Goal: Task Accomplishment & Management: Use online tool/utility

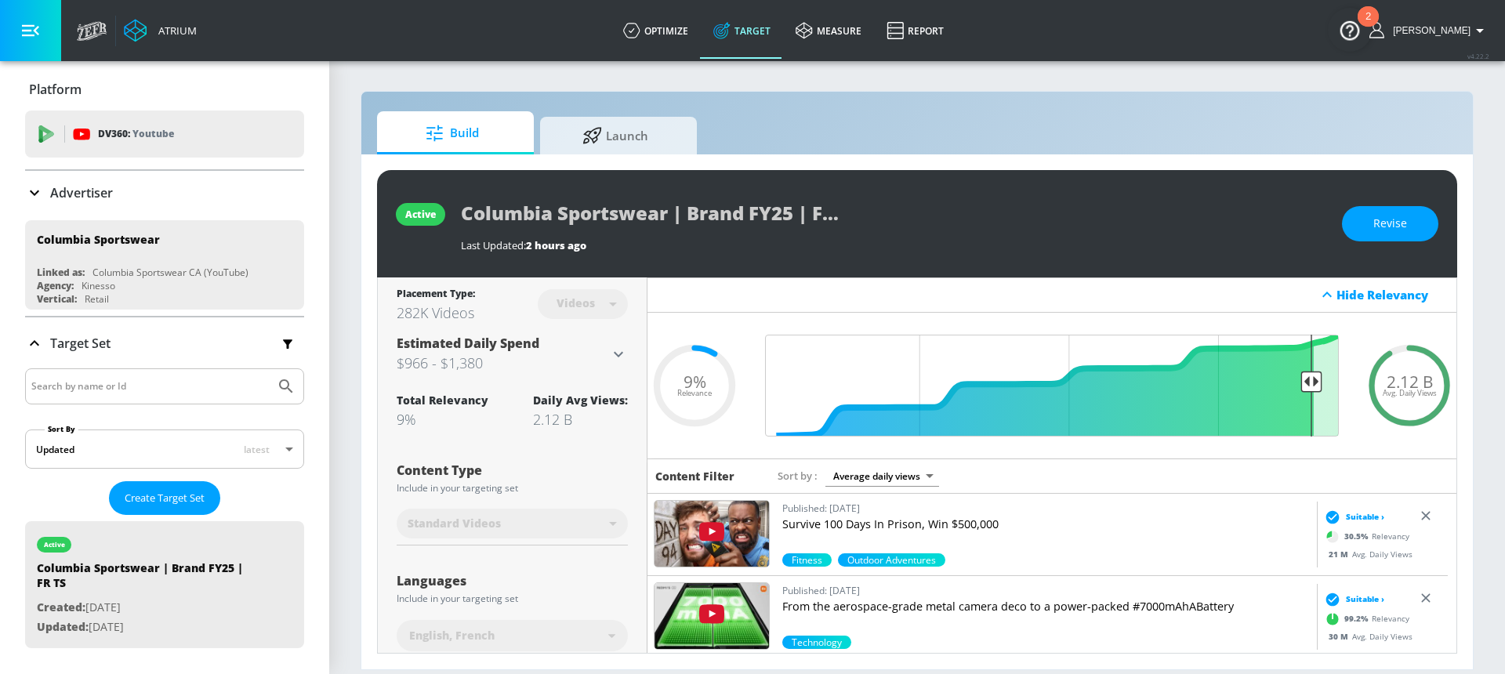
click at [164, 205] on div "Advertiser" at bounding box center [164, 193] width 279 height 44
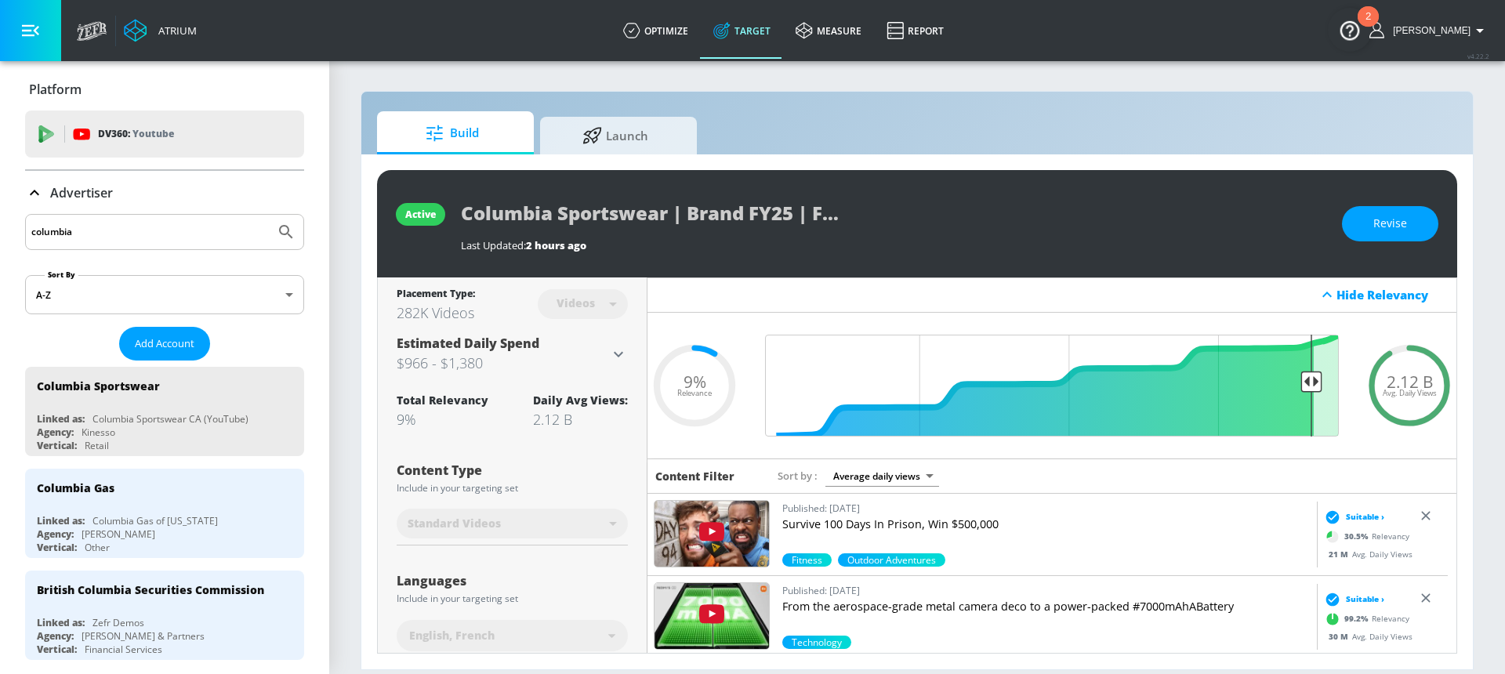
drag, startPoint x: 101, startPoint y: 234, endPoint x: 16, endPoint y: 234, distance: 85.5
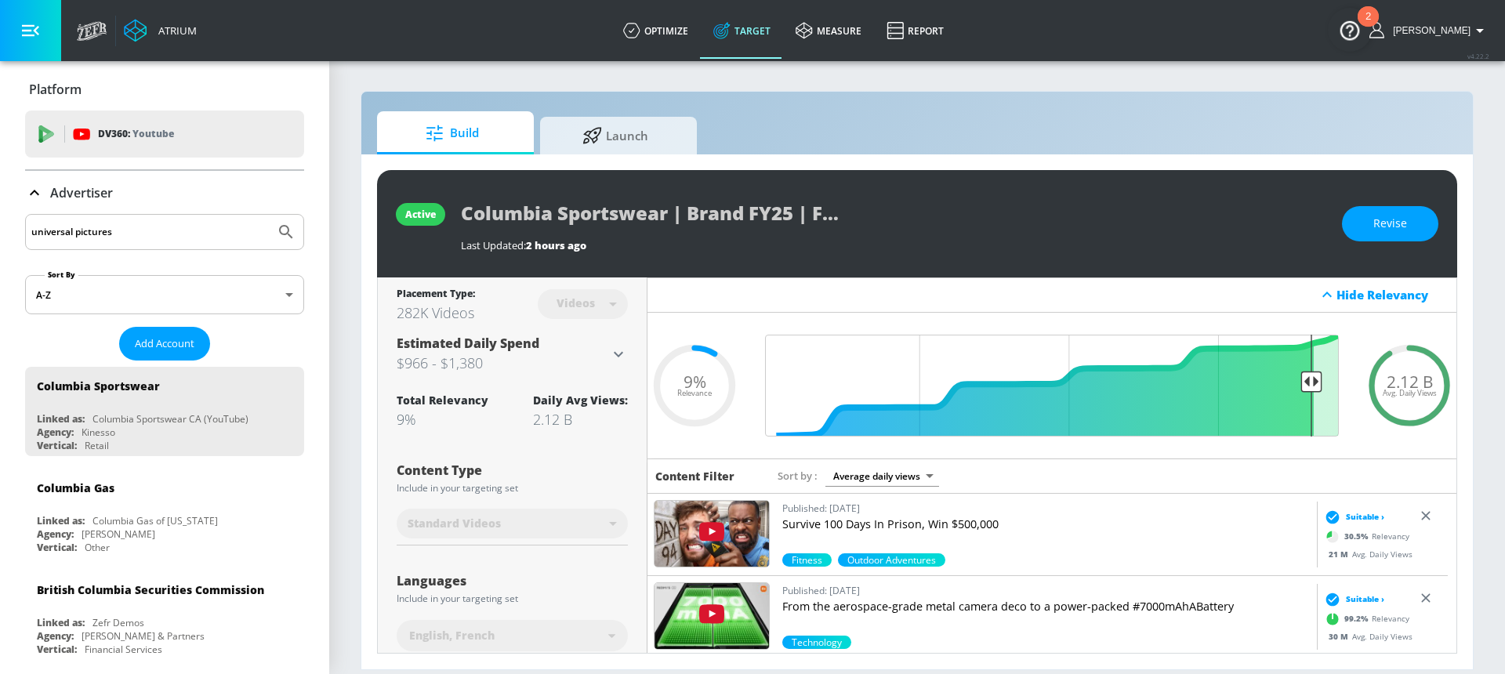
type input "universal pictures"
click at [269, 215] on button "Submit Search" at bounding box center [286, 232] width 34 height 34
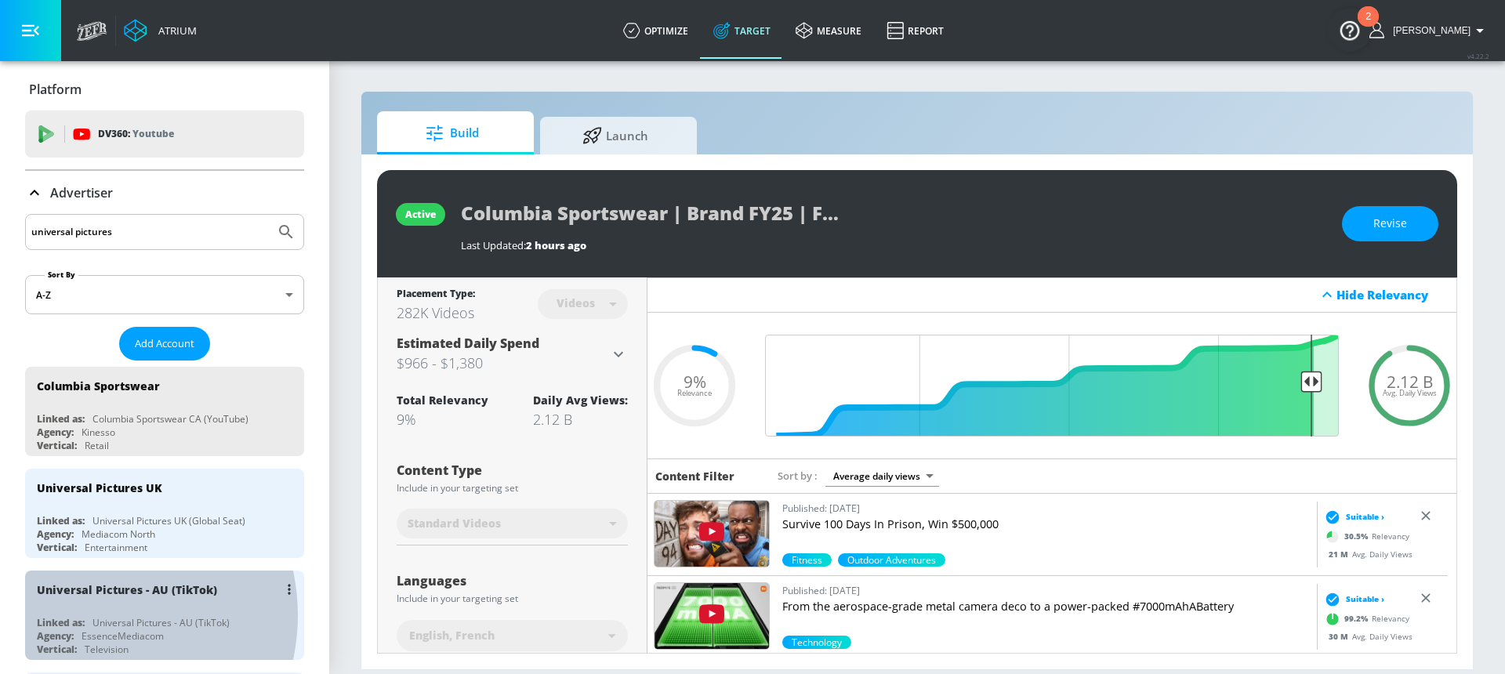
click at [85, 616] on div "Linked as:" at bounding box center [61, 622] width 48 height 13
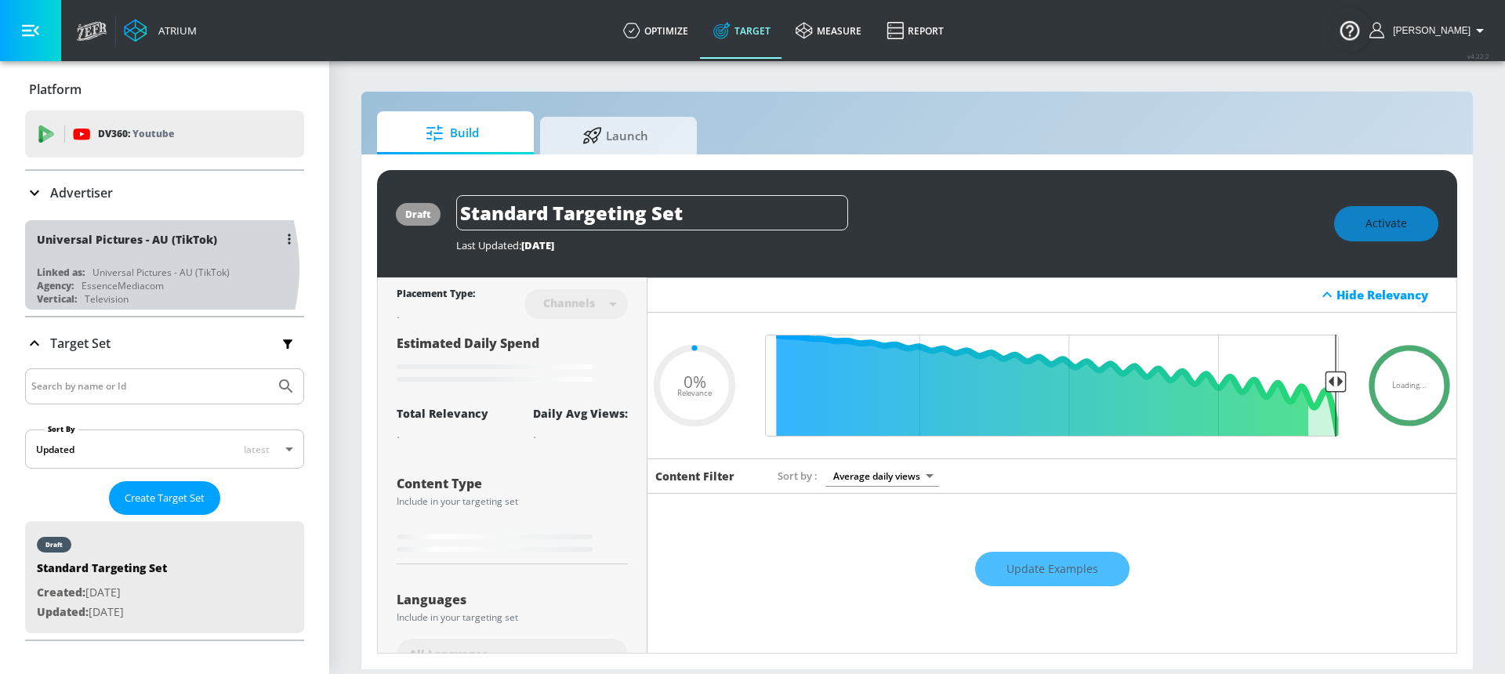
click at [101, 268] on div "Universal Pictures - AU (TikTok)" at bounding box center [161, 272] width 137 height 13
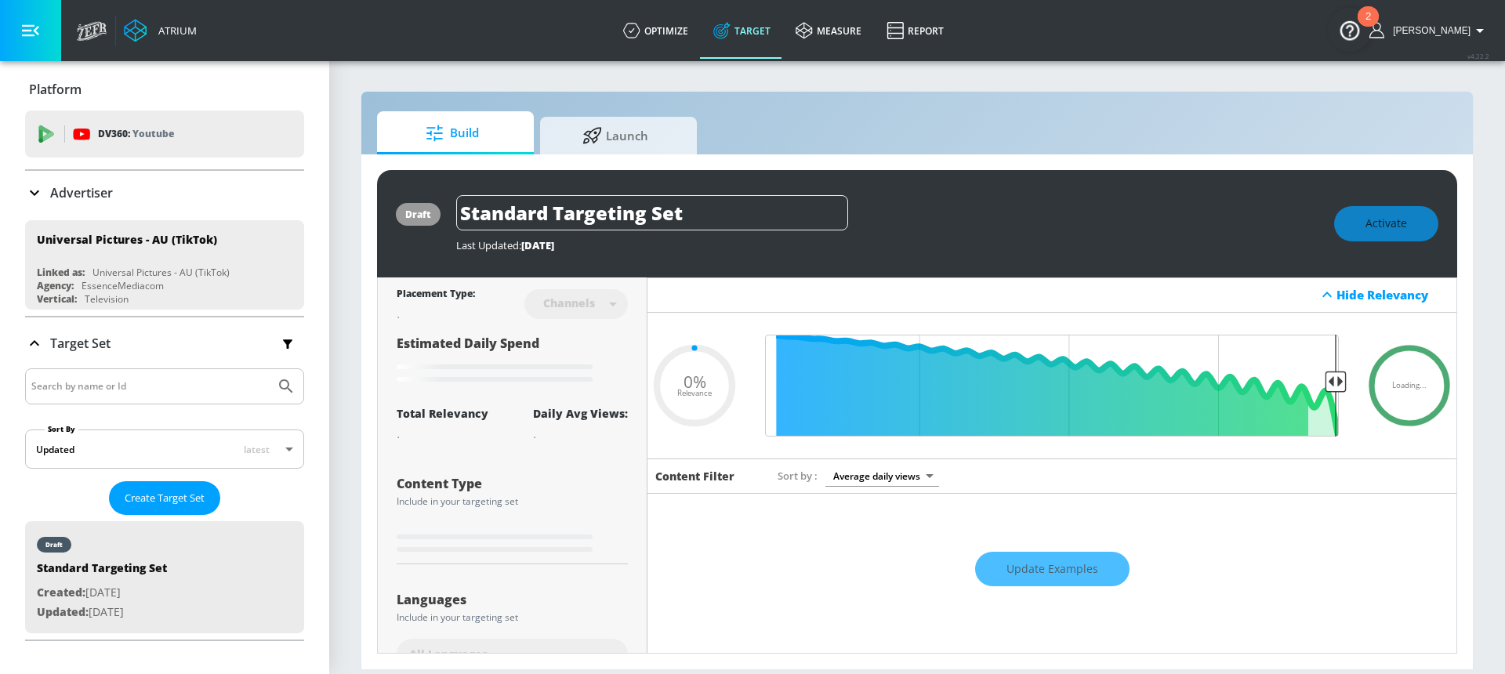
click at [101, 214] on ul "Universal Pictures - AU (TikTok) Linked as: Universal Pictures - AU (TikTok) Ag…" at bounding box center [164, 265] width 279 height 102
click at [101, 202] on div "Advertiser" at bounding box center [164, 193] width 279 height 44
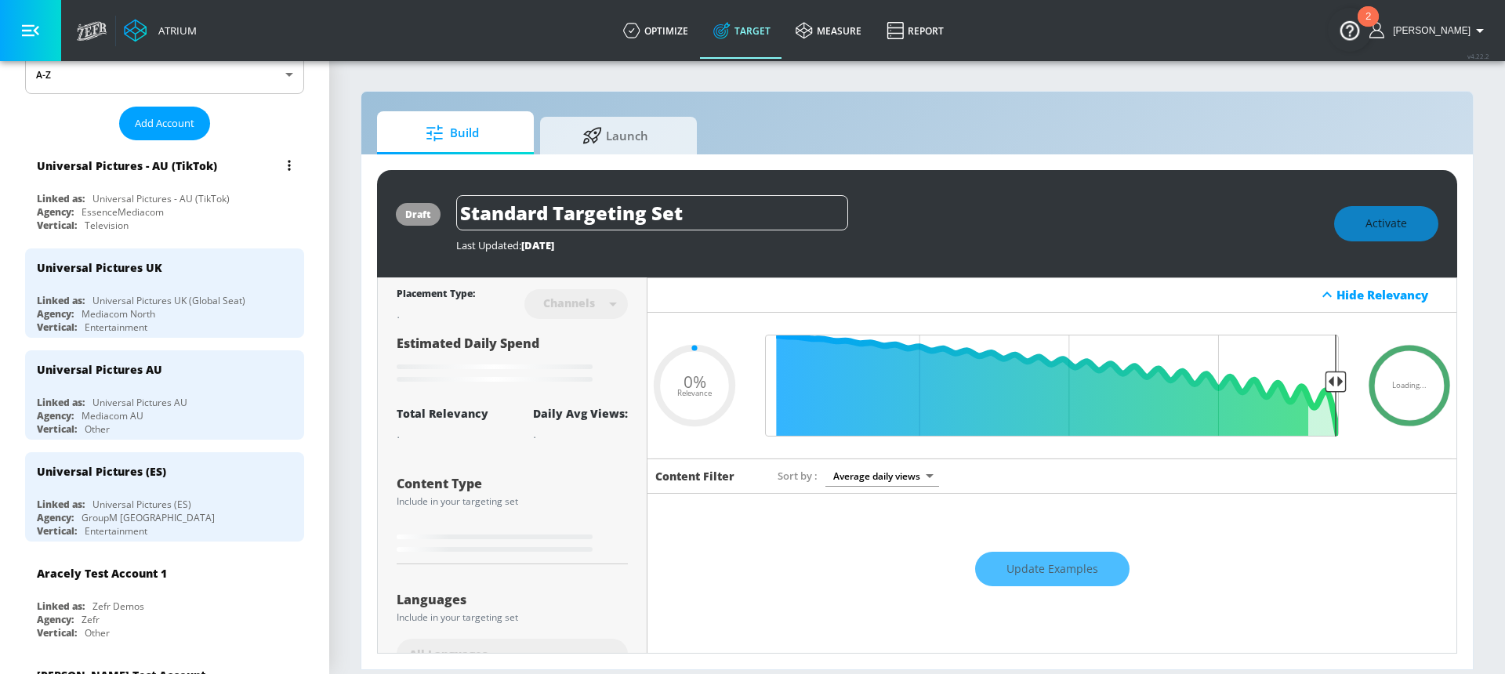
type input "0.6"
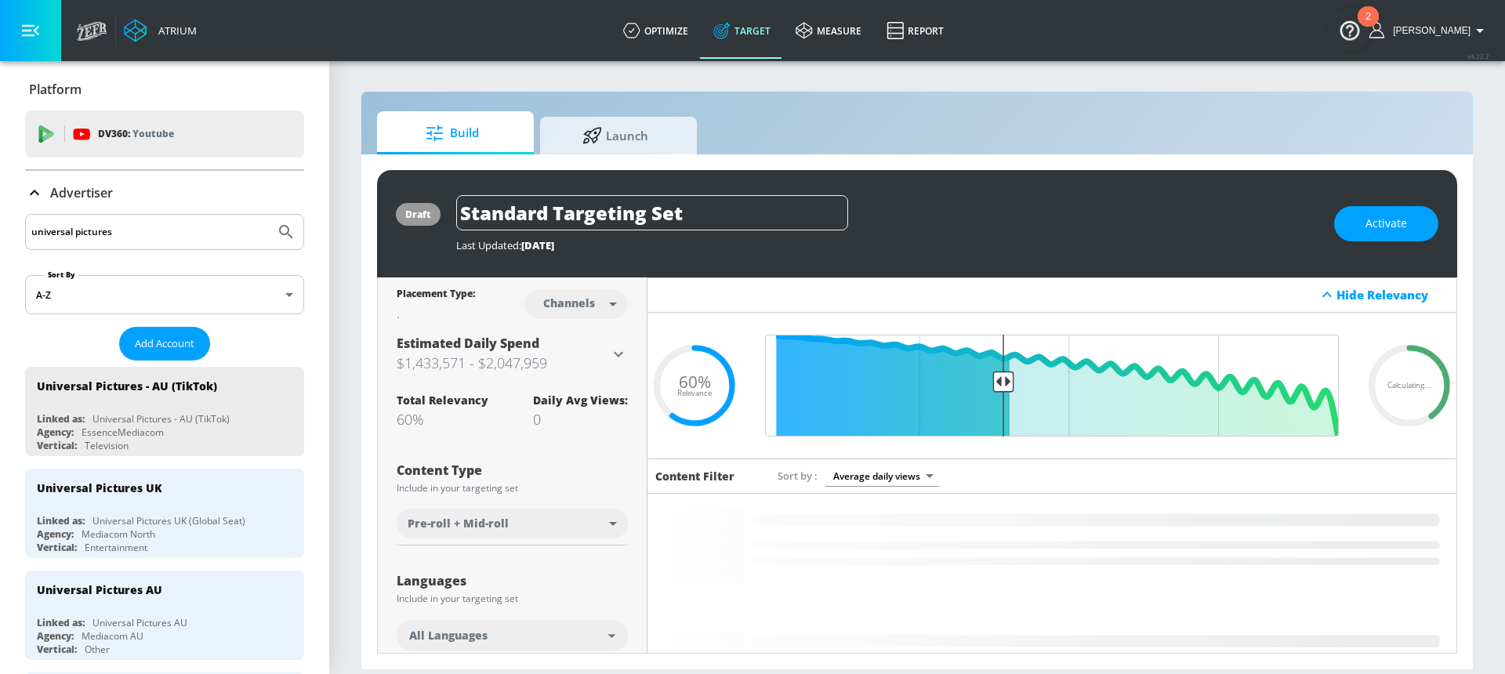
click at [125, 224] on input "universal pictures" at bounding box center [150, 232] width 238 height 20
drag, startPoint x: 128, startPoint y: 234, endPoint x: 71, endPoint y: 230, distance: 57.4
click at [71, 230] on input "universal pictures" at bounding box center [150, 232] width 238 height 20
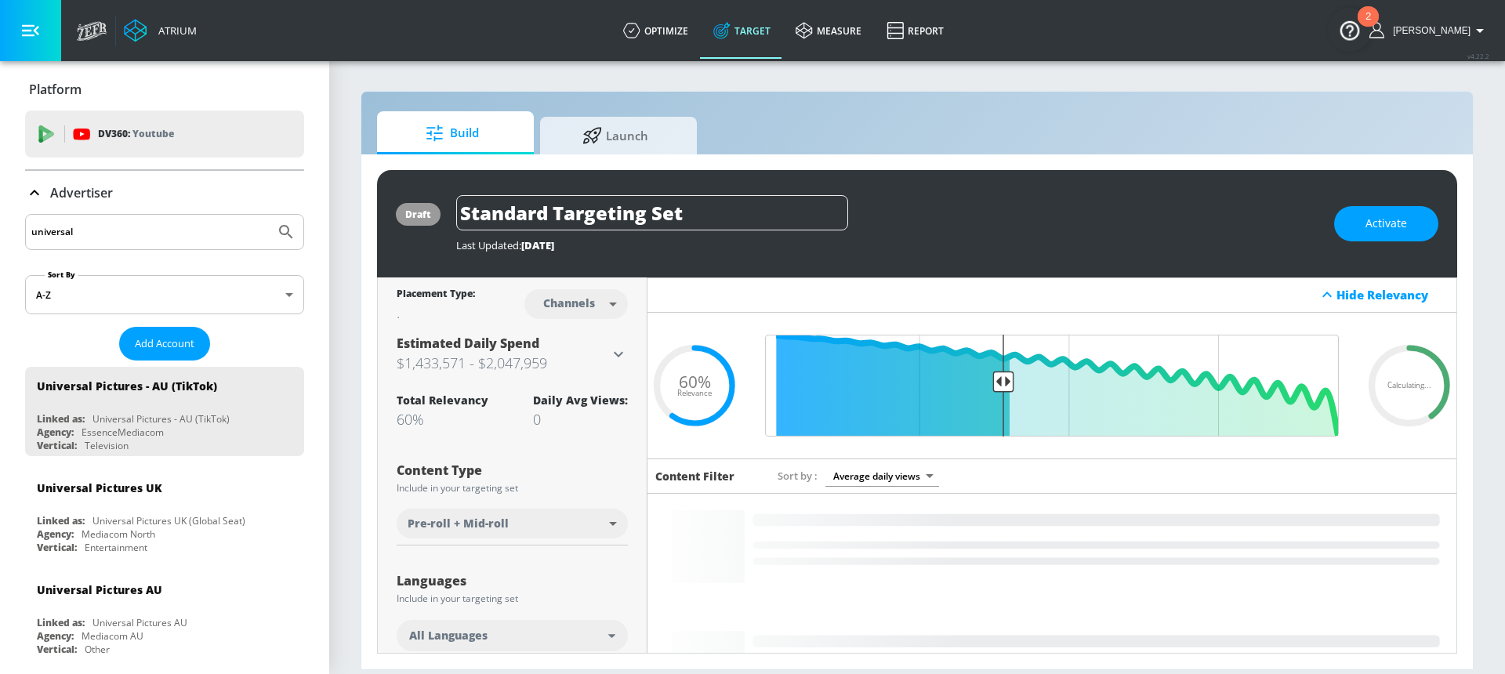
type input "universal"
click at [269, 215] on button "Submit Search" at bounding box center [286, 232] width 34 height 34
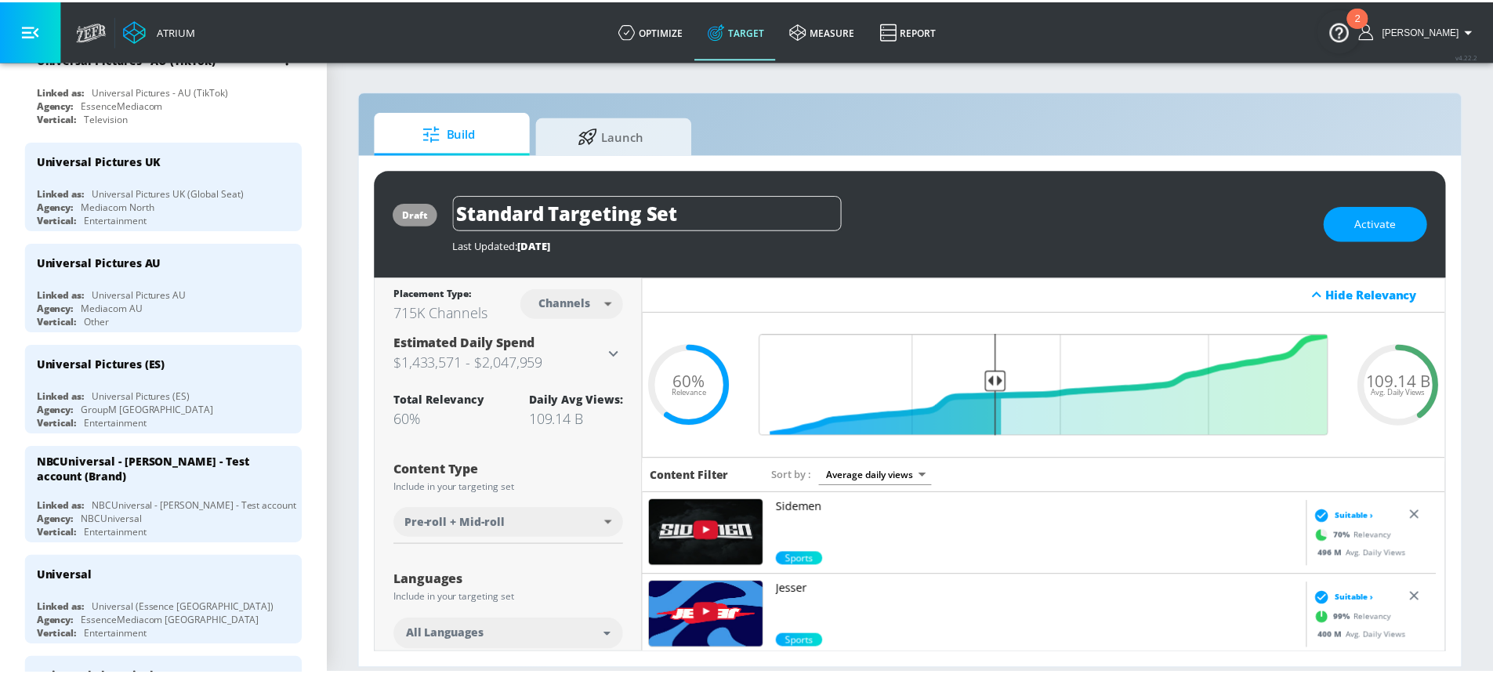
scroll to position [354, 0]
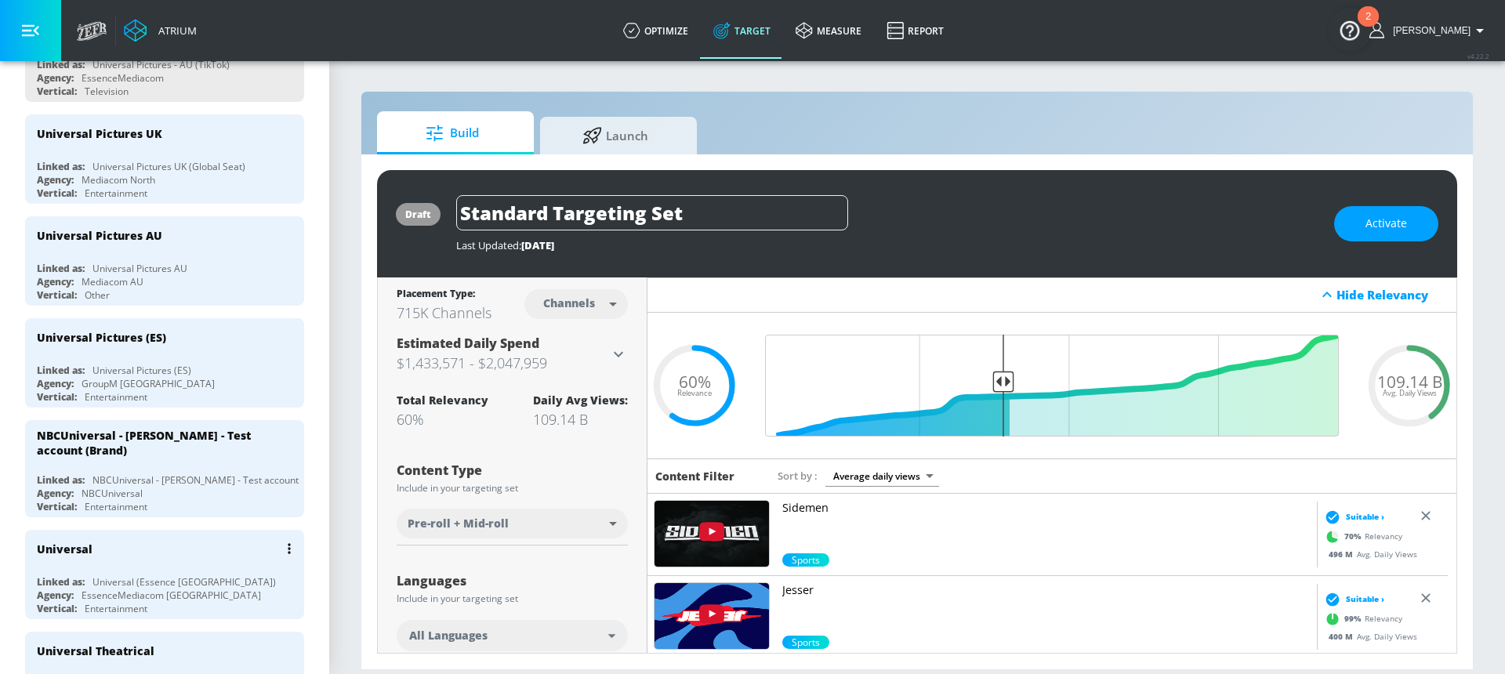
click at [170, 583] on div "Universal (Essence [GEOGRAPHIC_DATA])" at bounding box center [184, 581] width 183 height 13
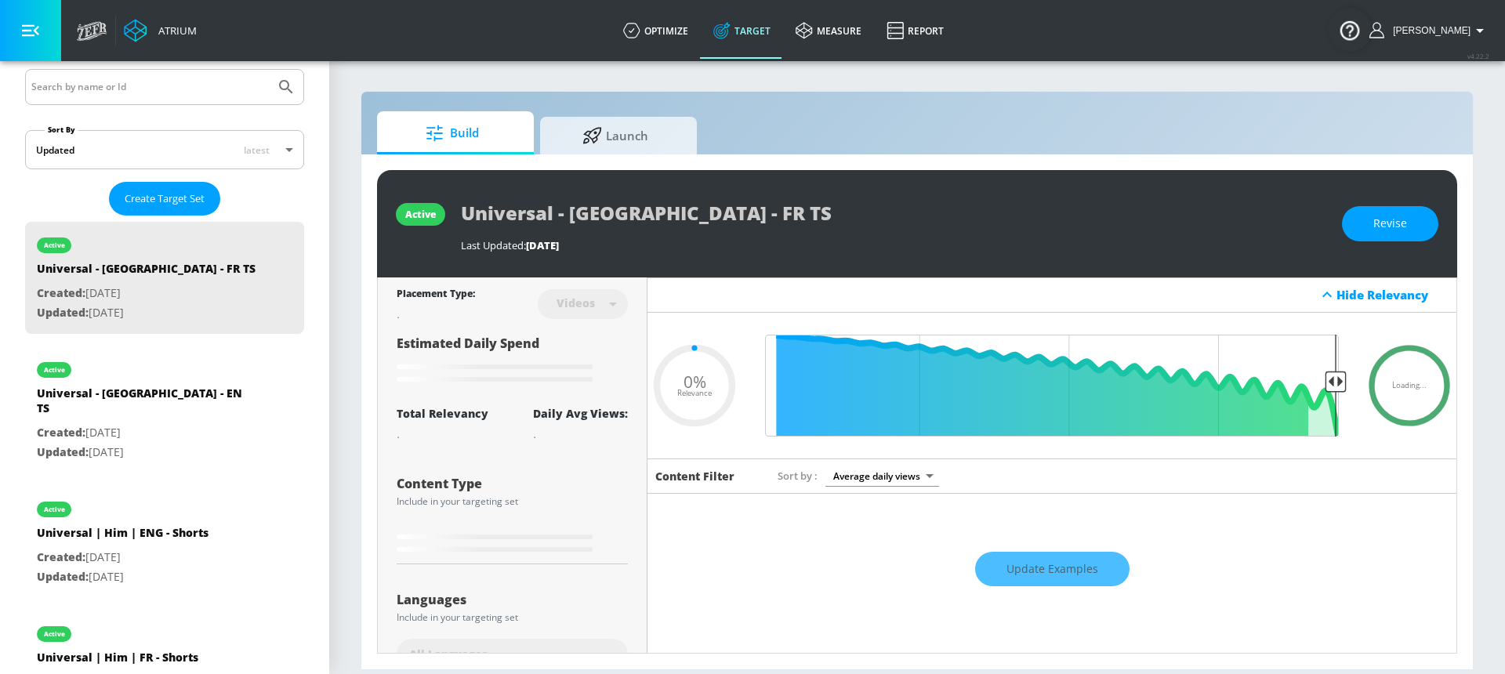
type input "0.05"
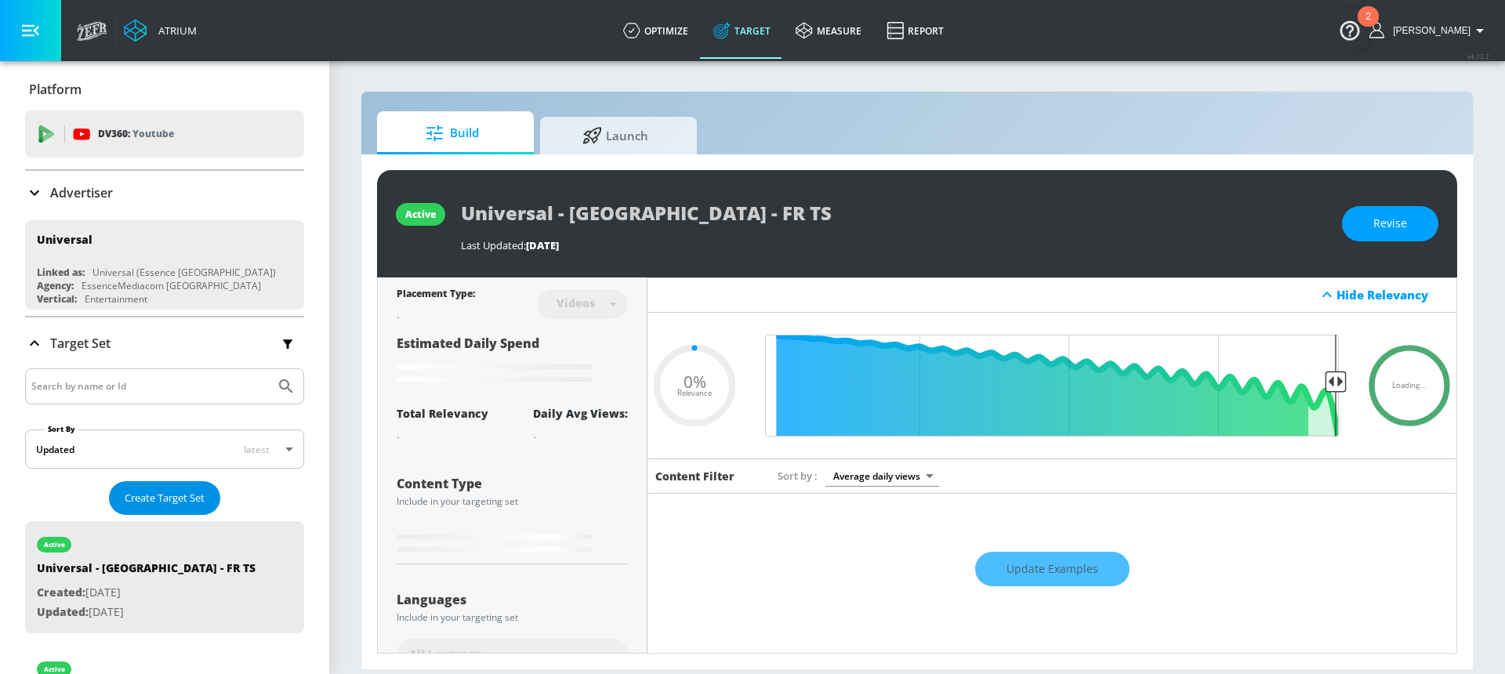
click at [158, 502] on span "Create Target Set" at bounding box center [165, 498] width 80 height 18
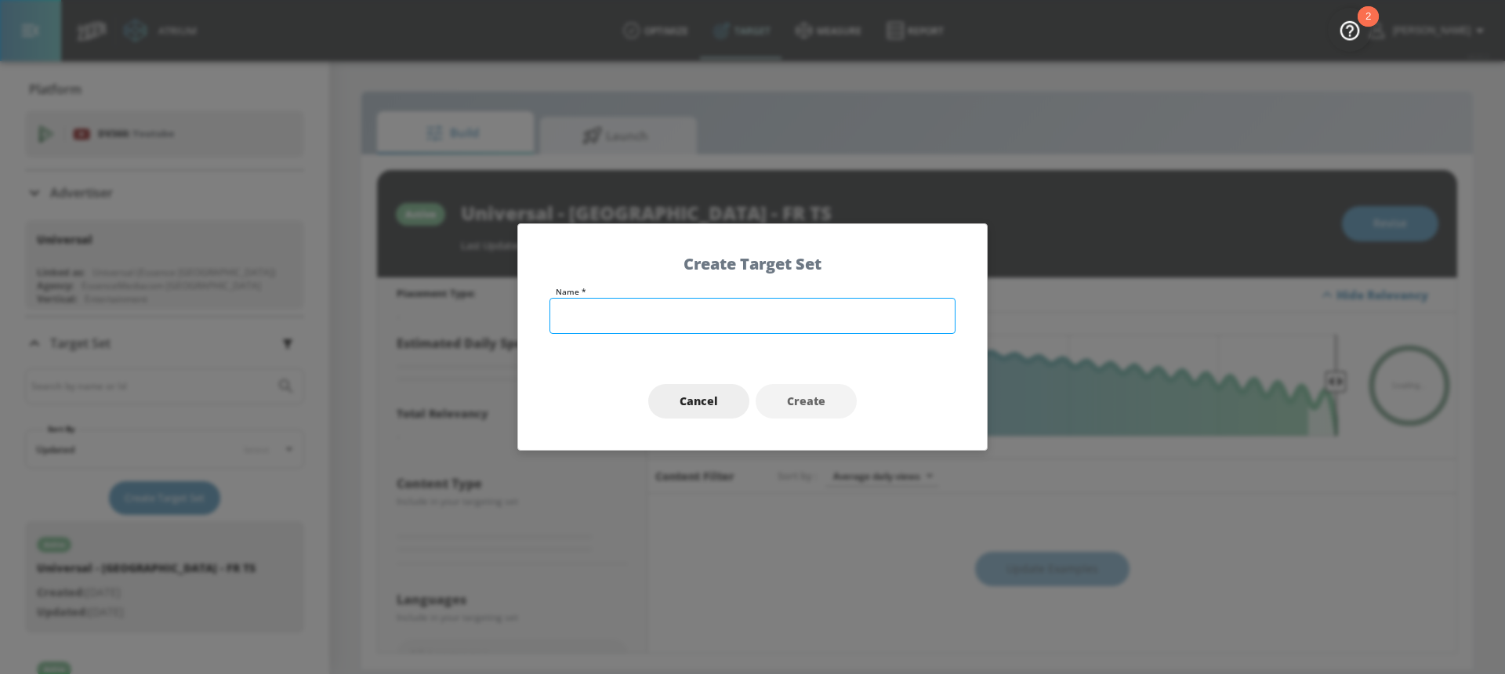
click at [560, 303] on input "text" at bounding box center [753, 316] width 406 height 36
type input "Universal |"
type input "0.05"
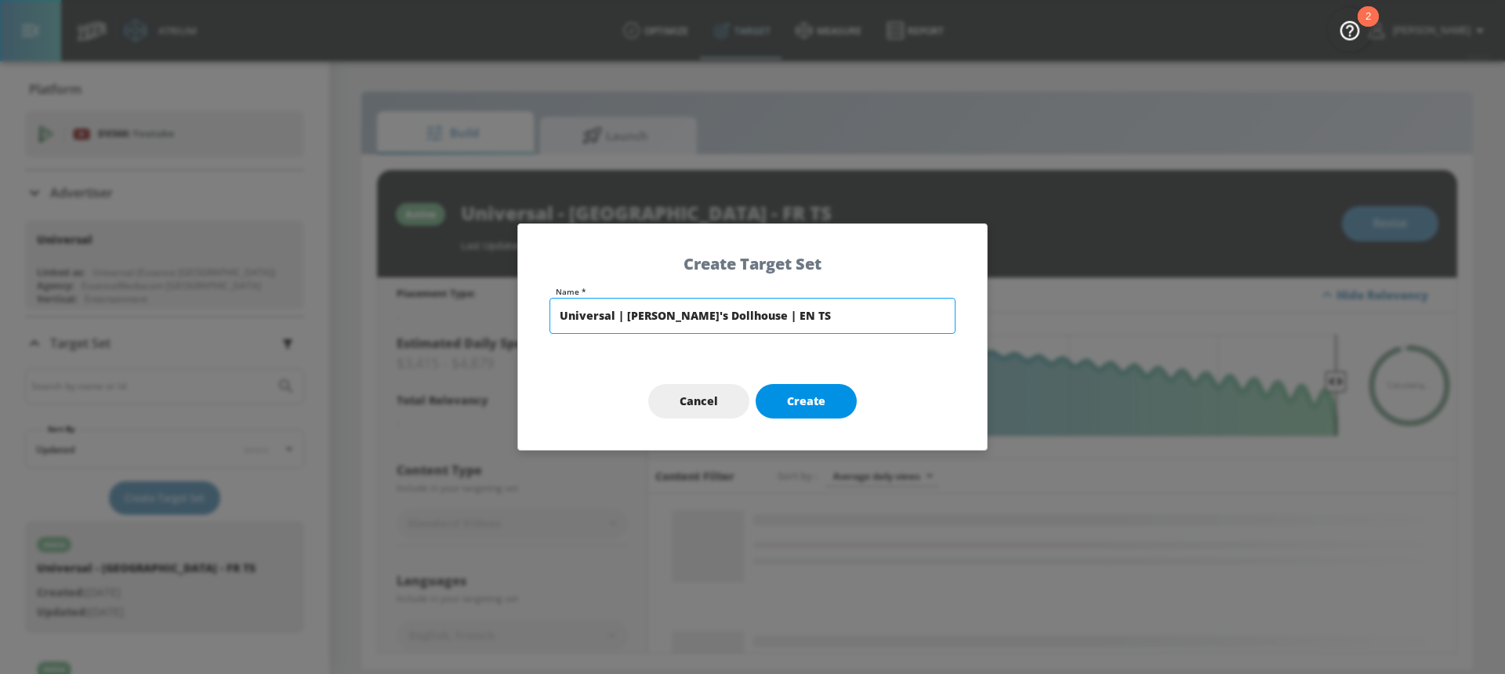
type input "Universal | [PERSON_NAME]'s Dollhouse | EN TS"
click at [836, 403] on button "Create" at bounding box center [806, 401] width 101 height 35
type input "Universal | [PERSON_NAME]'s Dollhouse | EN TS"
type input "channels"
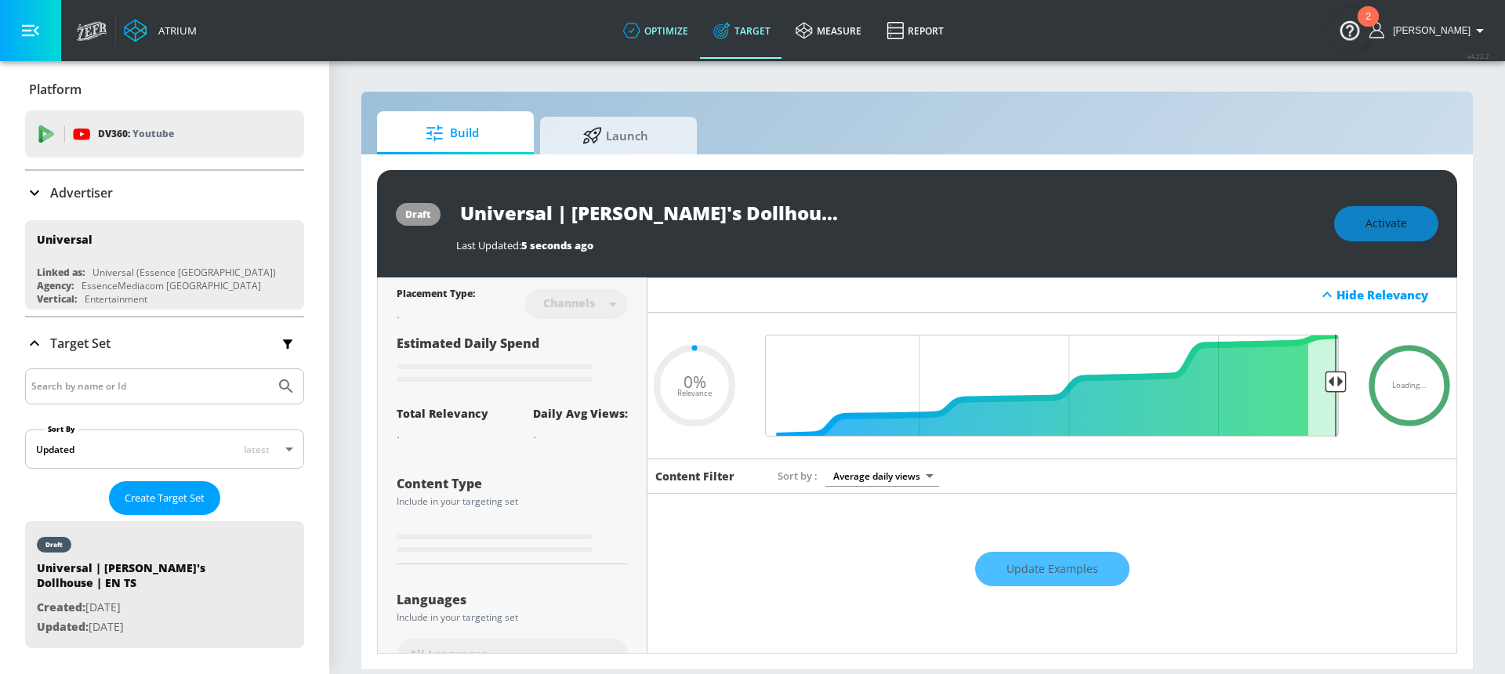
type input "0.6"
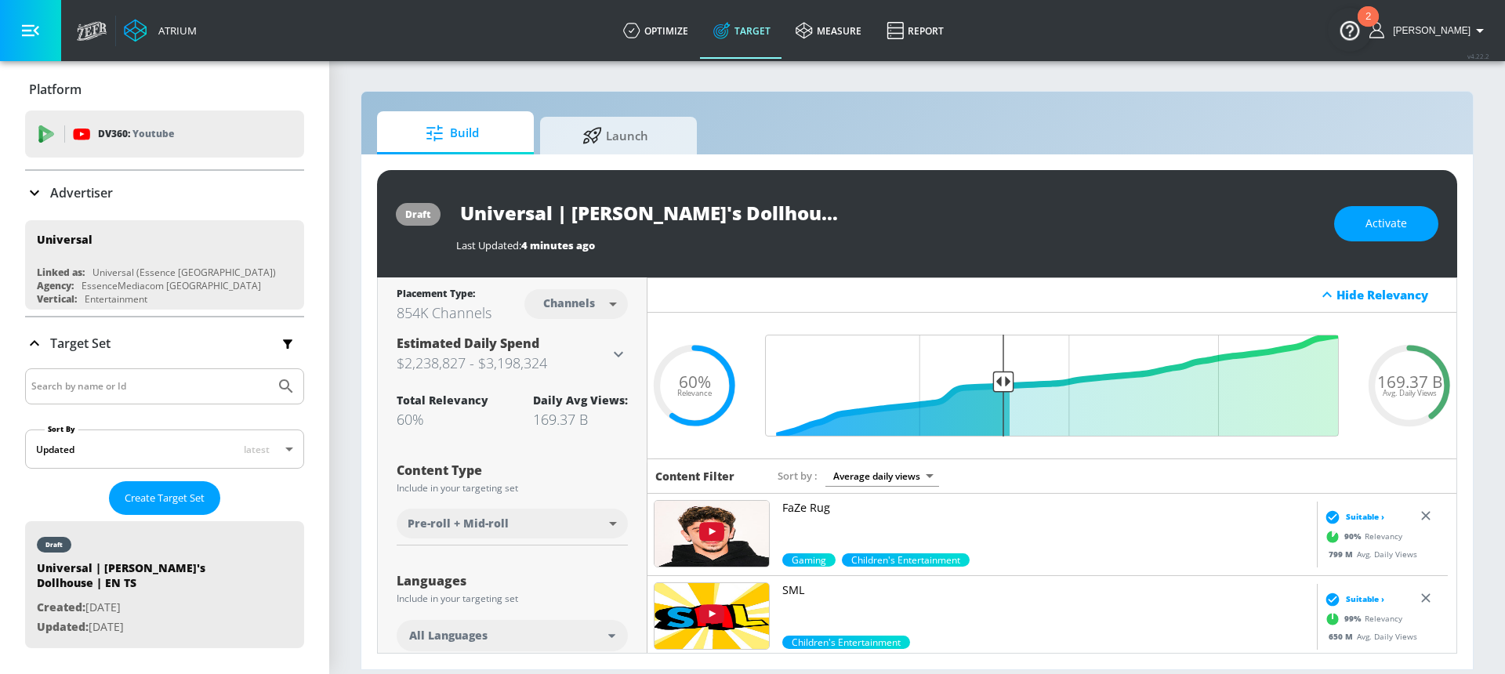
click at [698, 266] on div "draft Universal | [PERSON_NAME]'s Dollhouse | EN TS Last Updated: 4 minutes ago…" at bounding box center [917, 223] width 1080 height 107
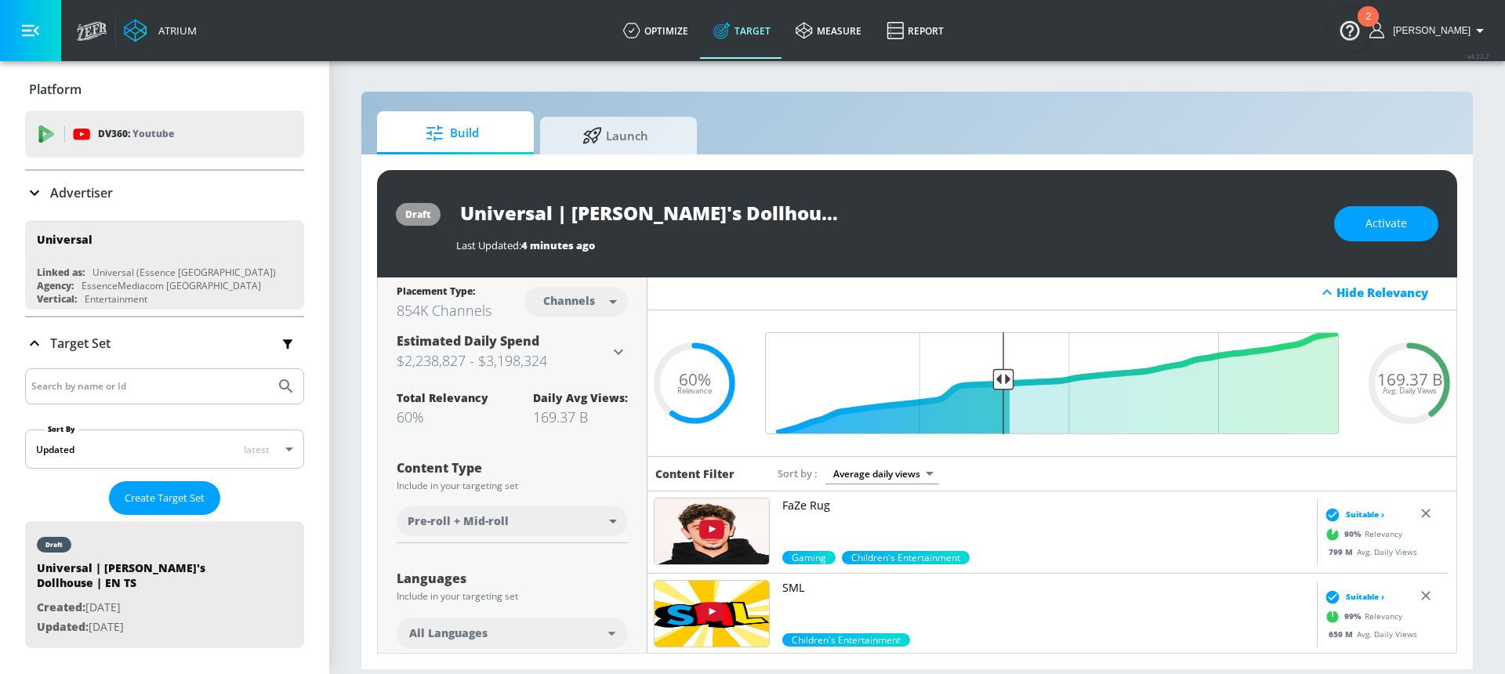
scroll to position [3, 0]
click at [586, 306] on body "Atrium optimize Target measure Report optimize Target measure Report v 4.22.2 […" at bounding box center [752, 337] width 1505 height 674
click at [581, 364] on div "Videos" at bounding box center [567, 361] width 45 height 16
type input "videos"
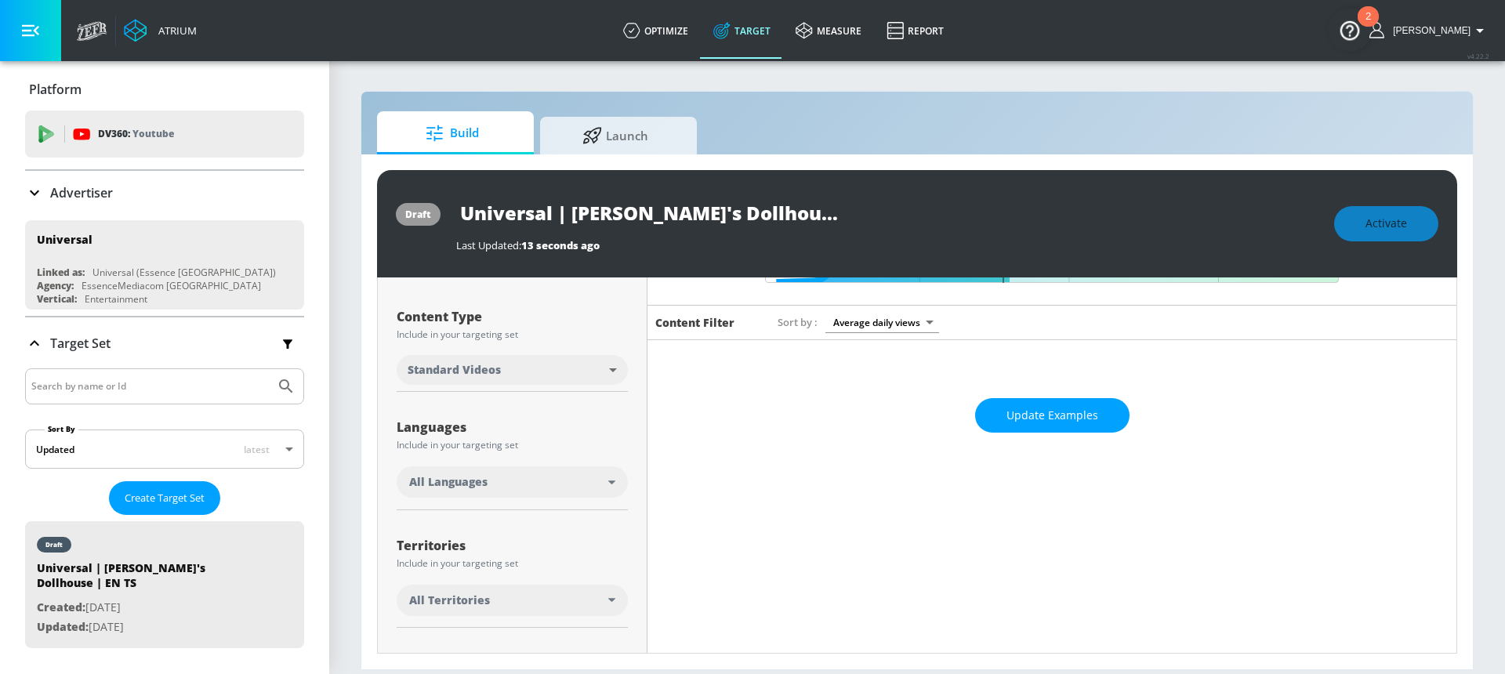
scroll to position [204, 0]
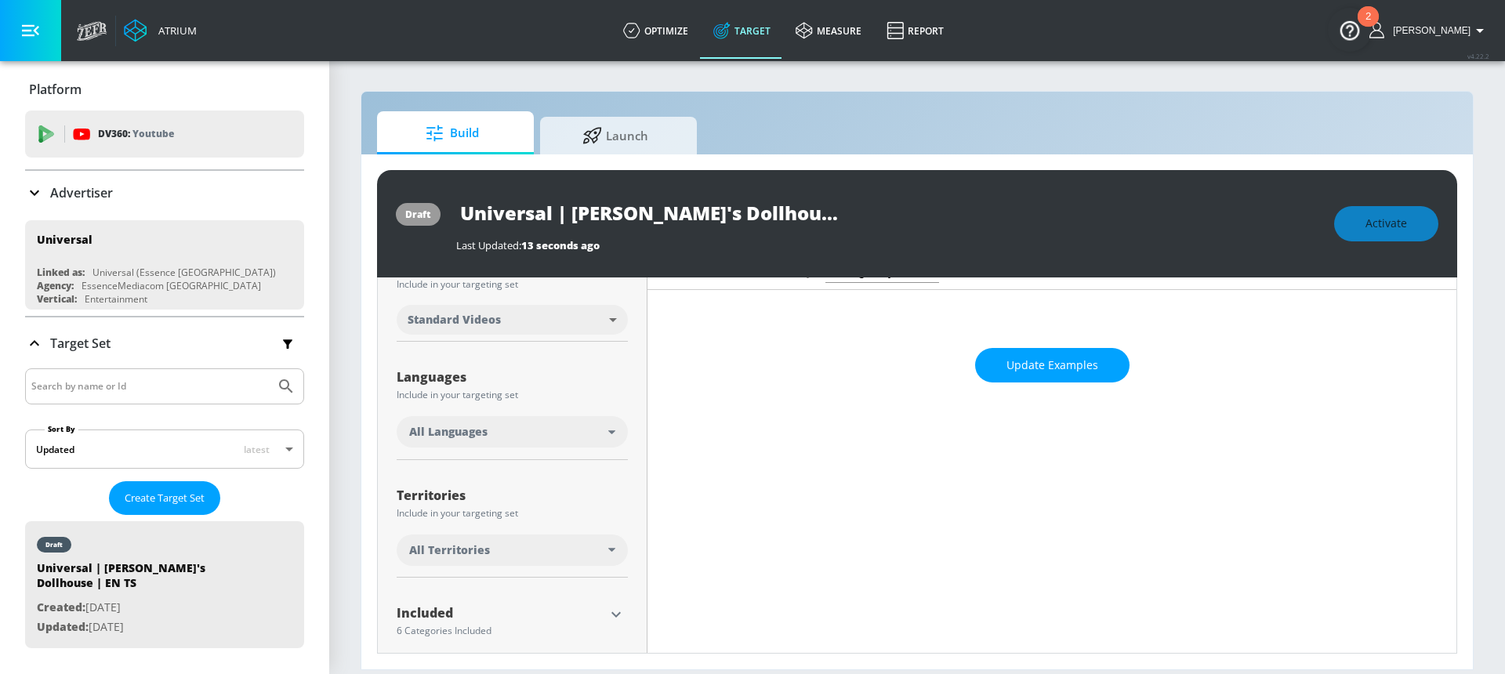
click at [516, 440] on div "All Languages" at bounding box center [508, 432] width 199 height 16
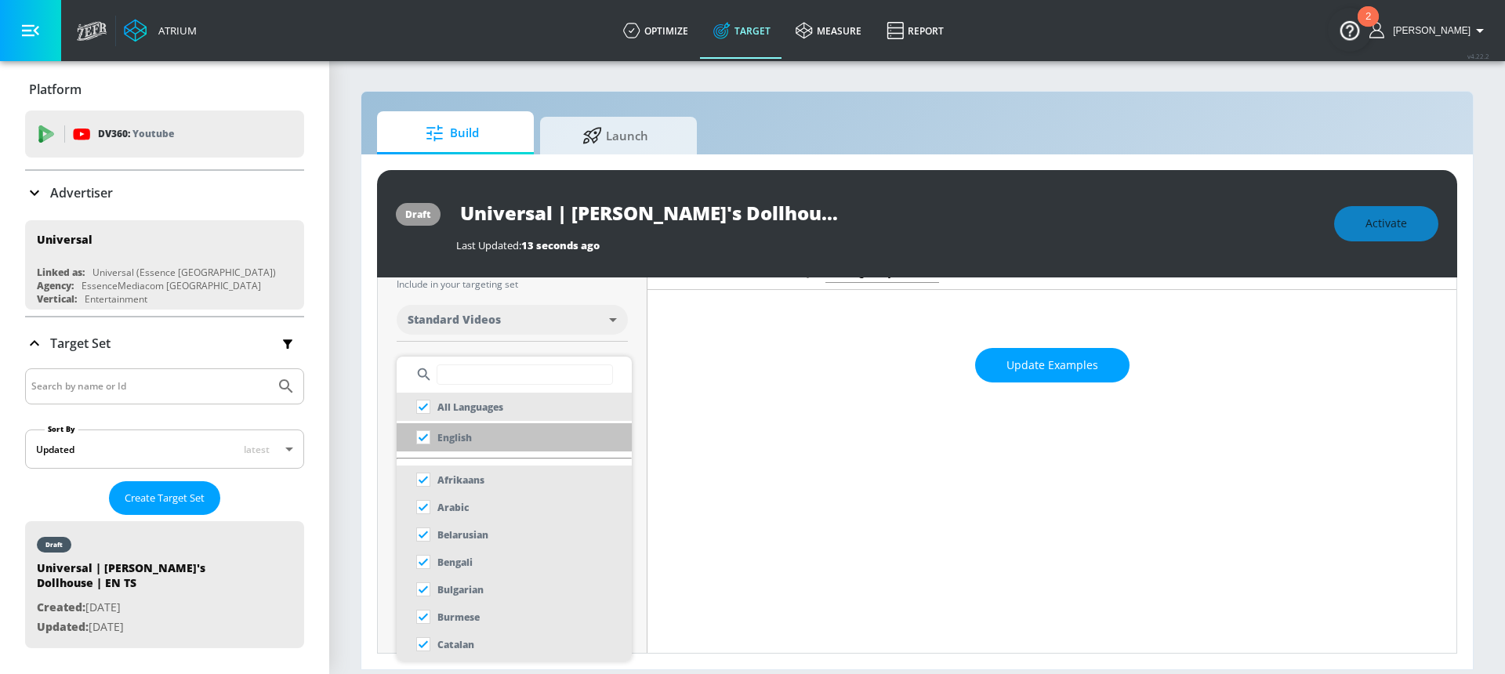
click at [496, 434] on li "English" at bounding box center [514, 437] width 235 height 28
checkbox input "false"
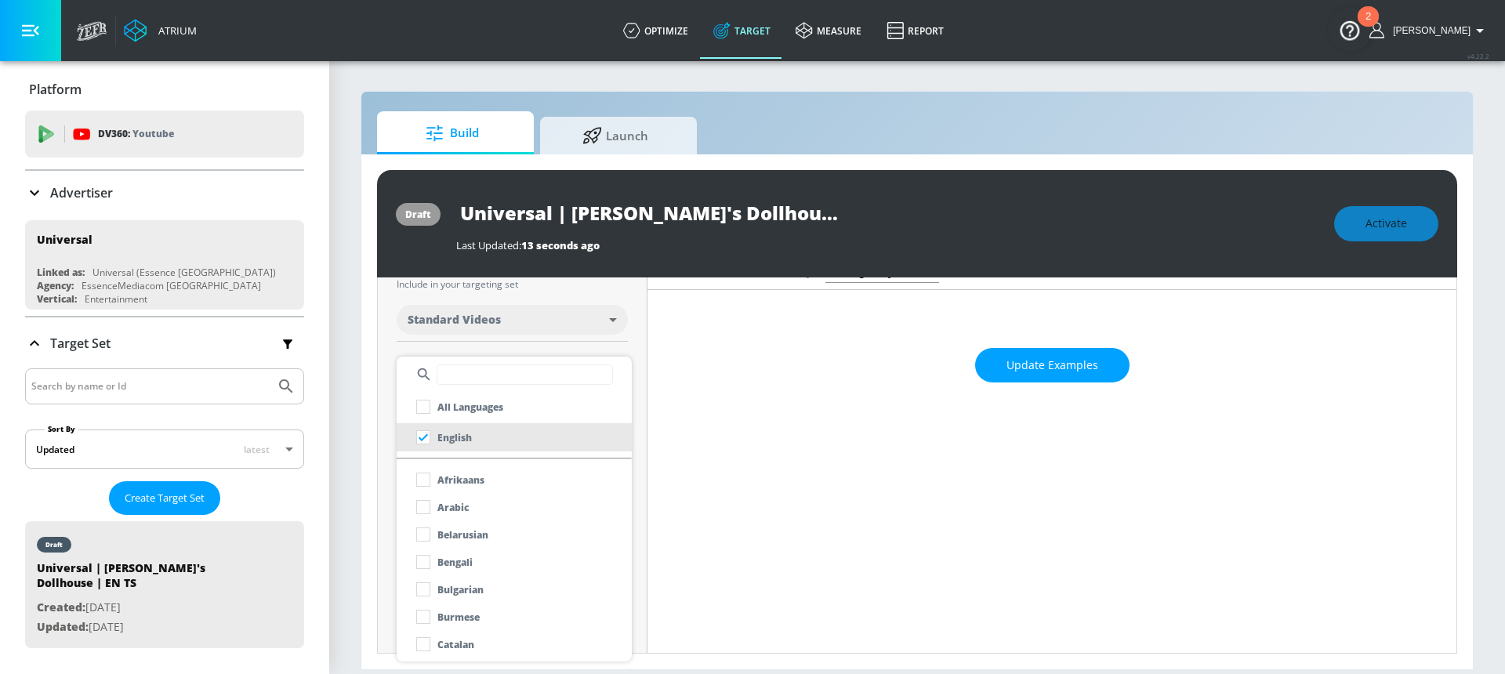
click at [431, 339] on div at bounding box center [752, 337] width 1505 height 674
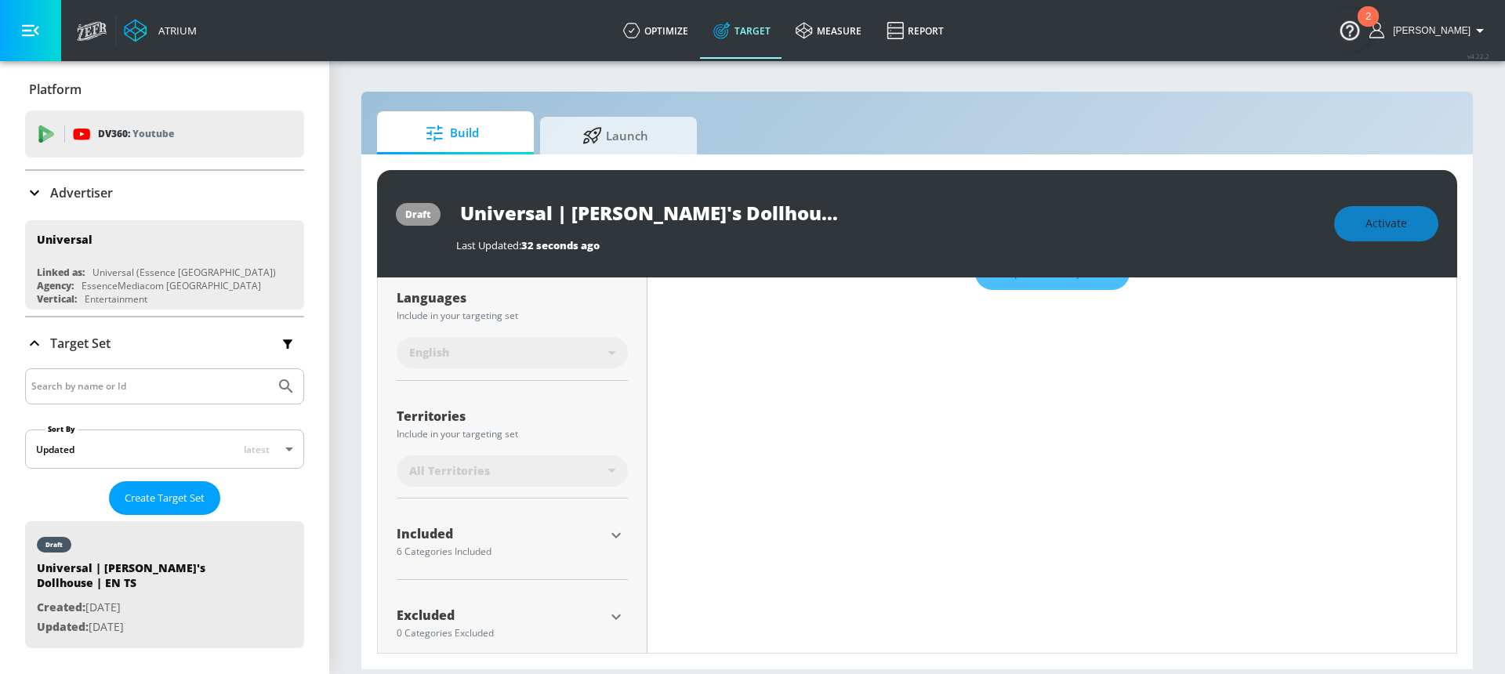
scroll to position [283, 0]
click at [564, 476] on div "All Territories" at bounding box center [508, 471] width 199 height 16
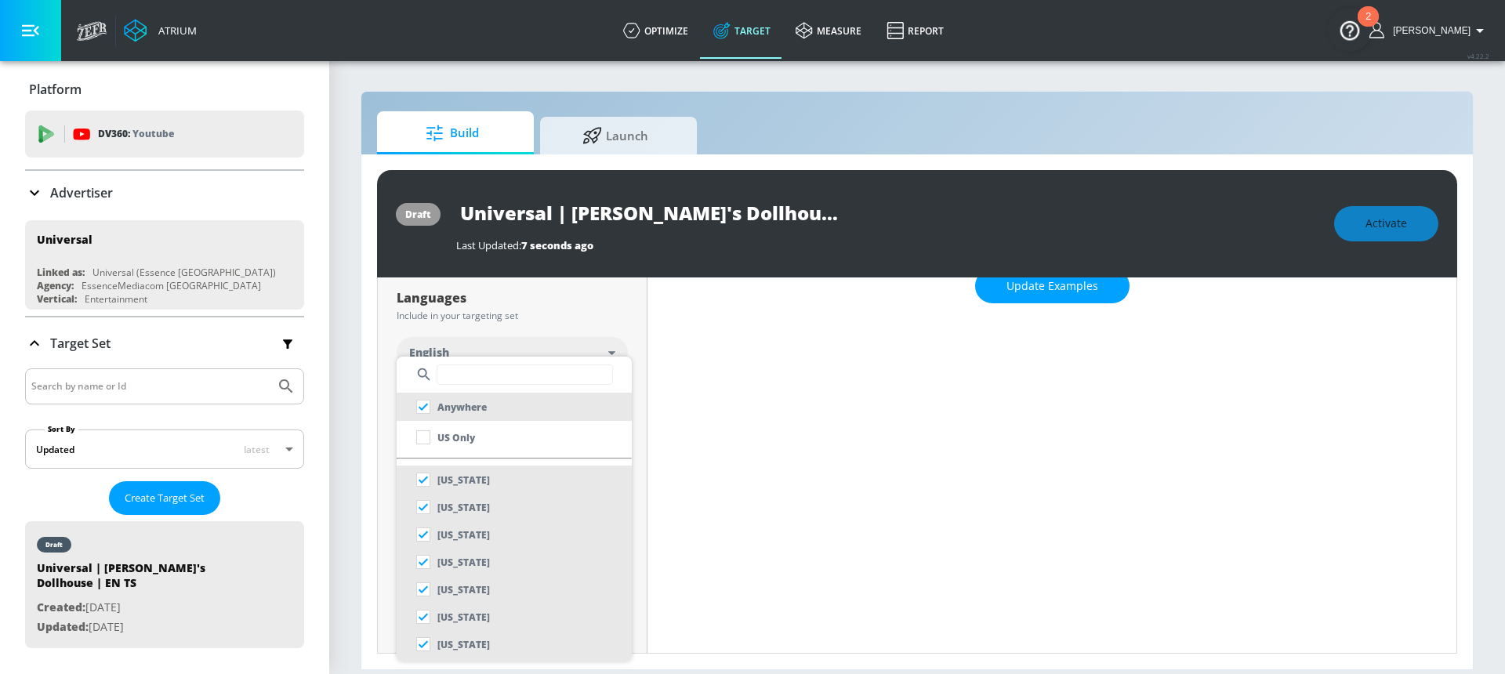
click at [506, 383] on input "text" at bounding box center [525, 375] width 176 height 20
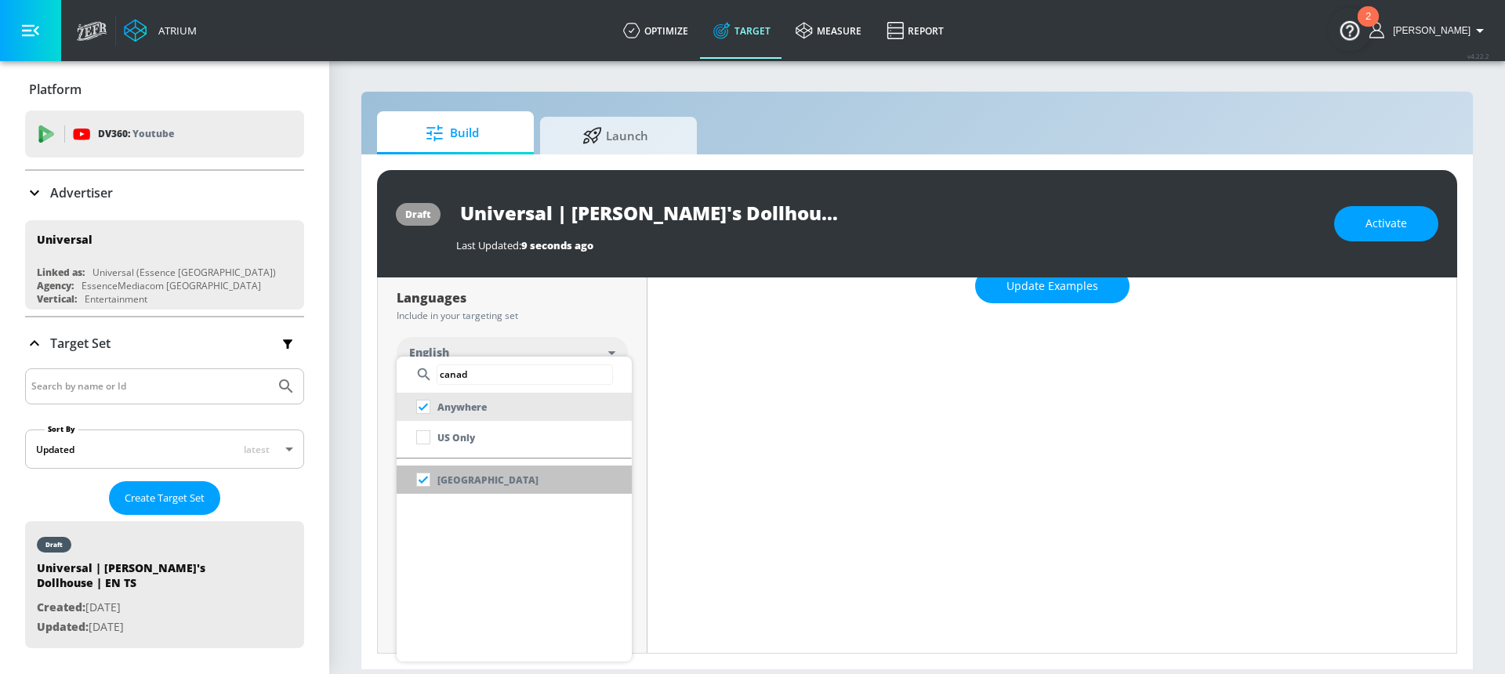
type input "canad"
click at [523, 481] on li "[GEOGRAPHIC_DATA]" at bounding box center [514, 480] width 235 height 28
checkbox input "false"
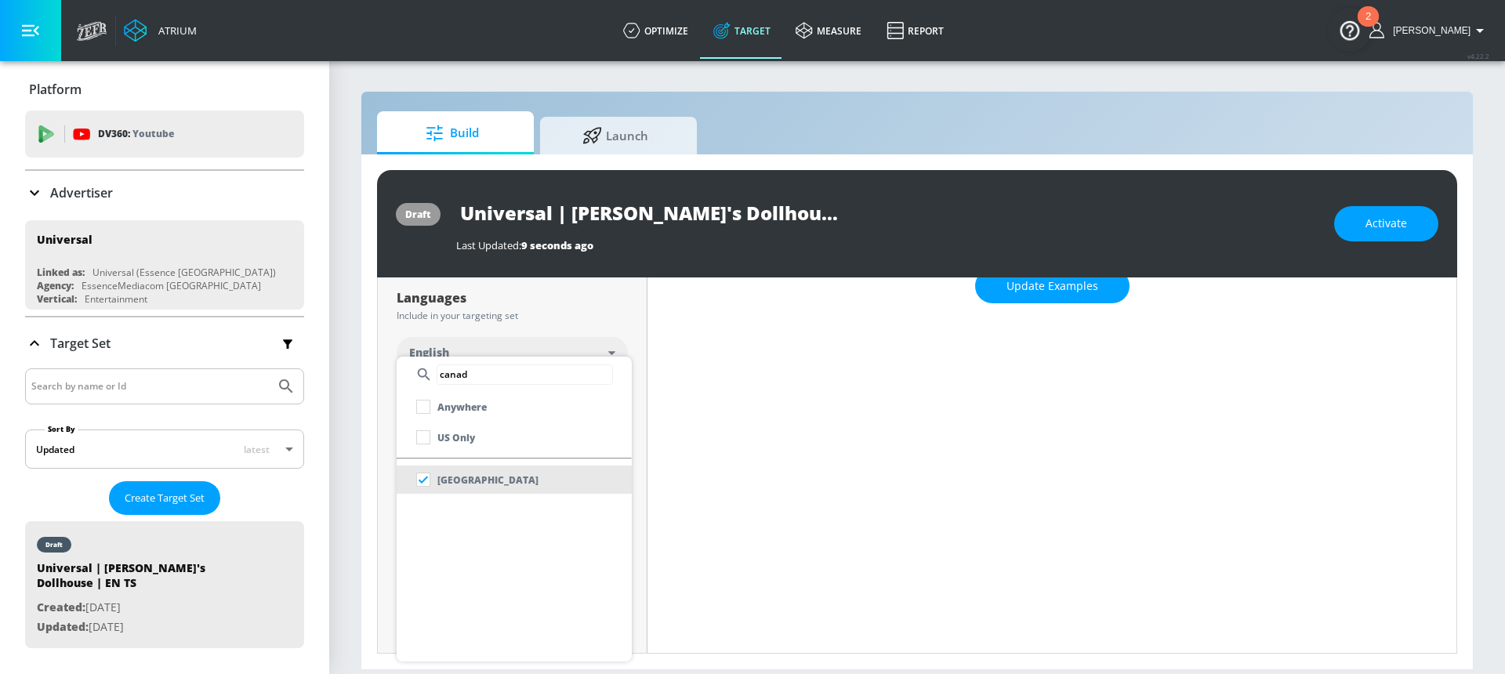
click at [625, 298] on div at bounding box center [752, 337] width 1505 height 674
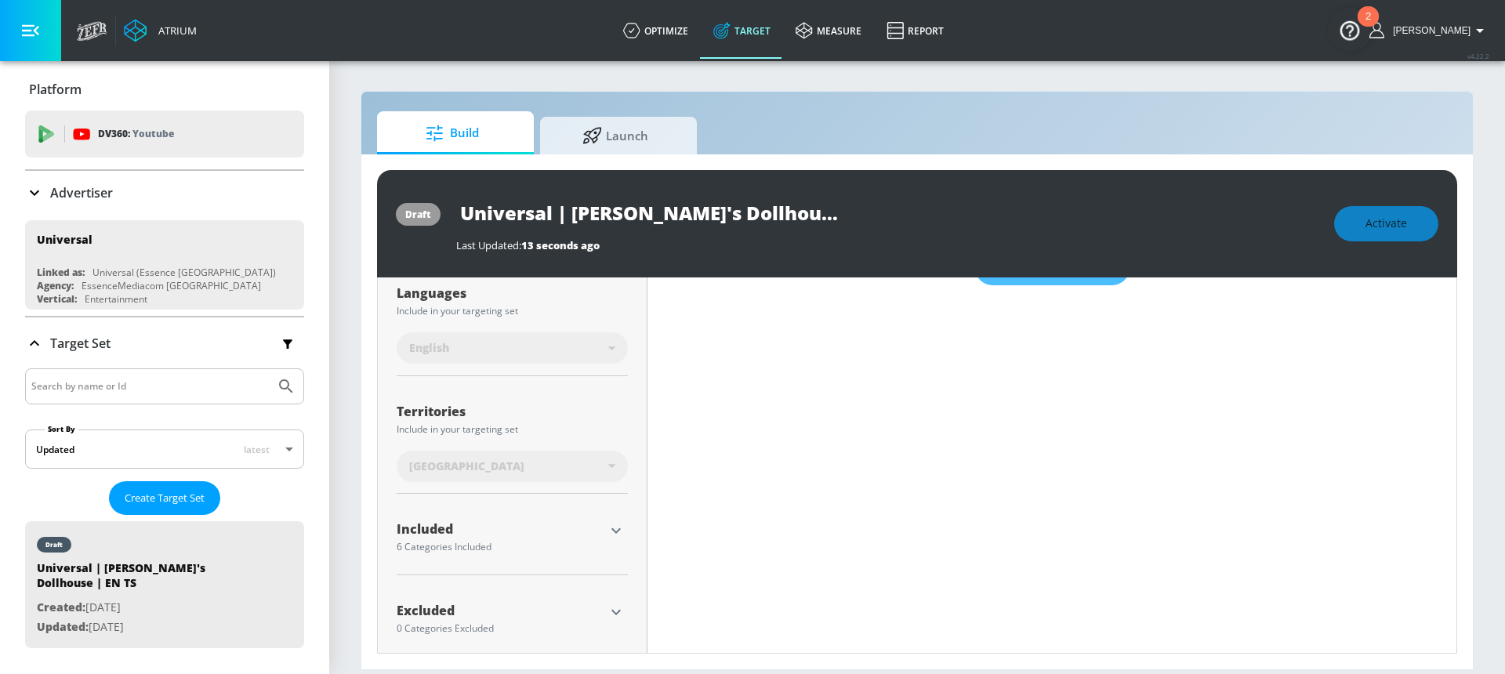
scroll to position [318, 0]
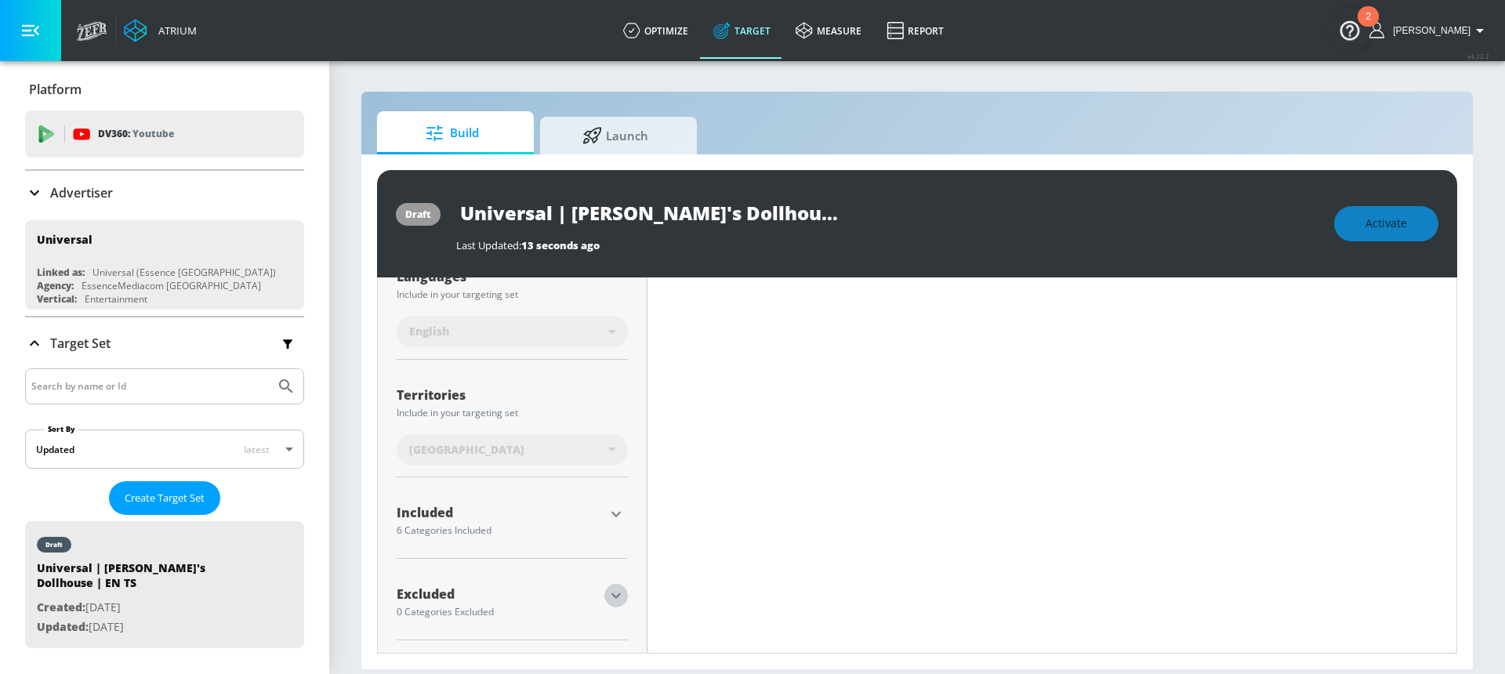
click at [607, 589] on icon "button" at bounding box center [616, 595] width 19 height 19
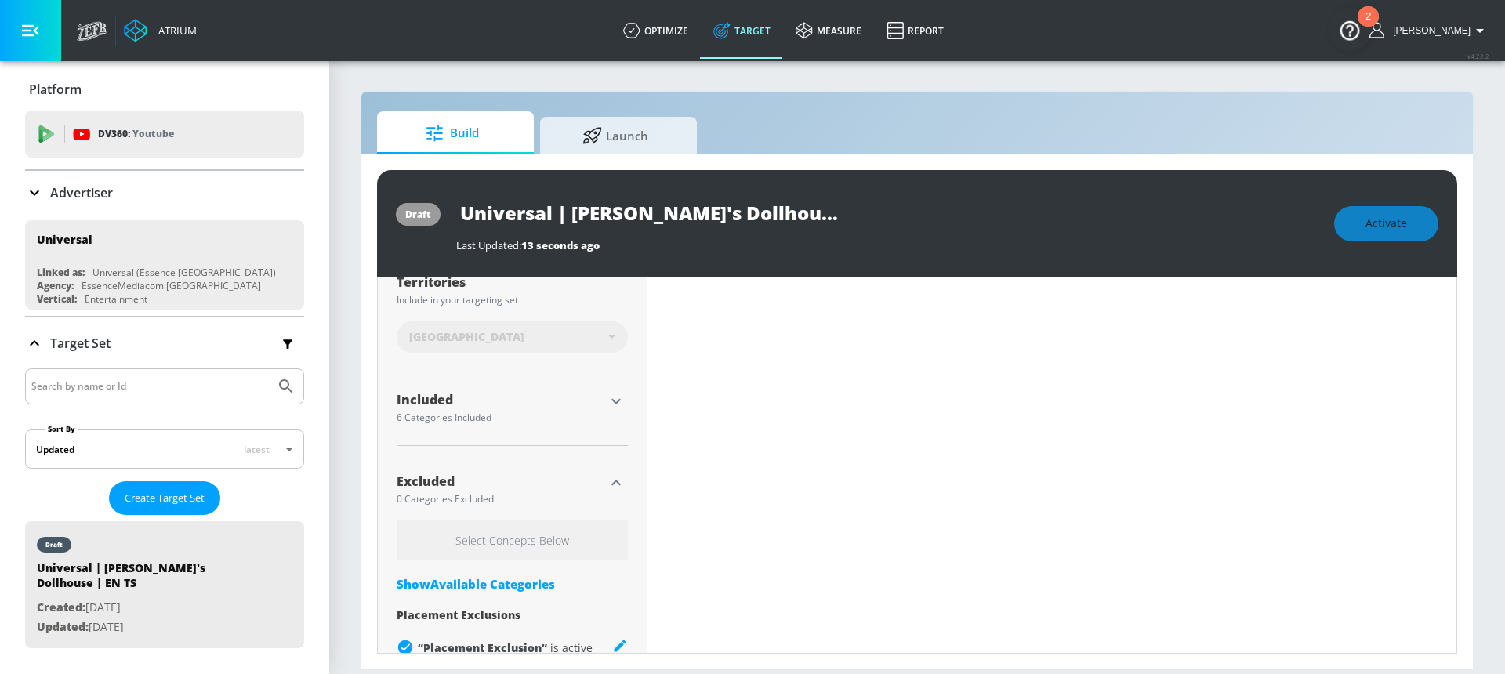
scroll to position [463, 0]
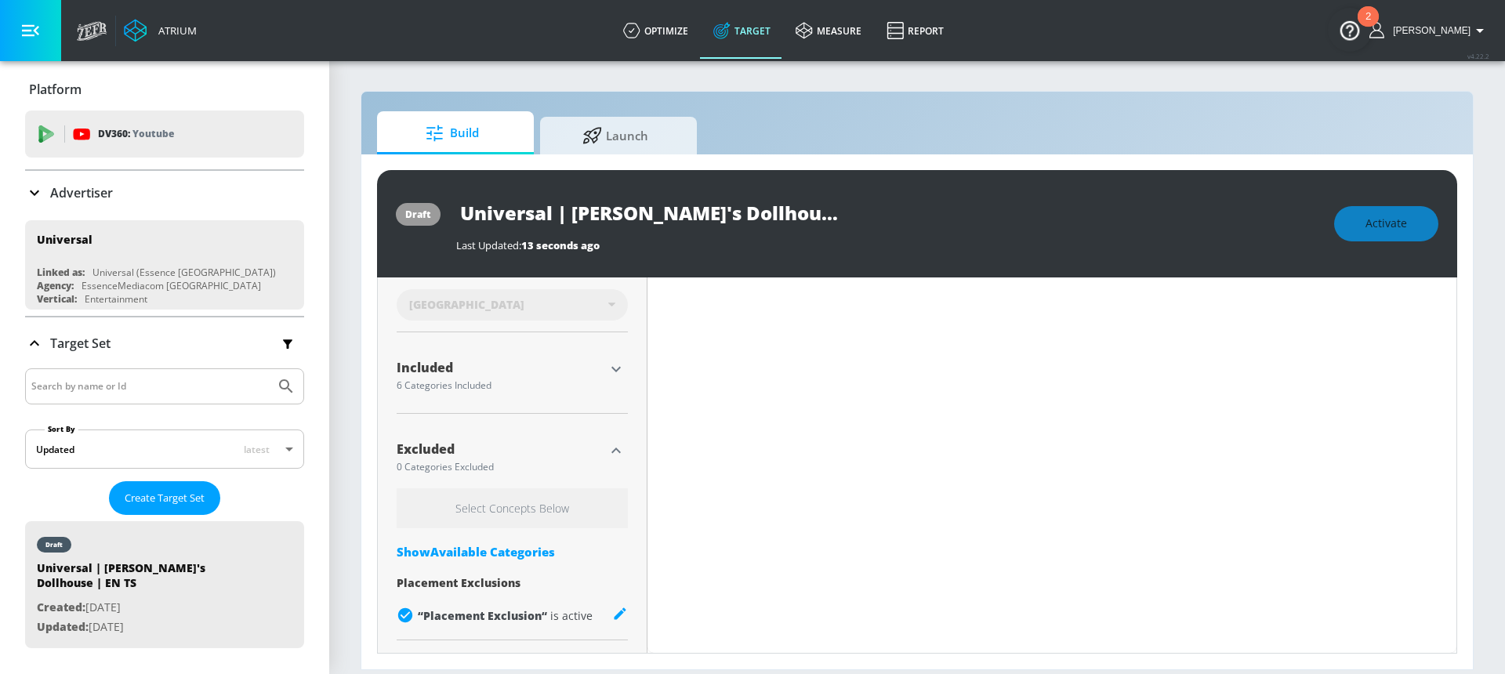
click at [512, 548] on div "Show Available Categories" at bounding box center [512, 552] width 231 height 16
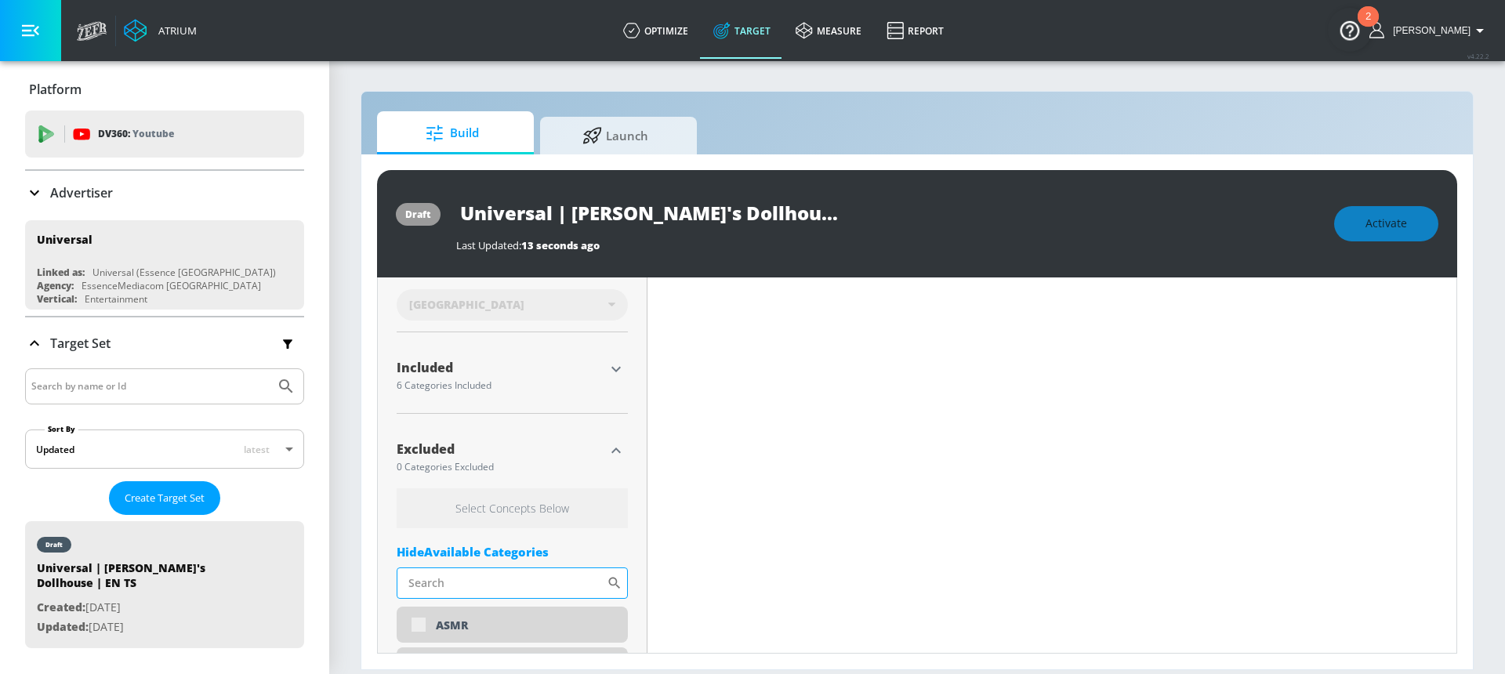
click at [466, 572] on input "Sort By" at bounding box center [502, 583] width 210 height 31
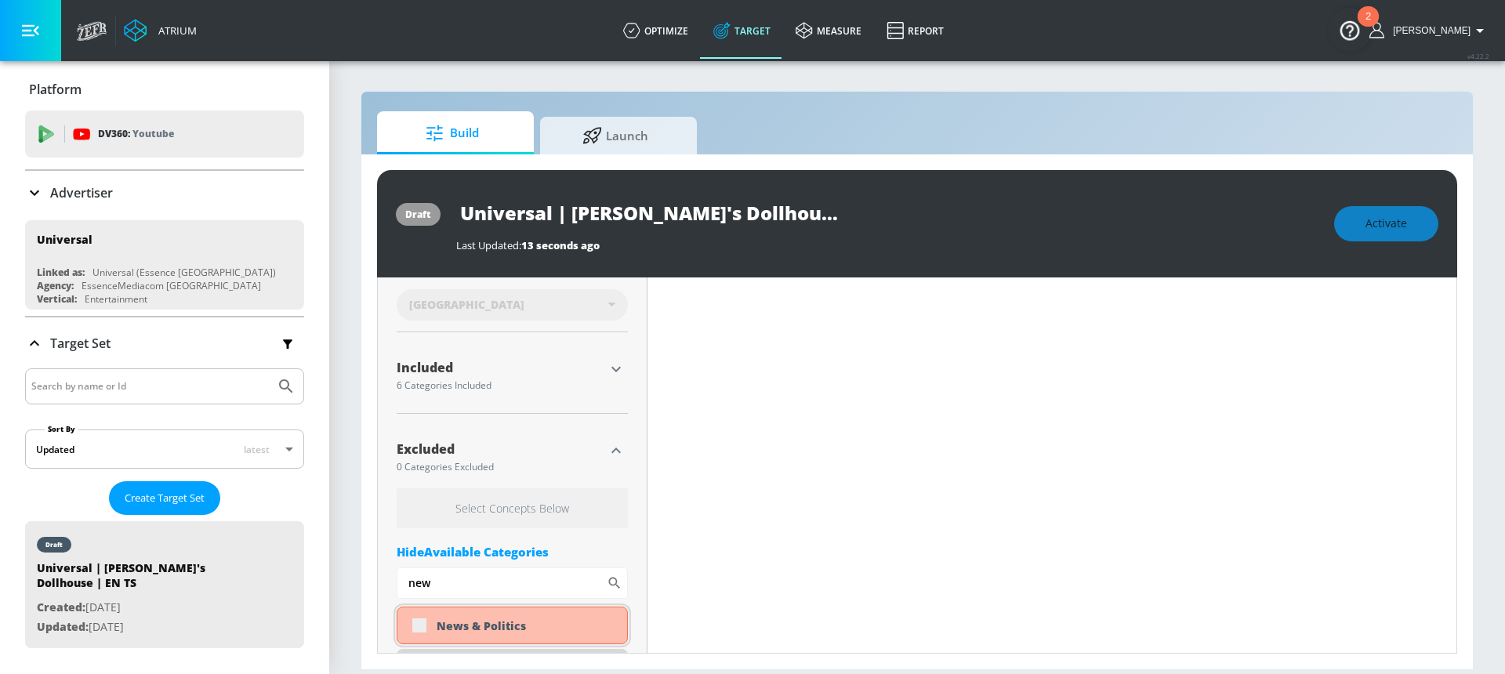
type input "new"
click at [419, 623] on div "News & Politics" at bounding box center [512, 626] width 231 height 38
click at [419, 624] on div "News & Politics" at bounding box center [512, 626] width 231 height 38
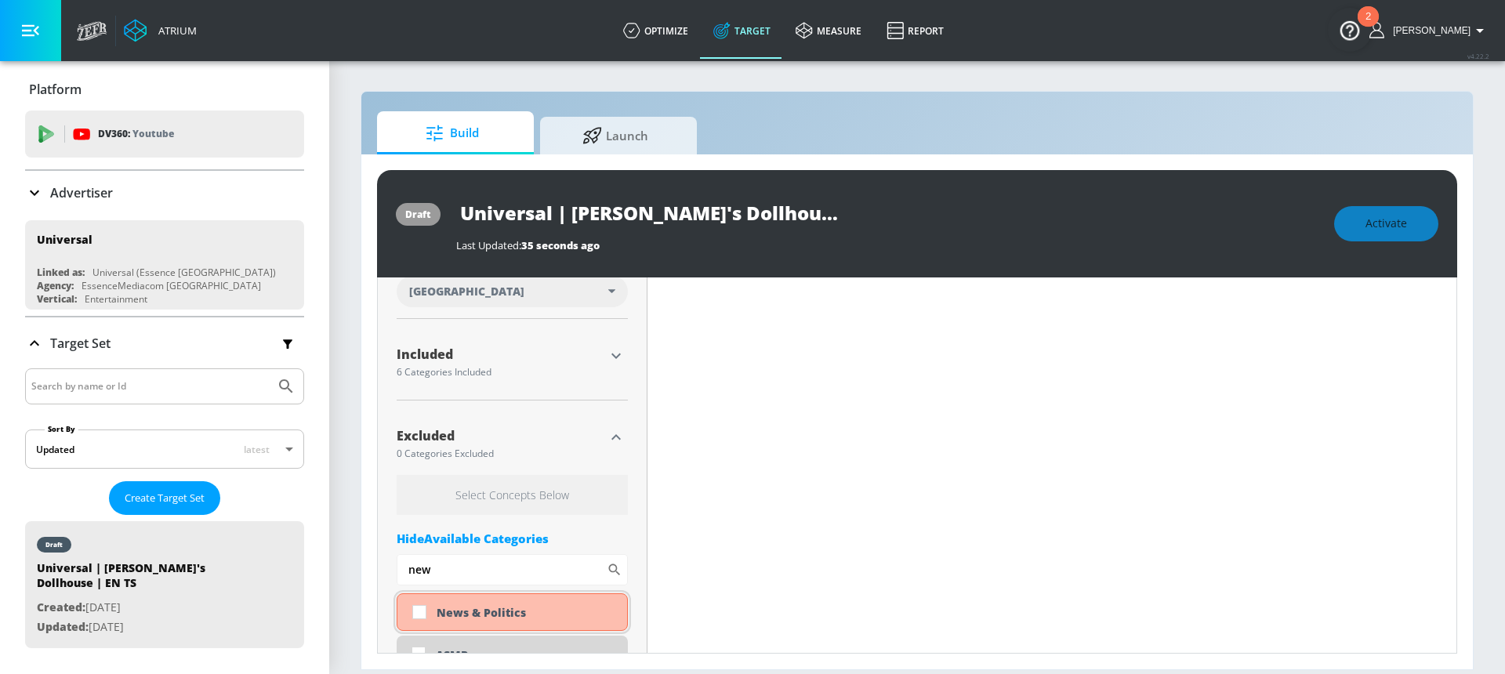
scroll to position [449, 0]
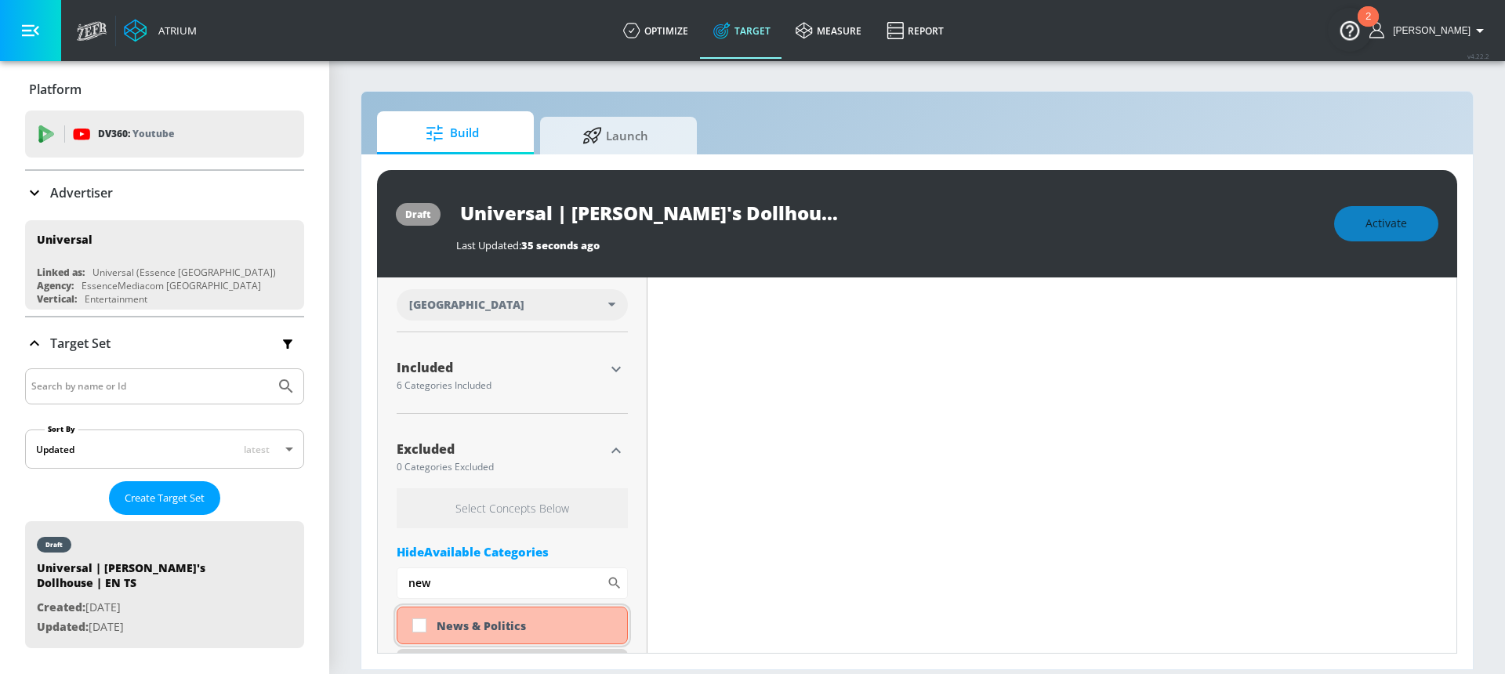
click at [418, 622] on input "checkbox" at bounding box center [419, 625] width 28 height 28
checkbox input "true"
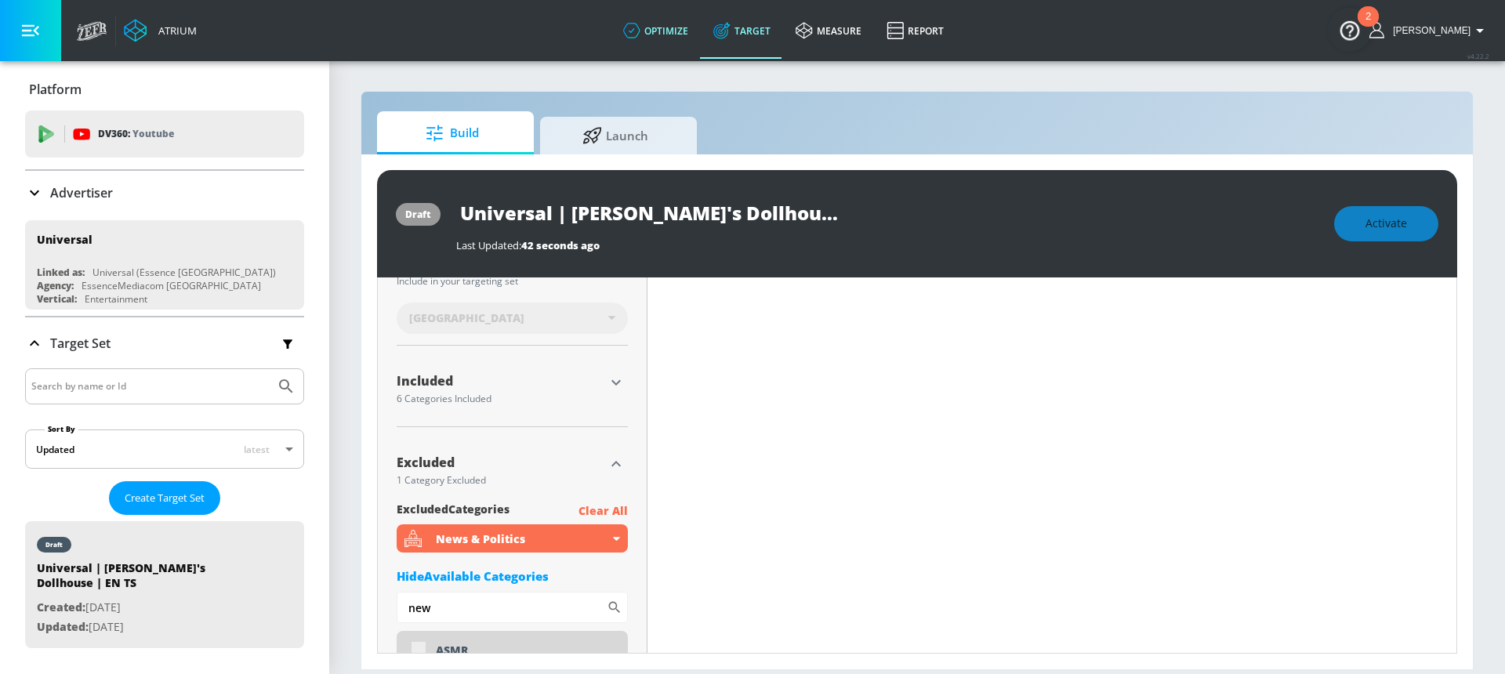
scroll to position [463, 0]
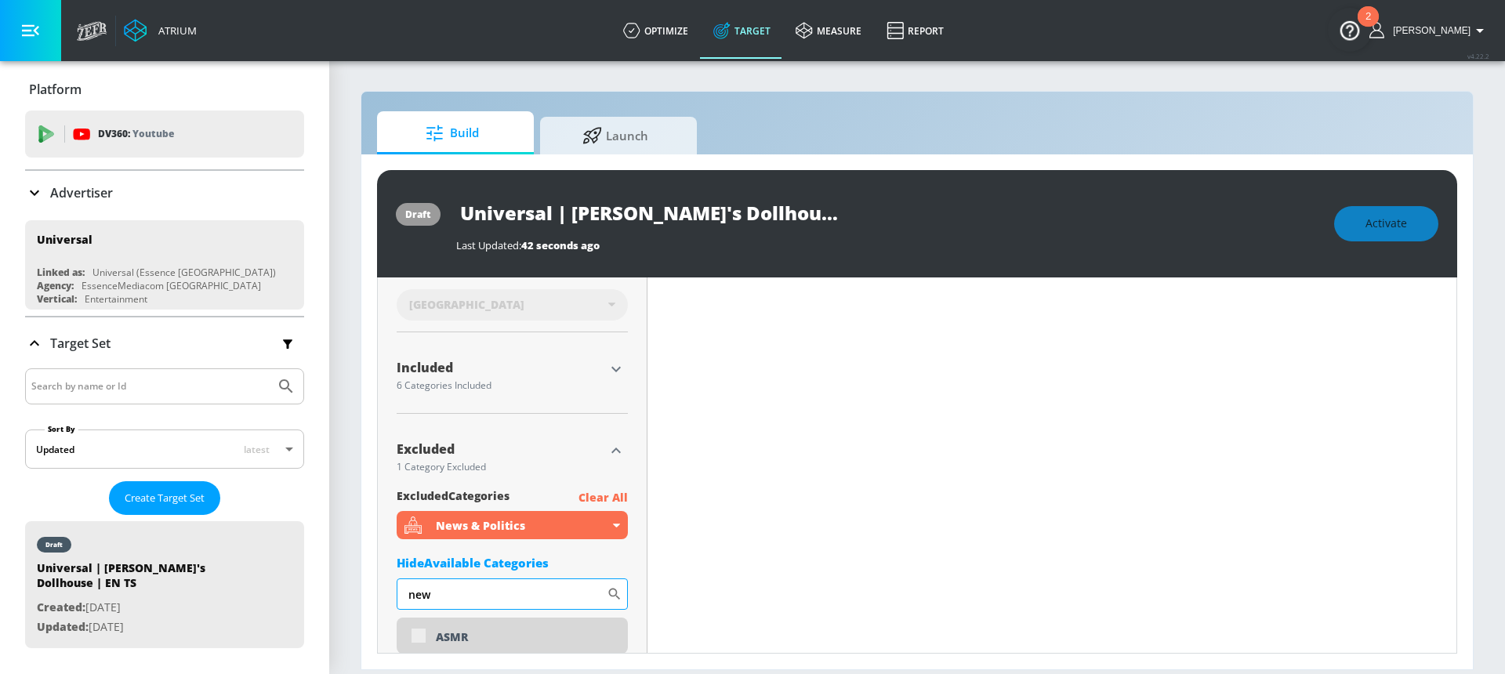
drag, startPoint x: 466, startPoint y: 599, endPoint x: 412, endPoint y: 597, distance: 54.9
click at [412, 597] on input "new" at bounding box center [502, 594] width 210 height 31
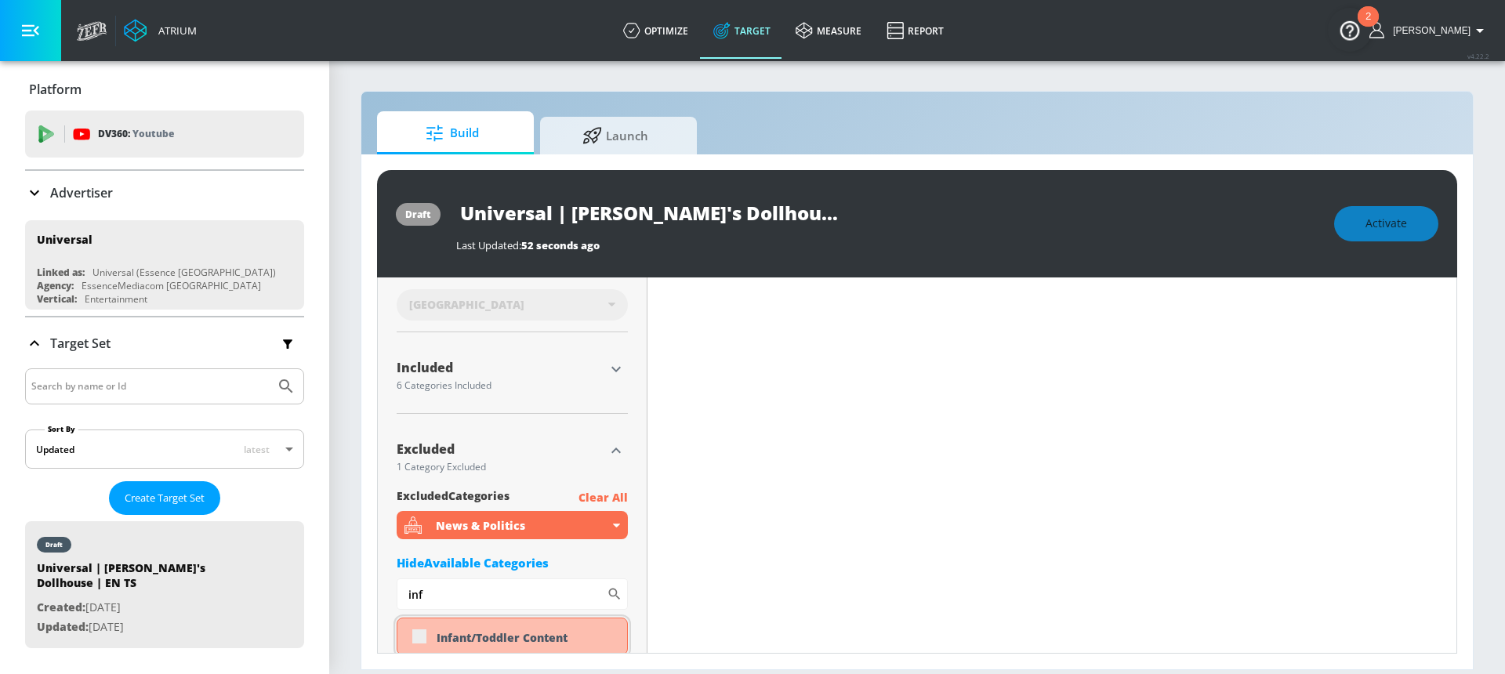
type input "inf"
click at [417, 635] on div "Infant/Toddler Content" at bounding box center [512, 637] width 231 height 38
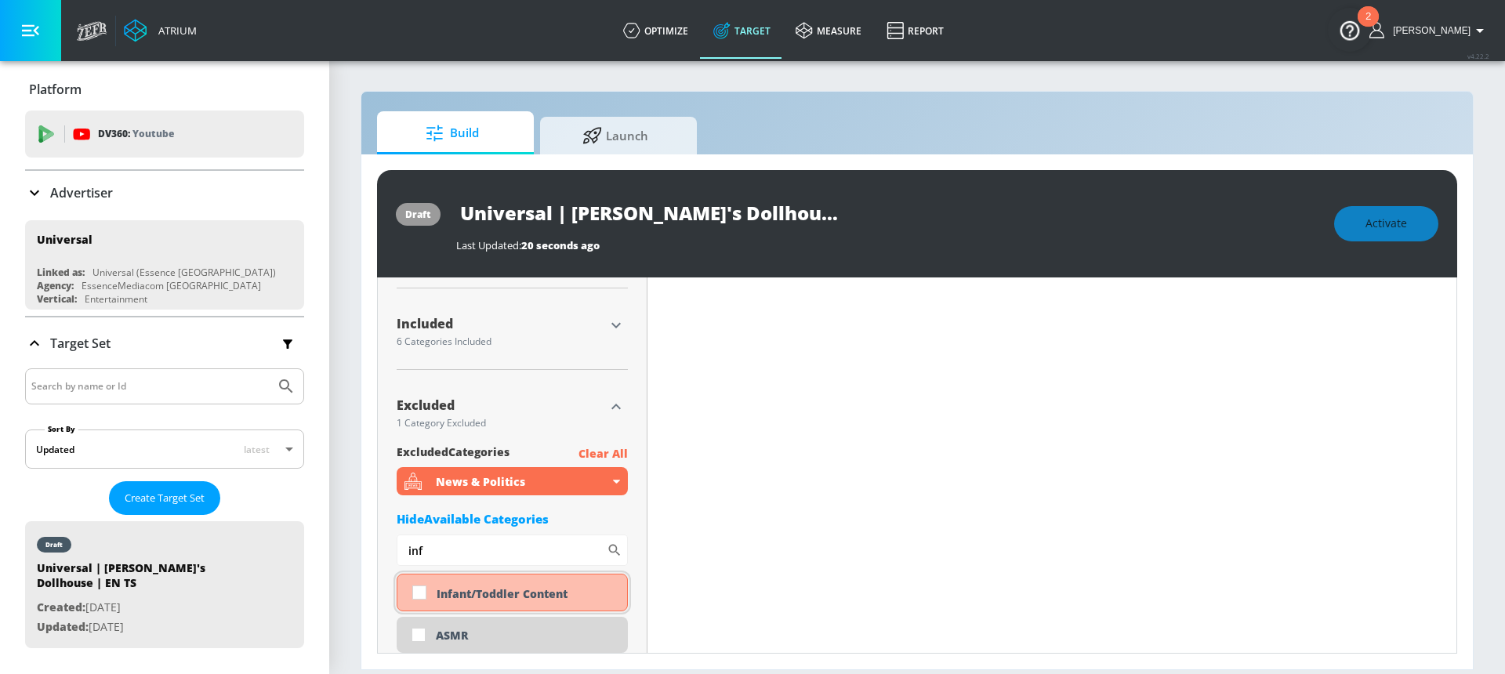
scroll to position [480, 0]
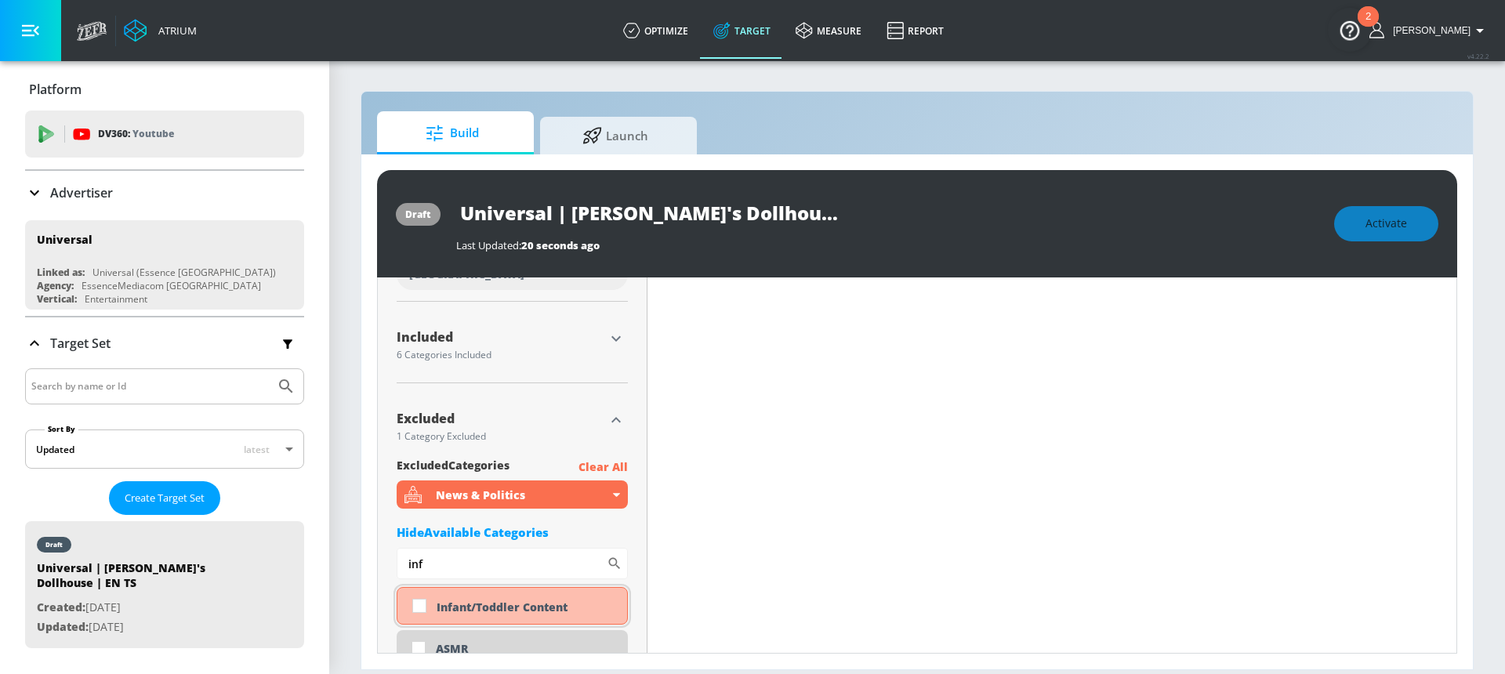
click at [421, 606] on input "checkbox" at bounding box center [419, 606] width 28 height 28
checkbox input "true"
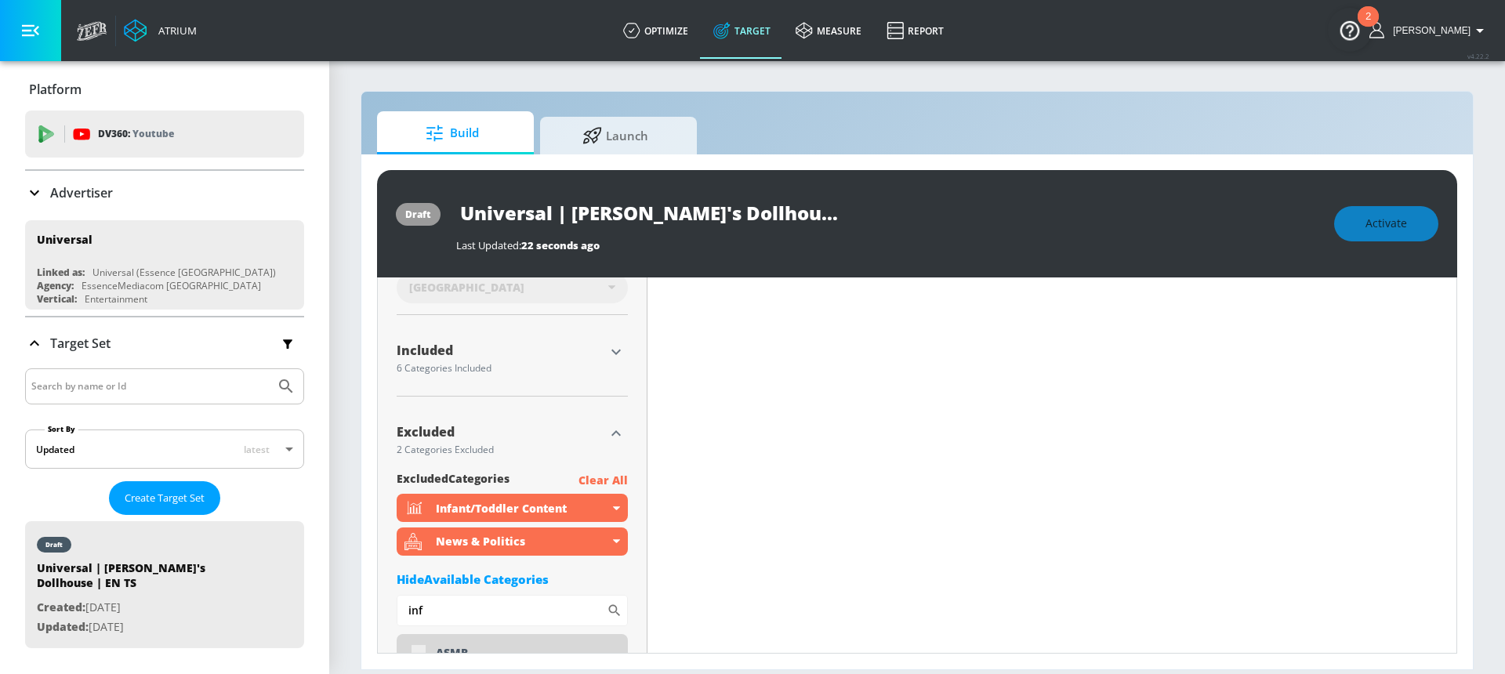
scroll to position [493, 0]
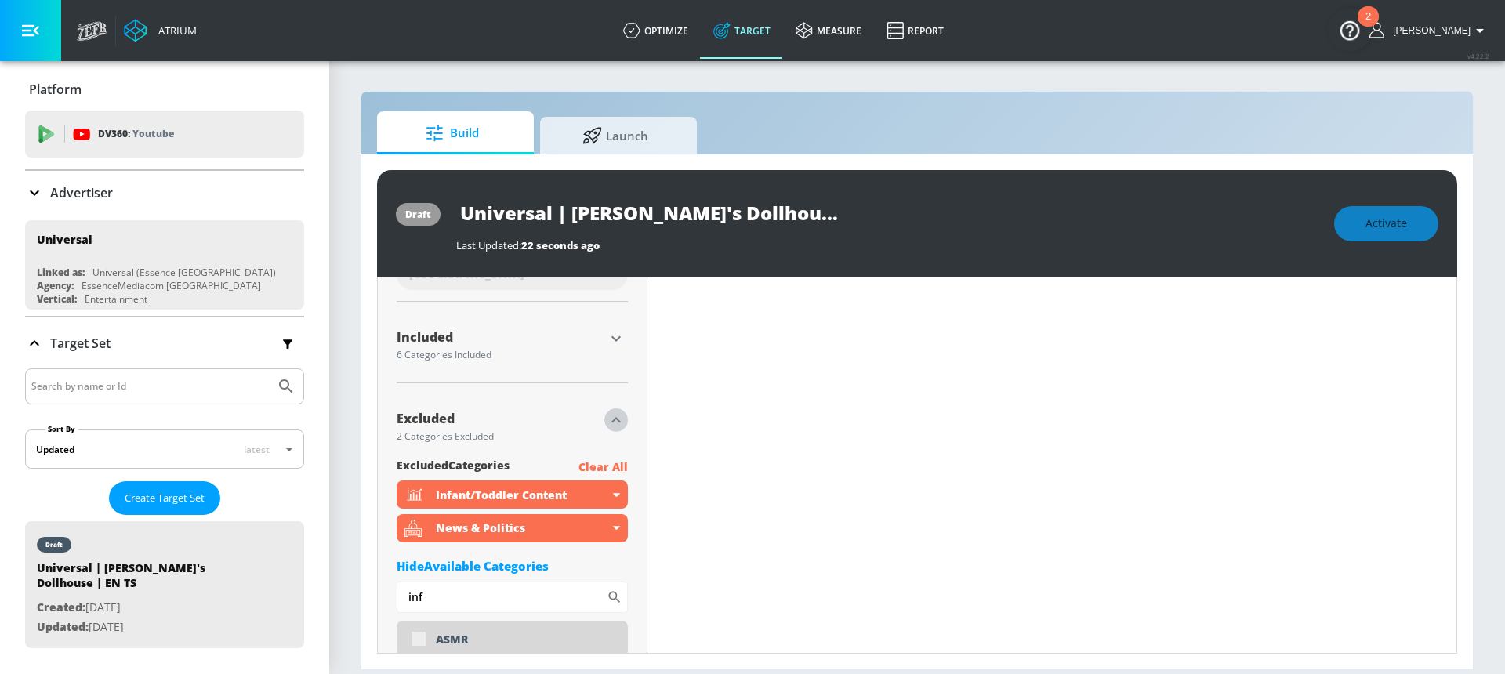
click at [608, 426] on icon "button" at bounding box center [616, 420] width 19 height 19
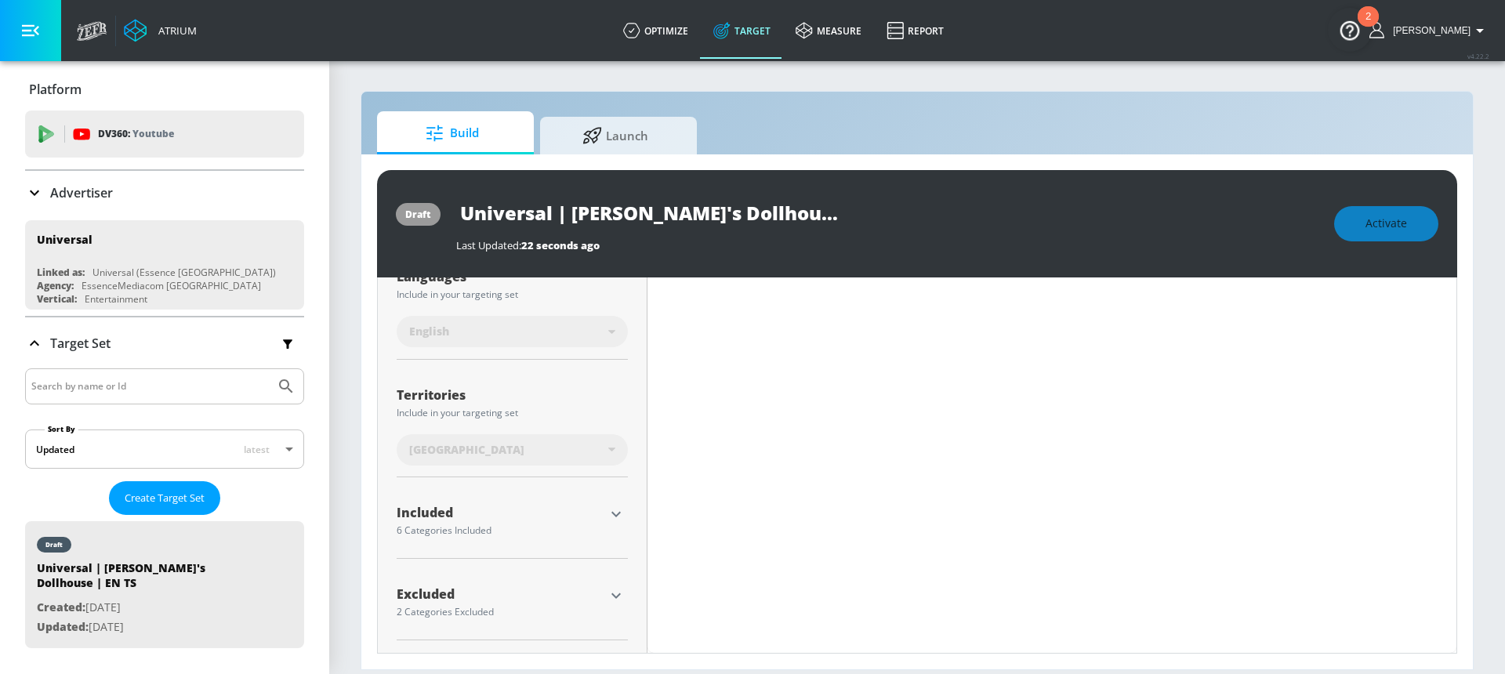
scroll to position [318, 0]
click at [617, 513] on icon "button" at bounding box center [616, 514] width 19 height 19
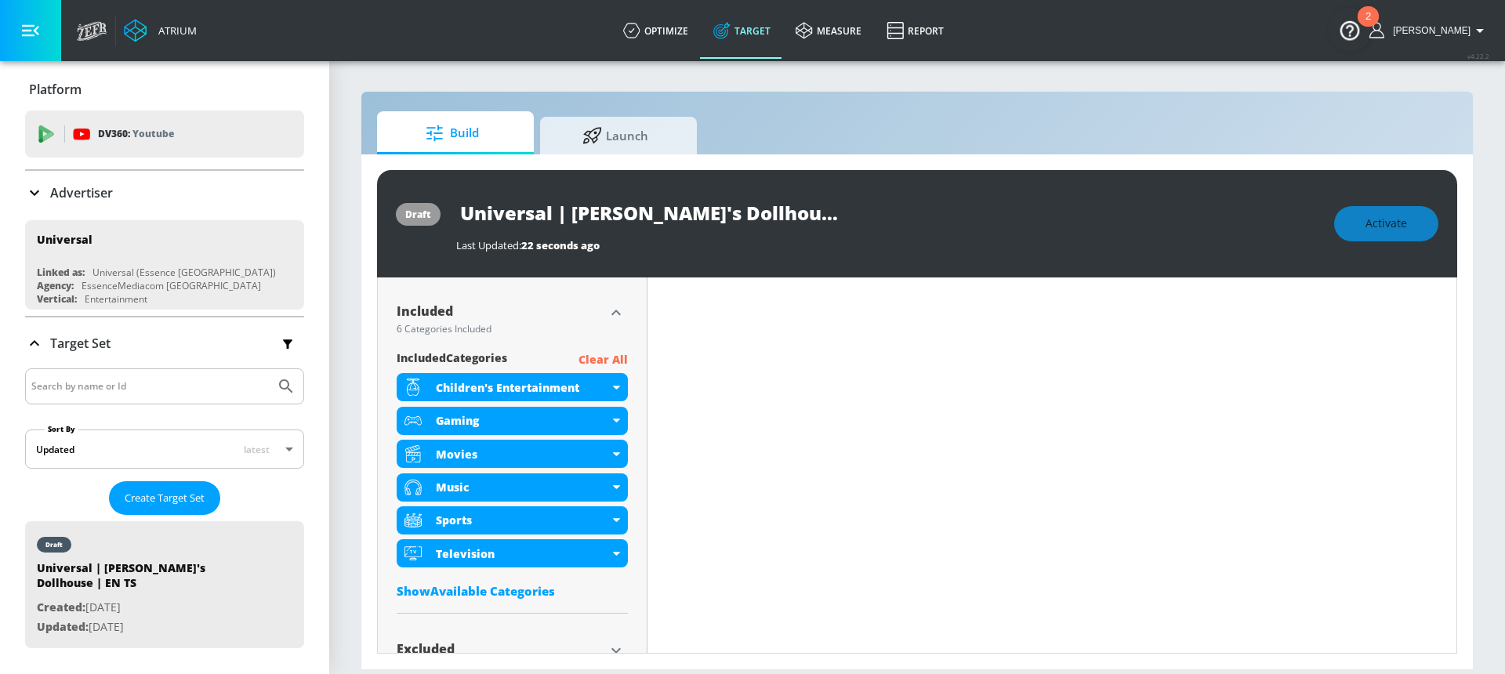
scroll to position [553, 0]
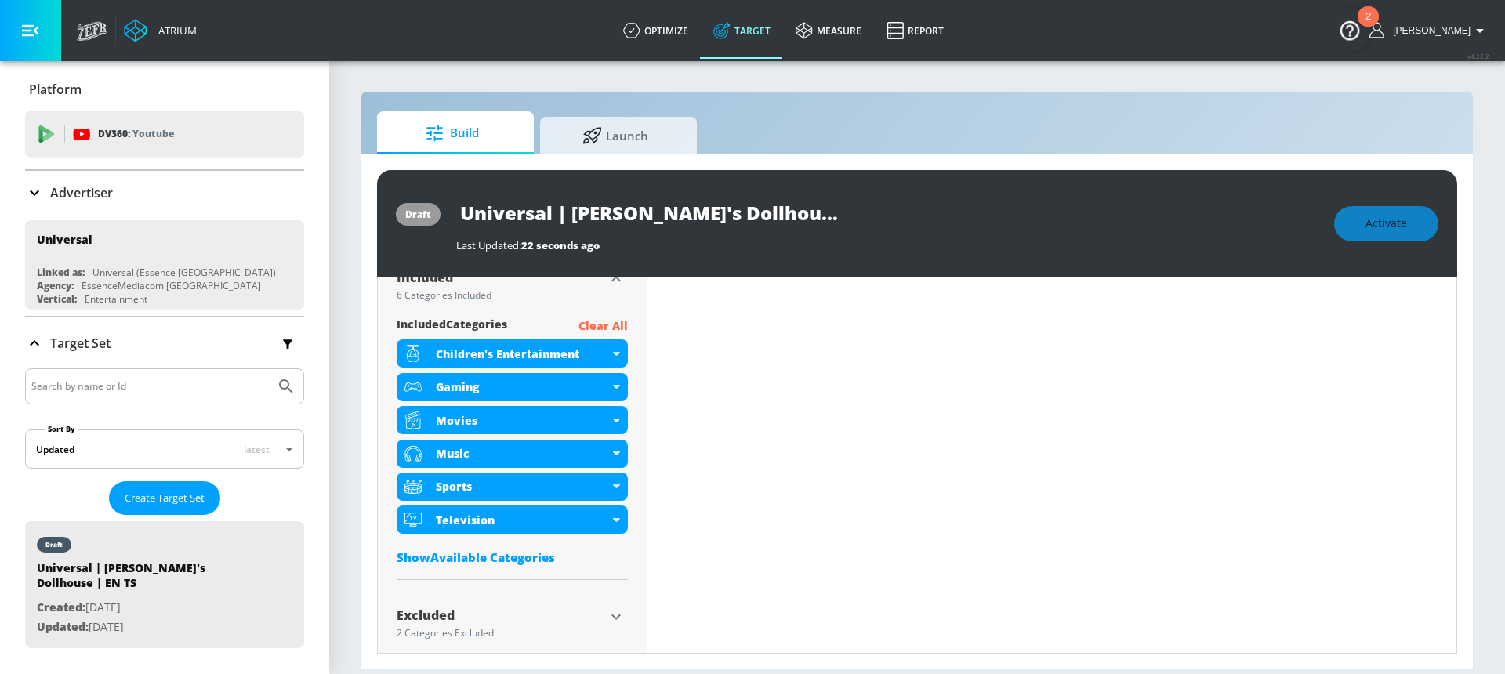
click at [602, 327] on p "Clear All" at bounding box center [603, 327] width 49 height 20
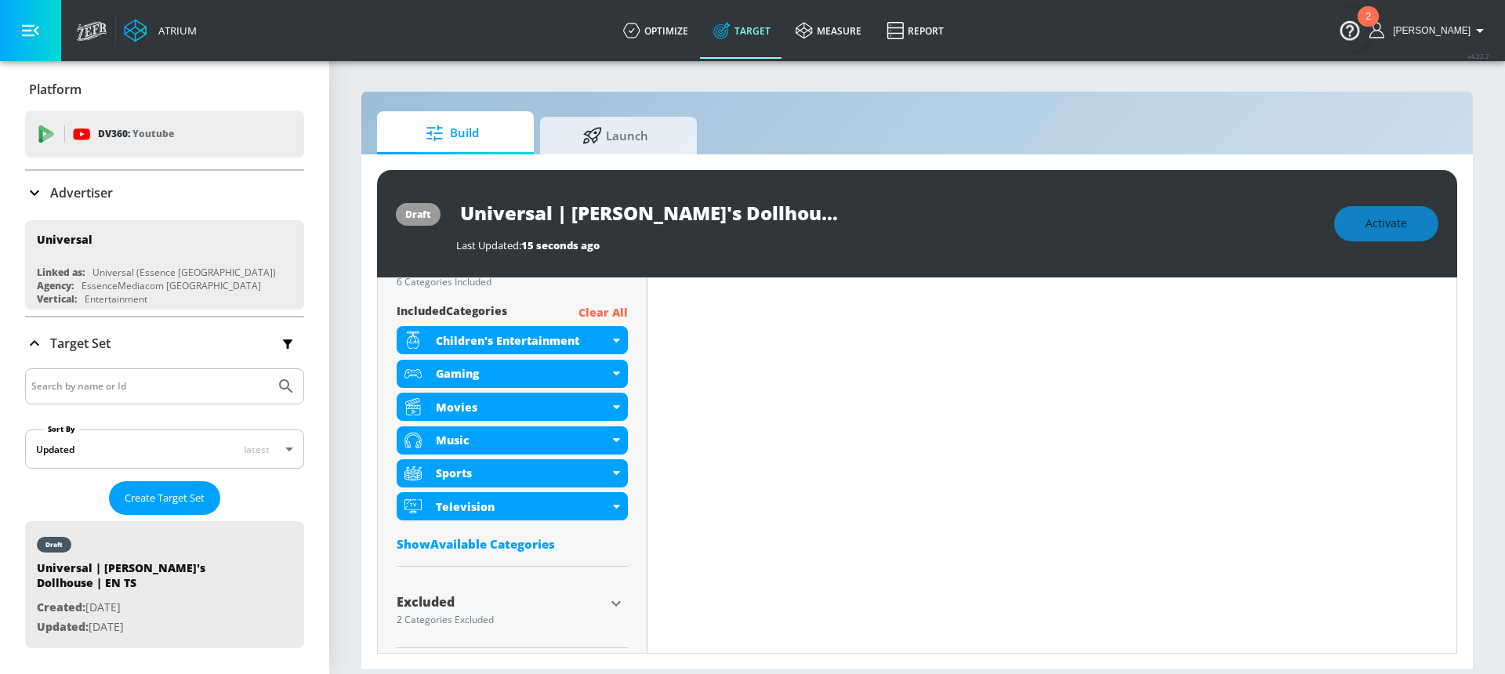
scroll to position [539, 0]
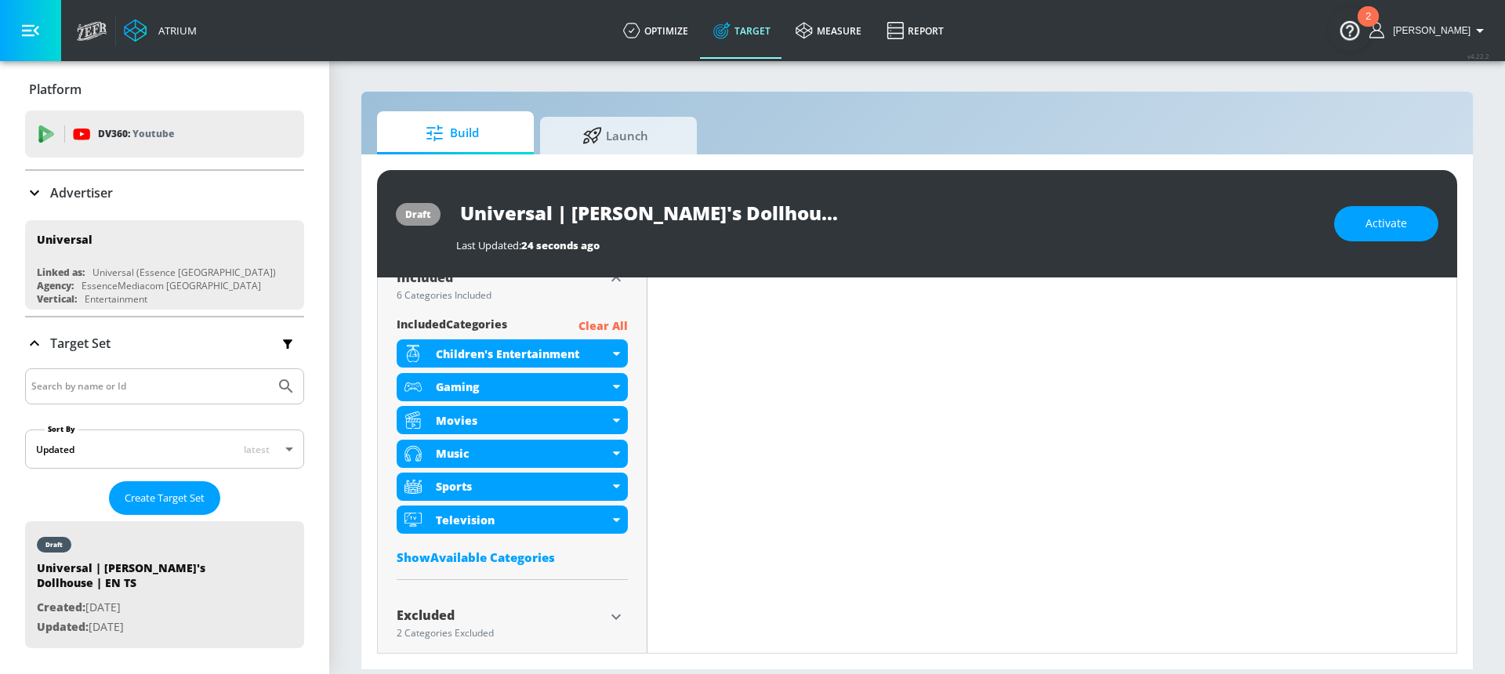
click at [618, 328] on p "Clear All" at bounding box center [603, 327] width 49 height 20
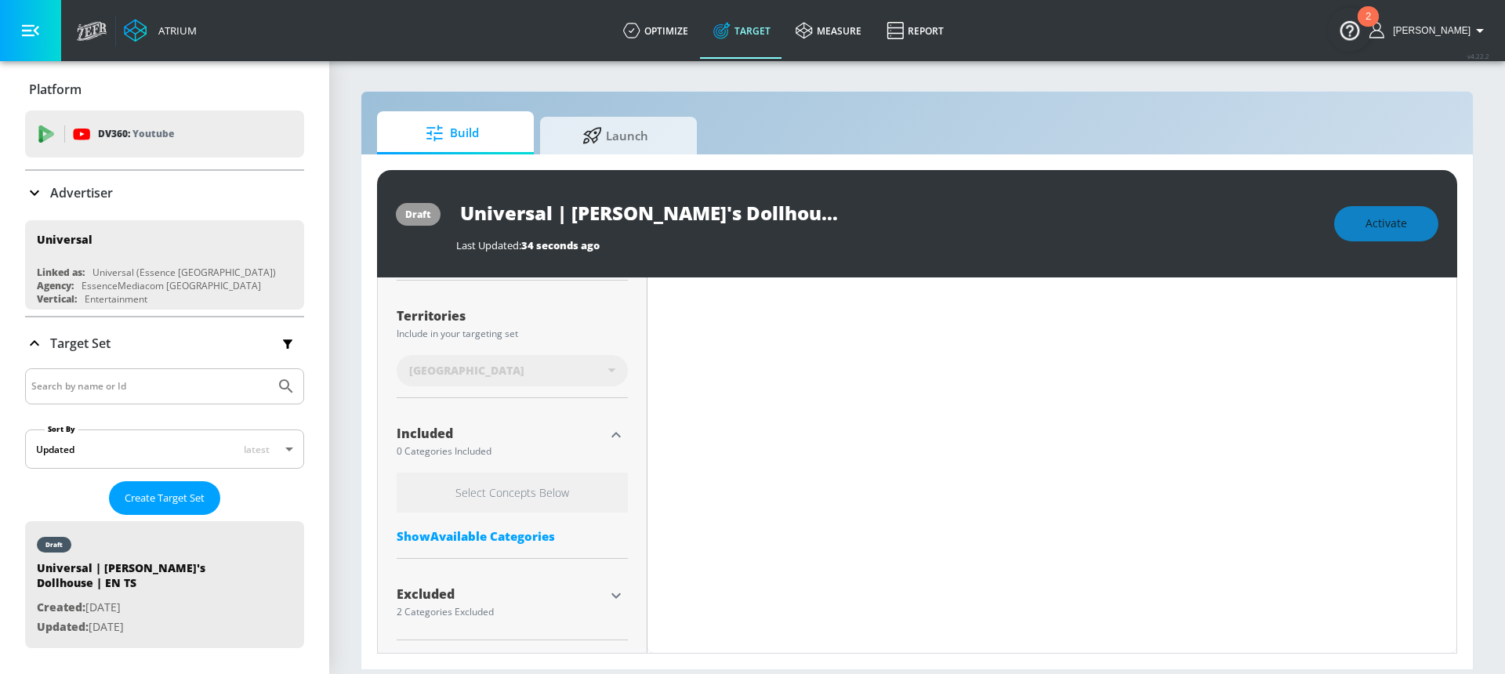
click at [478, 539] on div "Show Available Categories" at bounding box center [512, 536] width 231 height 16
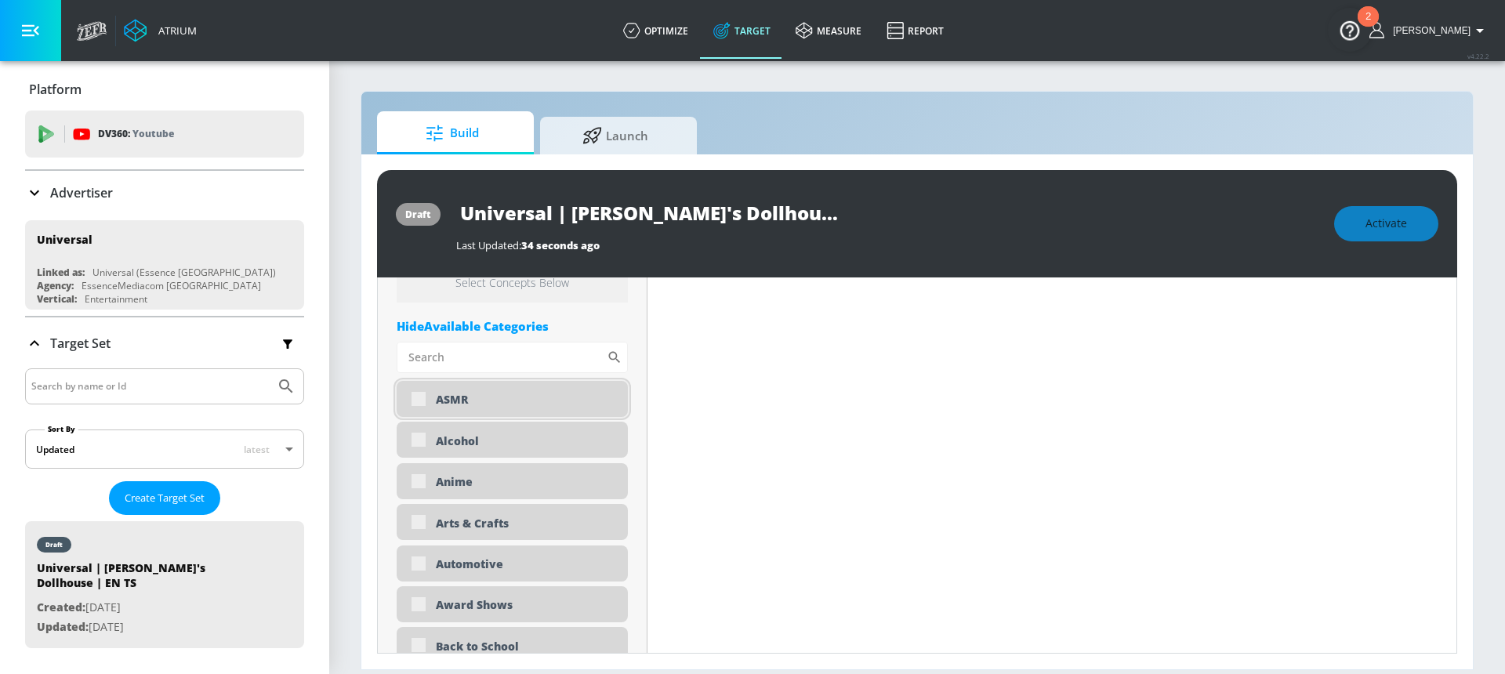
scroll to position [610, 0]
click at [474, 353] on input "Sort By" at bounding box center [502, 354] width 210 height 31
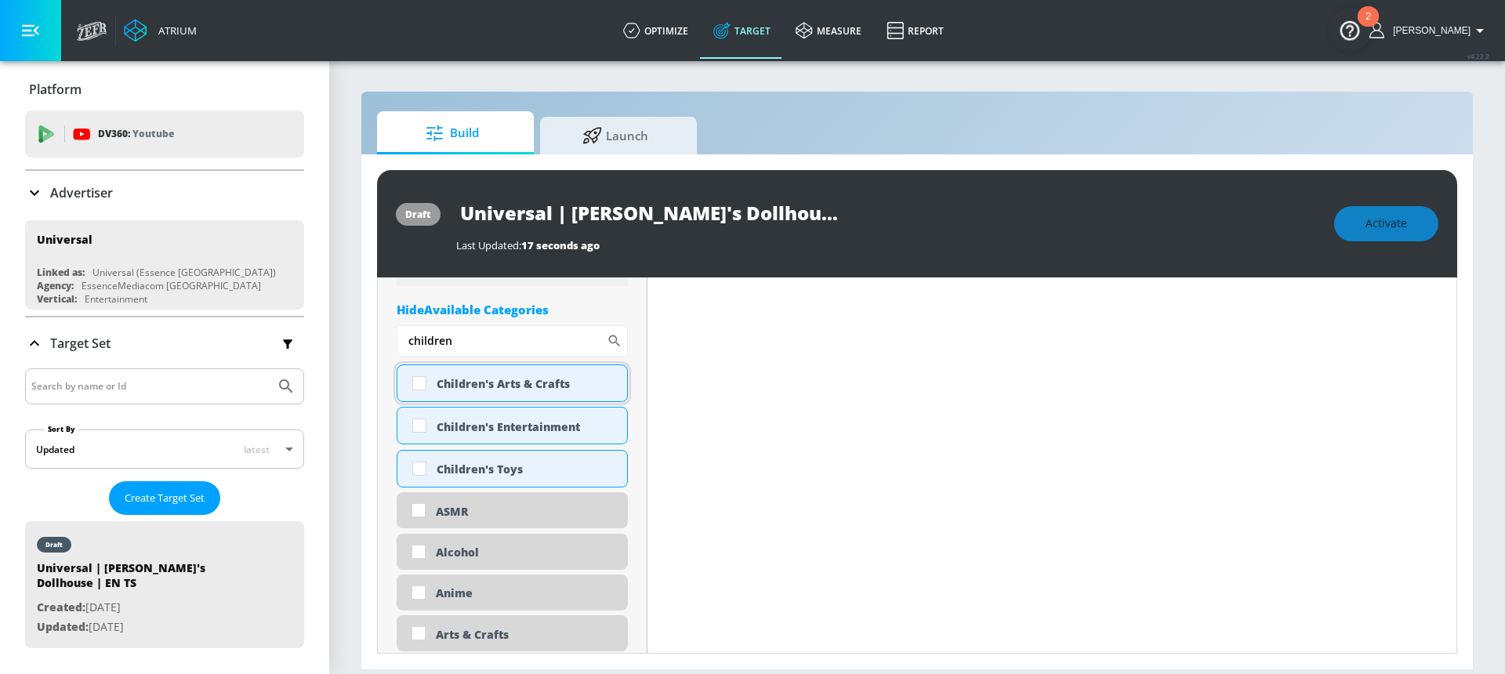
scroll to position [597, 0]
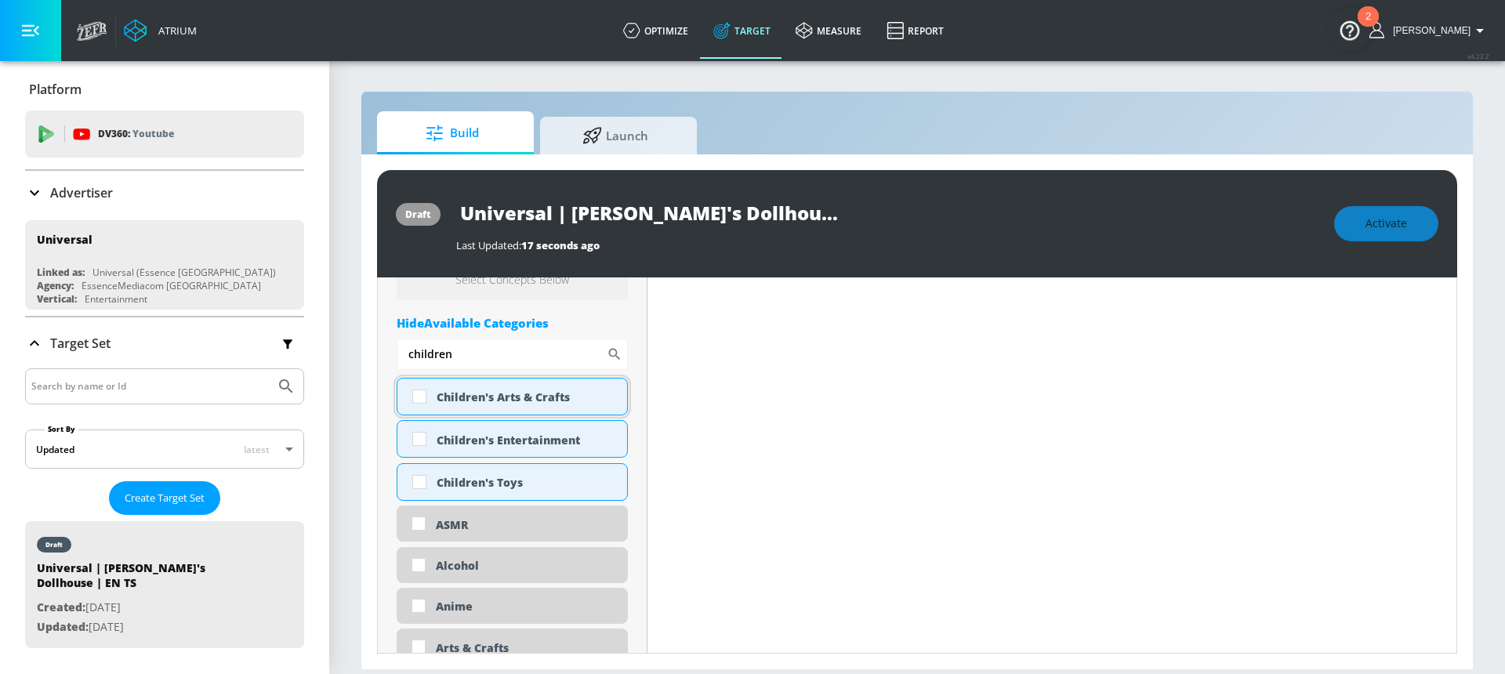
type input "children"
click at [423, 404] on input "checkbox" at bounding box center [419, 397] width 28 height 28
checkbox input "true"
click at [421, 441] on input "checkbox" at bounding box center [419, 439] width 28 height 28
checkbox input "true"
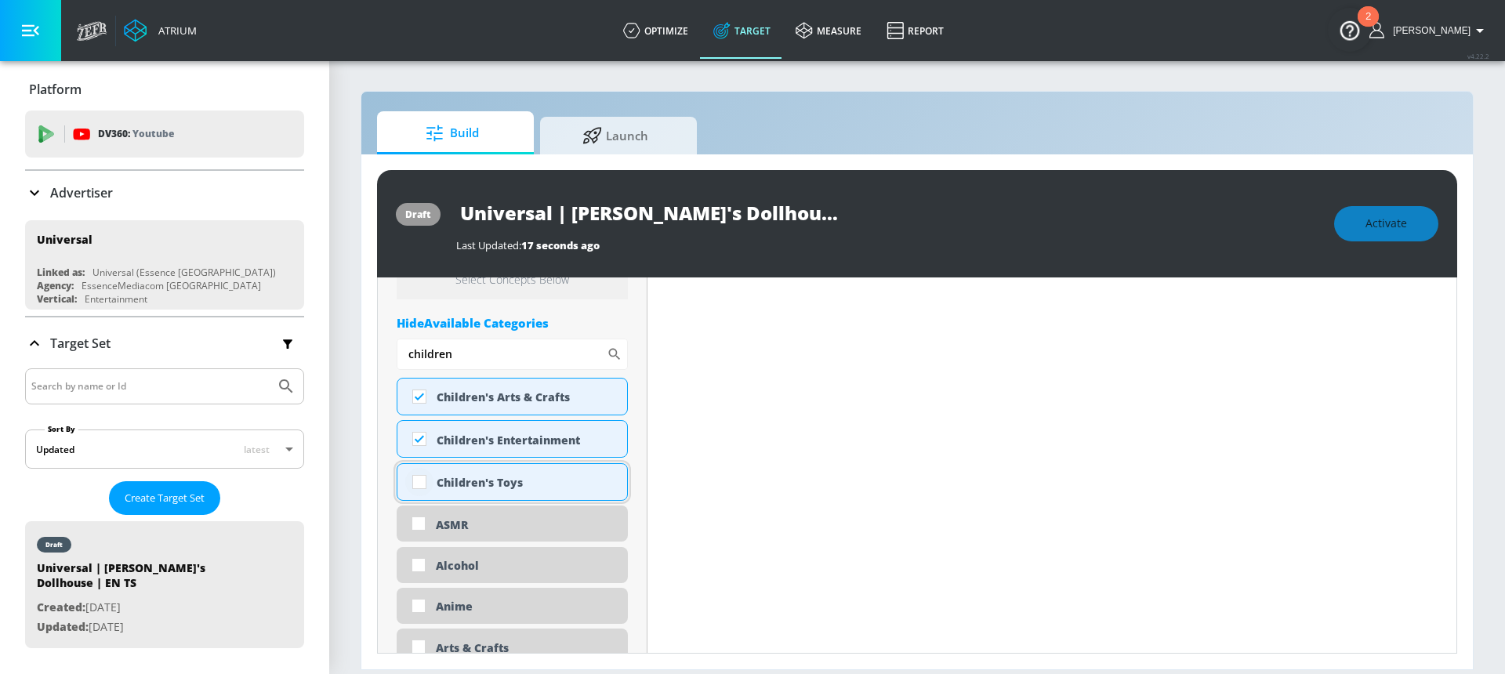
click at [420, 481] on input "checkbox" at bounding box center [419, 482] width 28 height 28
checkbox input "true"
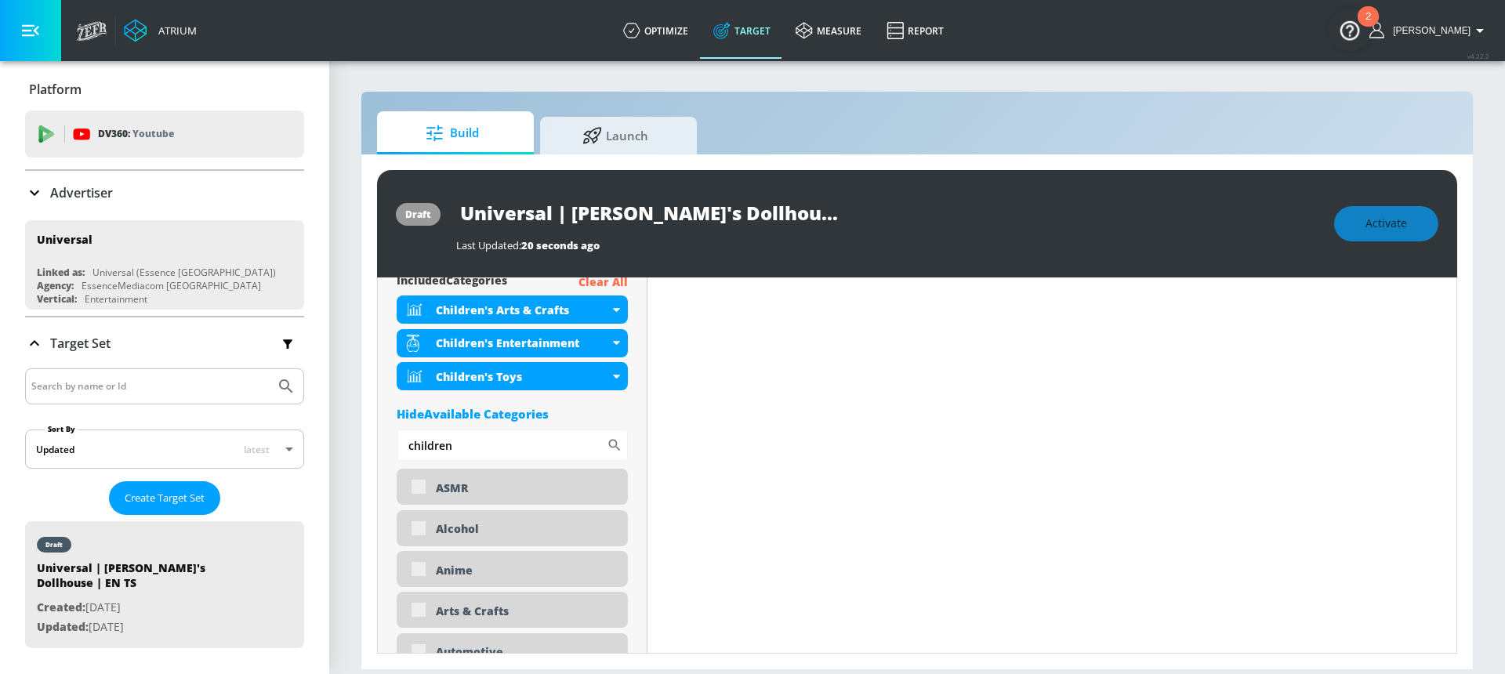
scroll to position [610, 0]
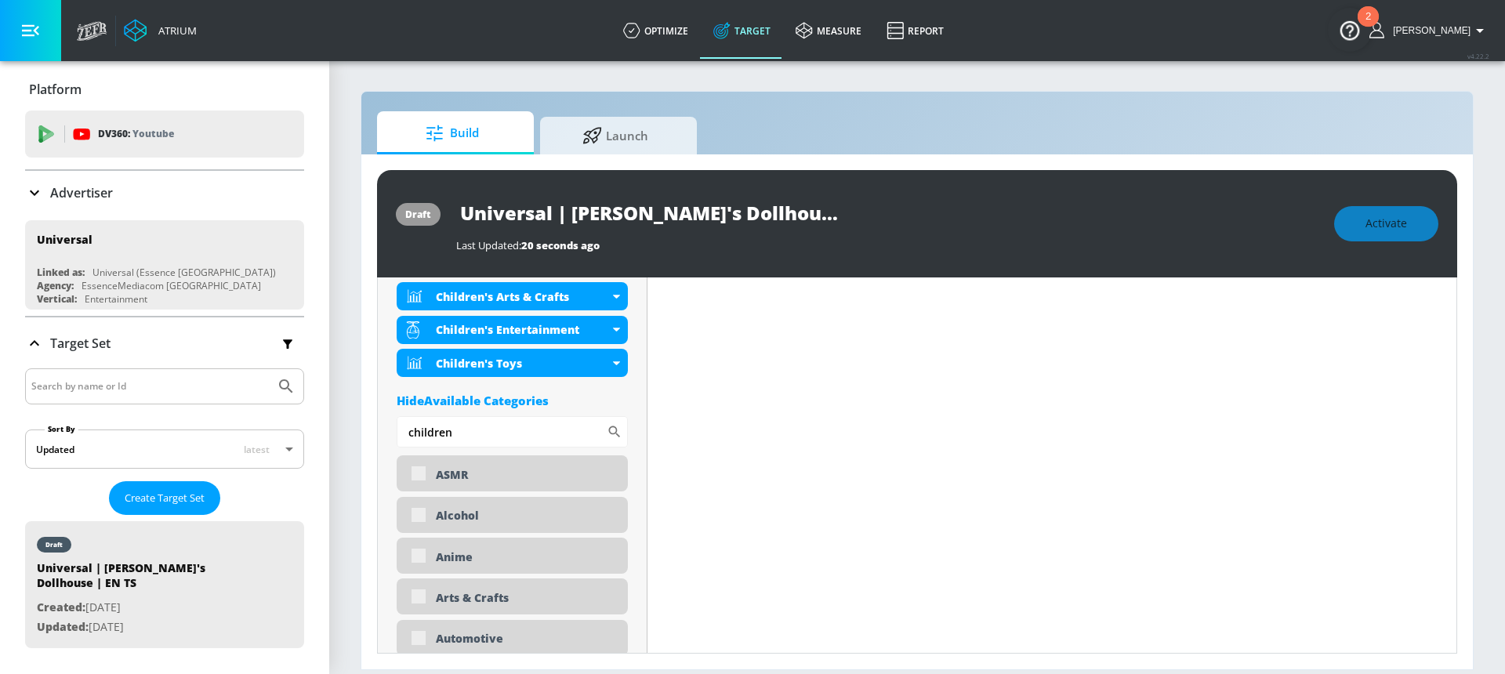
drag, startPoint x: 457, startPoint y: 436, endPoint x: 392, endPoint y: 438, distance: 65.1
drag, startPoint x: 457, startPoint y: 431, endPoint x: 399, endPoint y: 434, distance: 58.1
click at [399, 434] on input "children" at bounding box center [502, 431] width 210 height 31
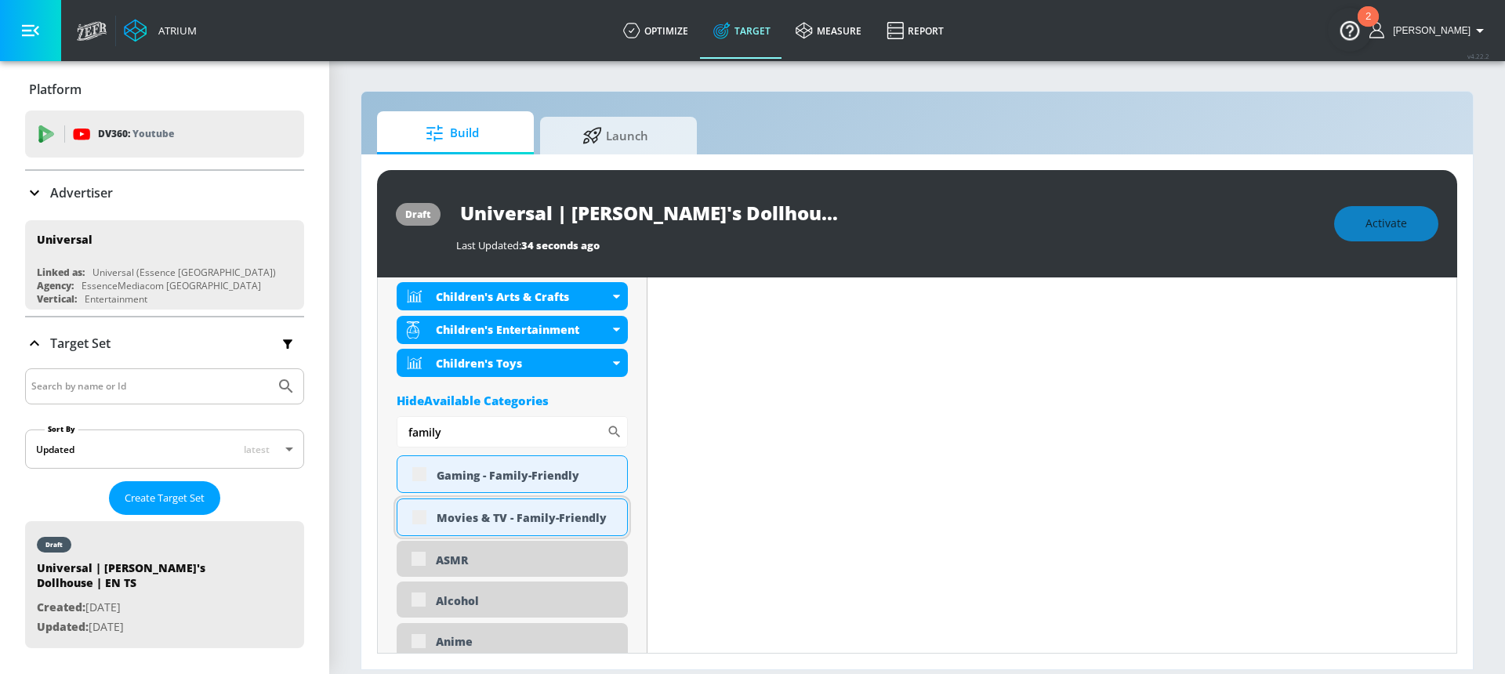
type input "family"
click at [423, 517] on div "Movies & TV - Family-Friendly" at bounding box center [512, 518] width 231 height 38
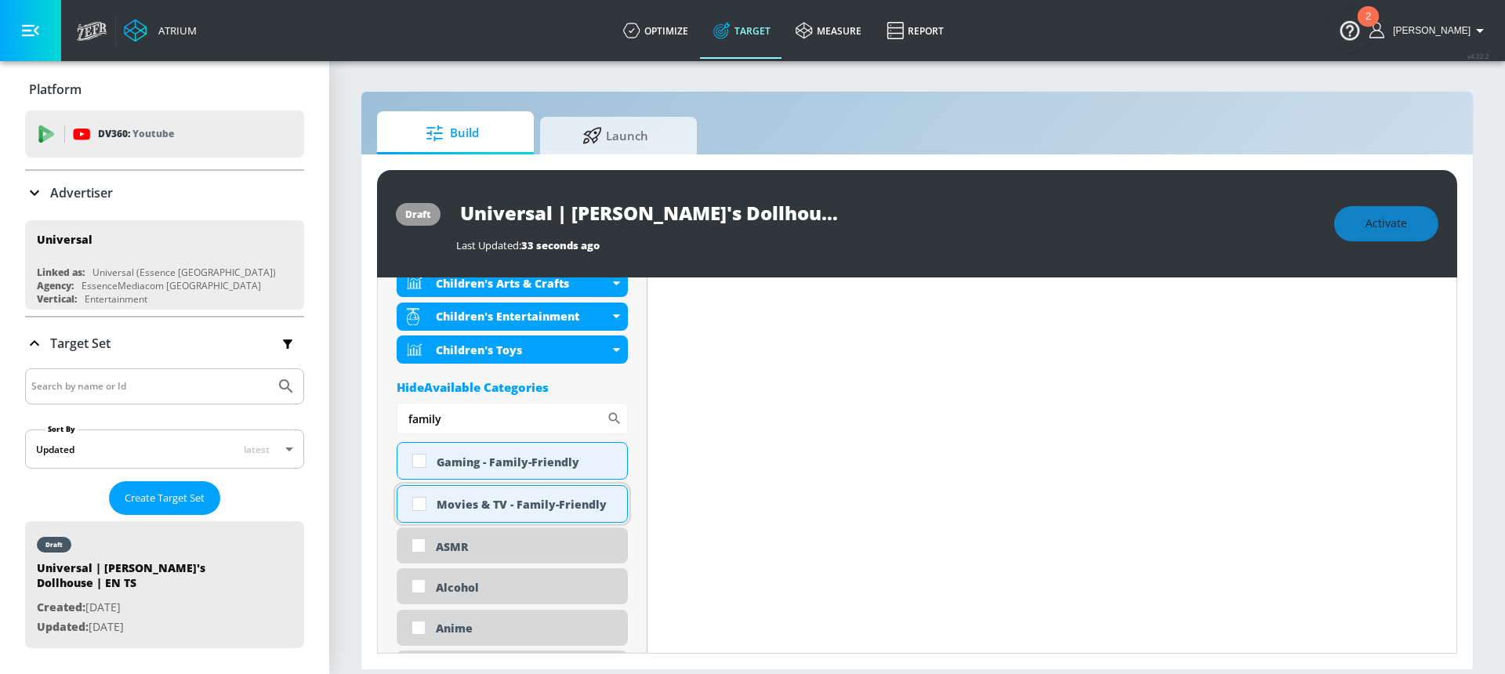
scroll to position [597, 0]
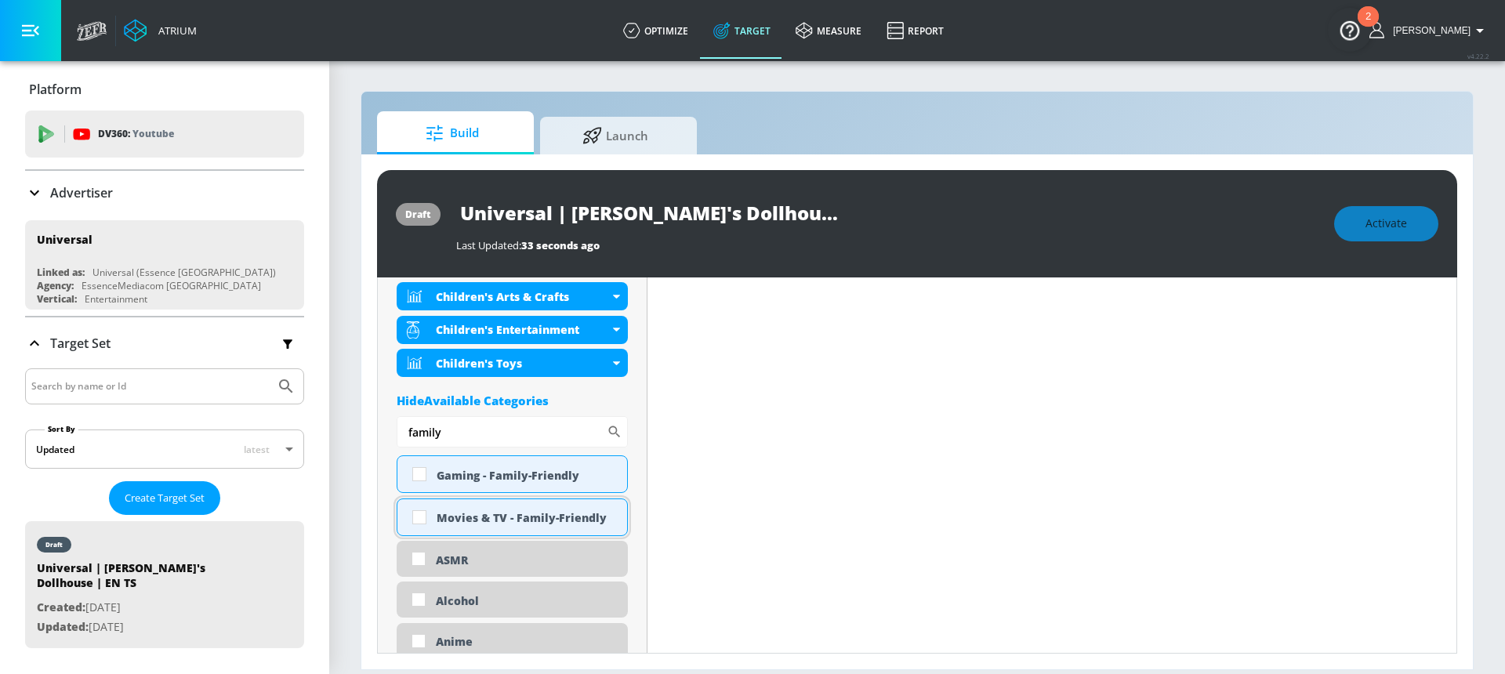
click at [424, 514] on input "checkbox" at bounding box center [419, 517] width 28 height 28
checkbox input "true"
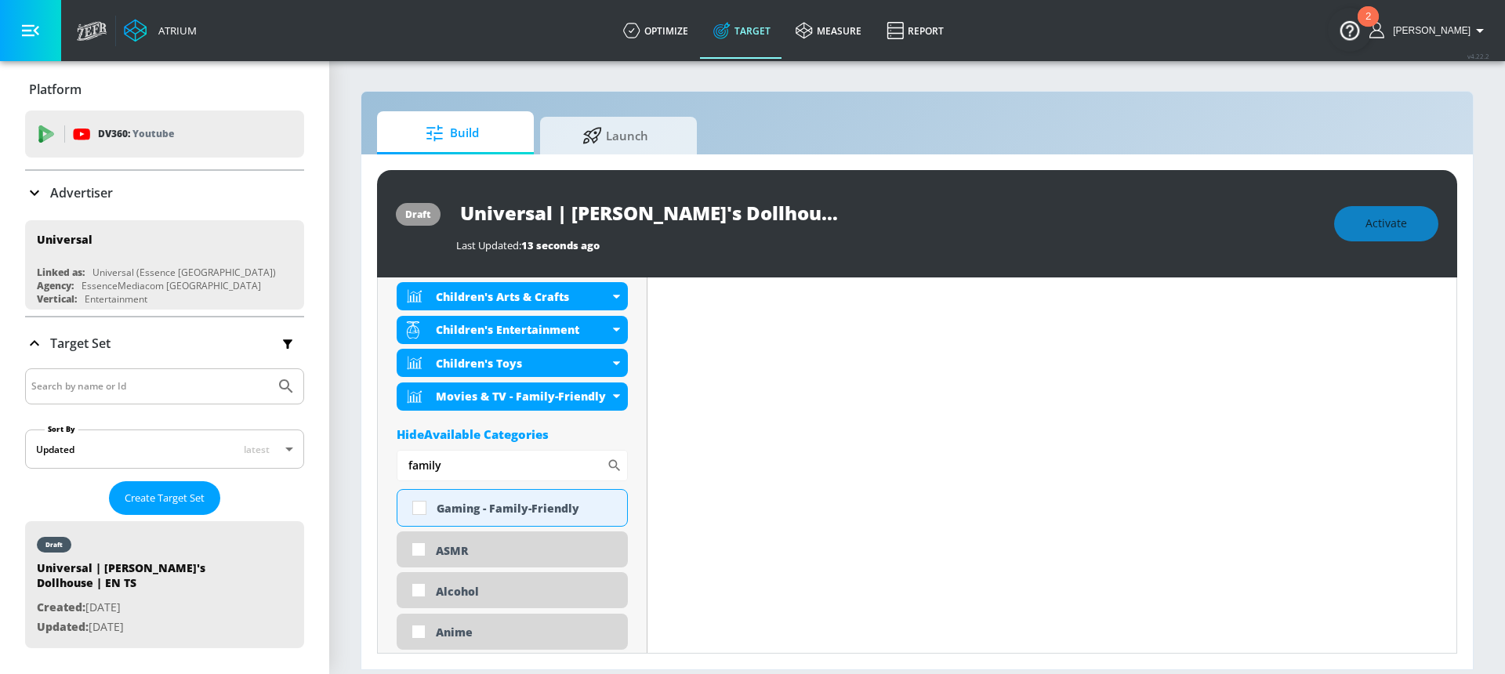
drag, startPoint x: 446, startPoint y: 471, endPoint x: 387, endPoint y: 470, distance: 58.8
type input "paren"
click at [417, 506] on input "checkbox" at bounding box center [419, 508] width 28 height 28
checkbox input "true"
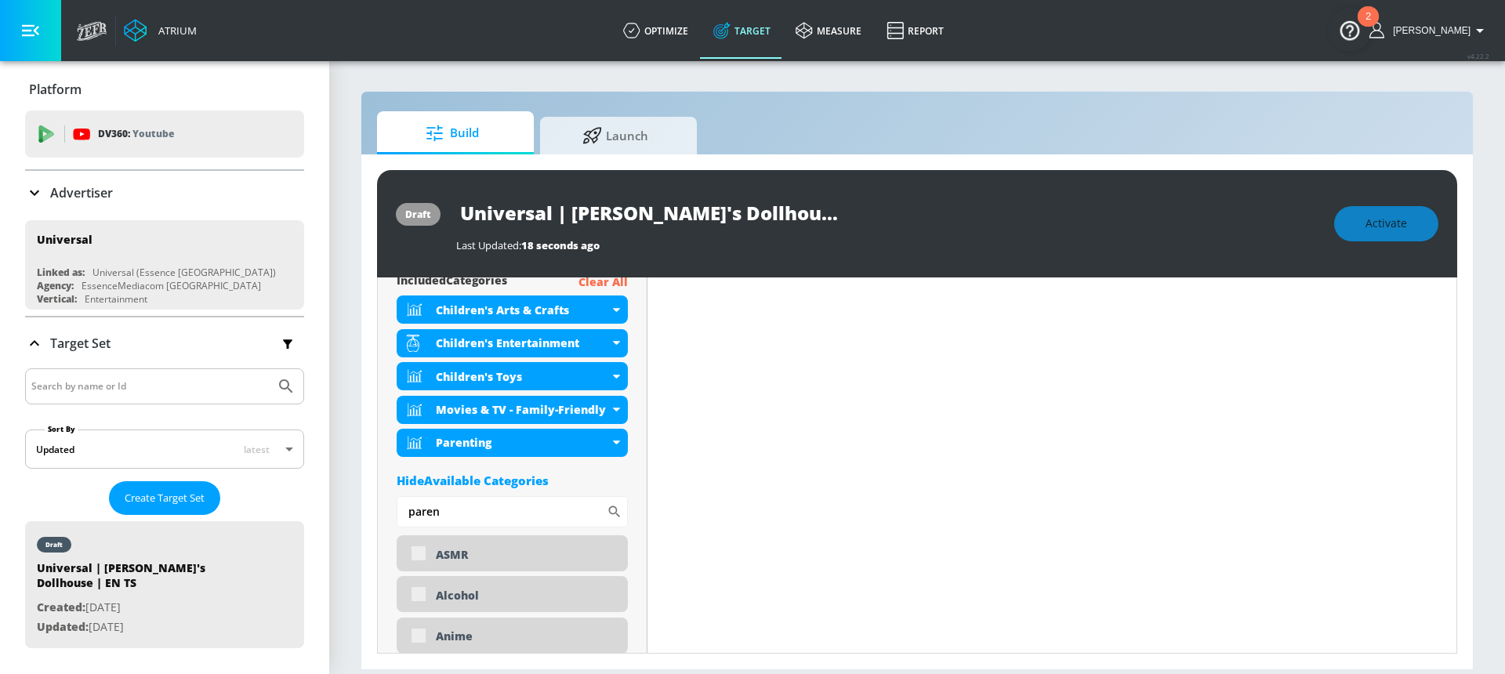
scroll to position [610, 0]
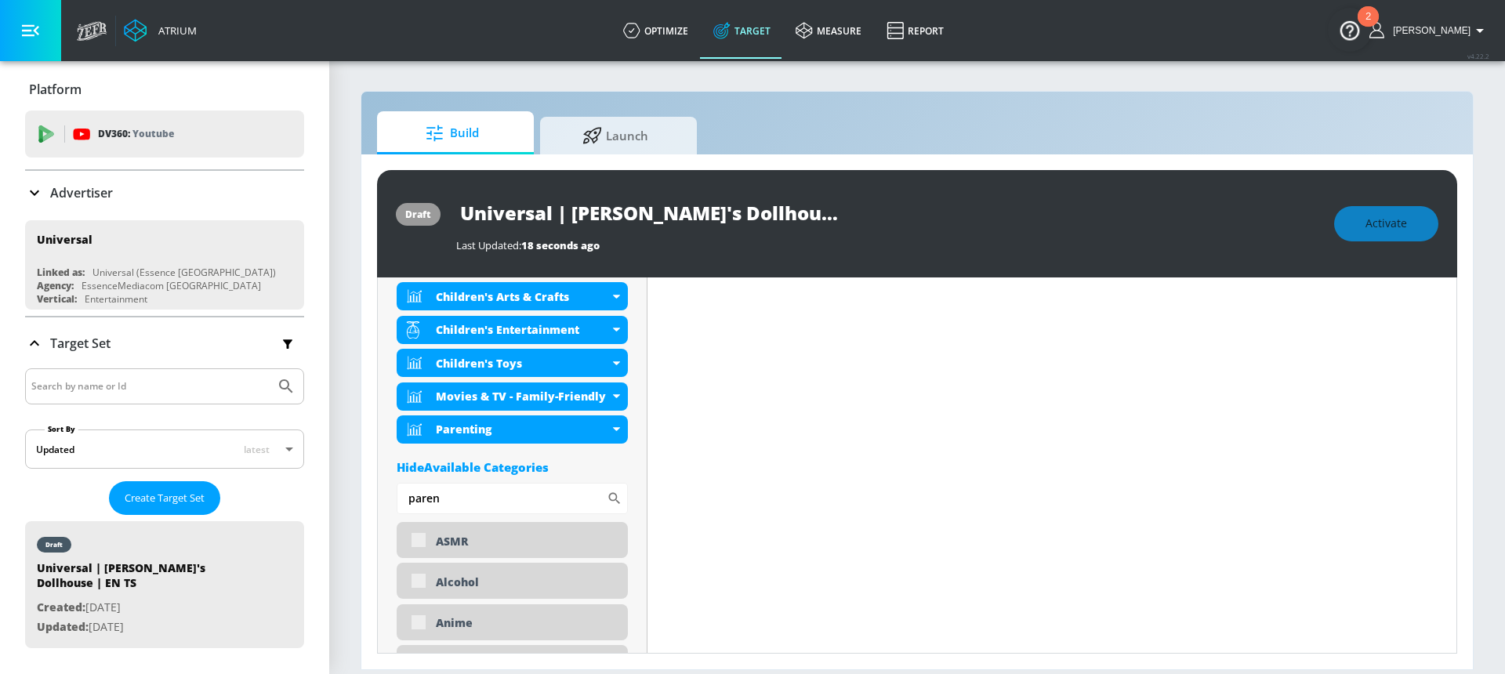
click at [533, 466] on div "Hide Available Categories" at bounding box center [512, 467] width 231 height 16
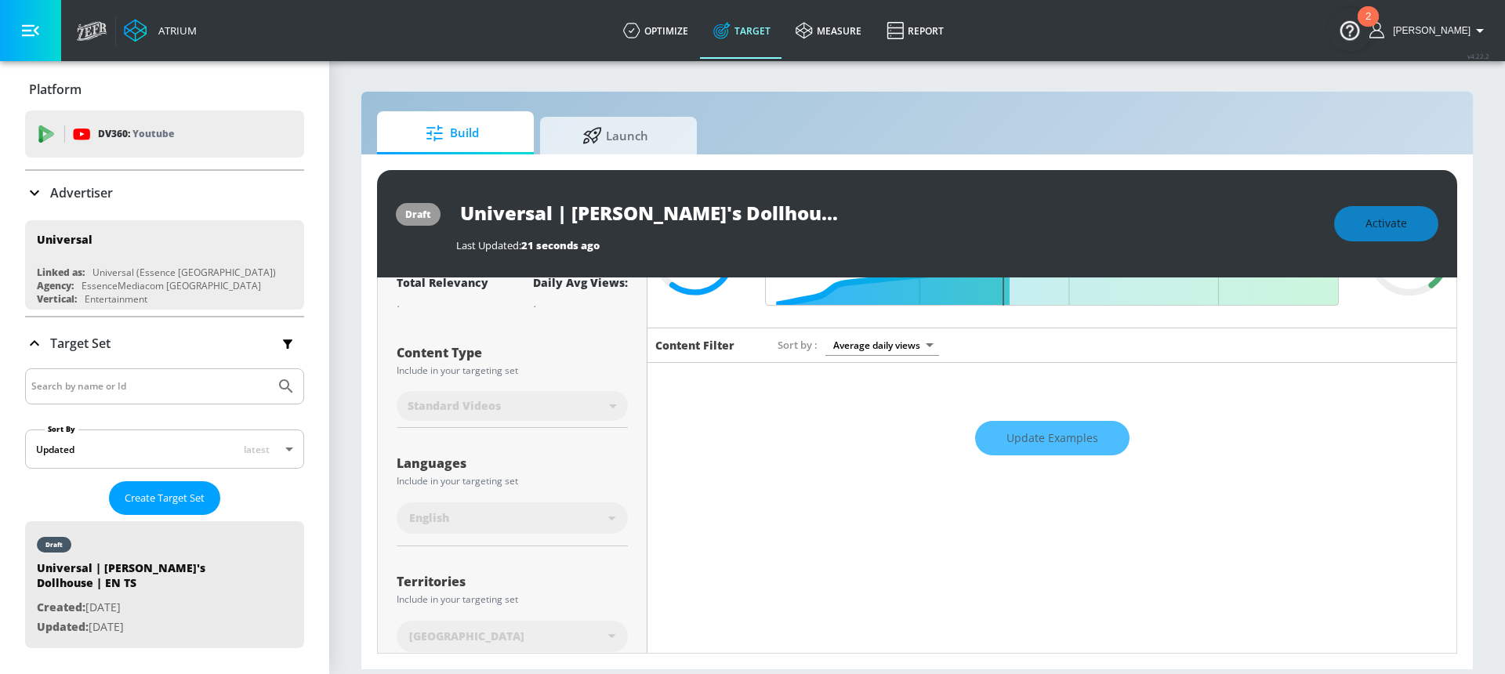
scroll to position [0, 0]
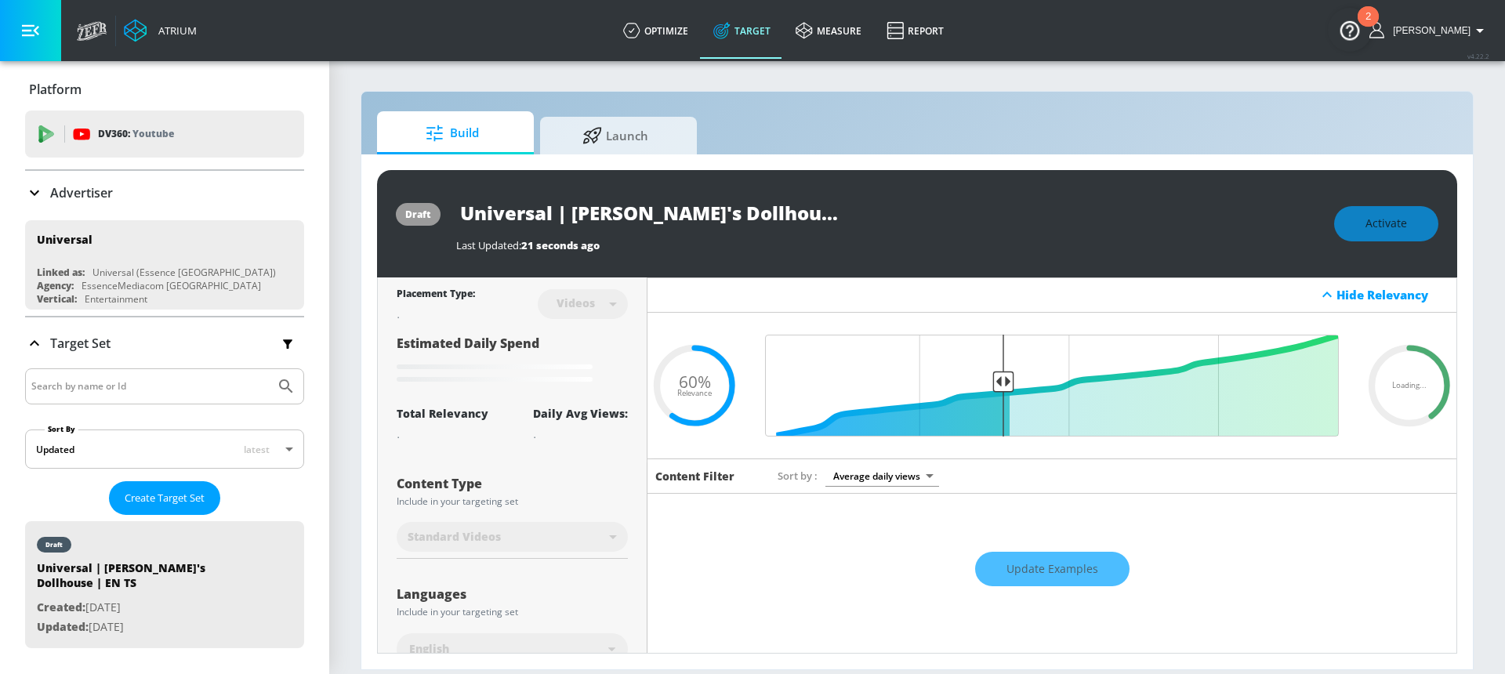
click at [704, 211] on input "Universal | [PERSON_NAME]'s Dollhouse | EN TS" at bounding box center [652, 212] width 392 height 35
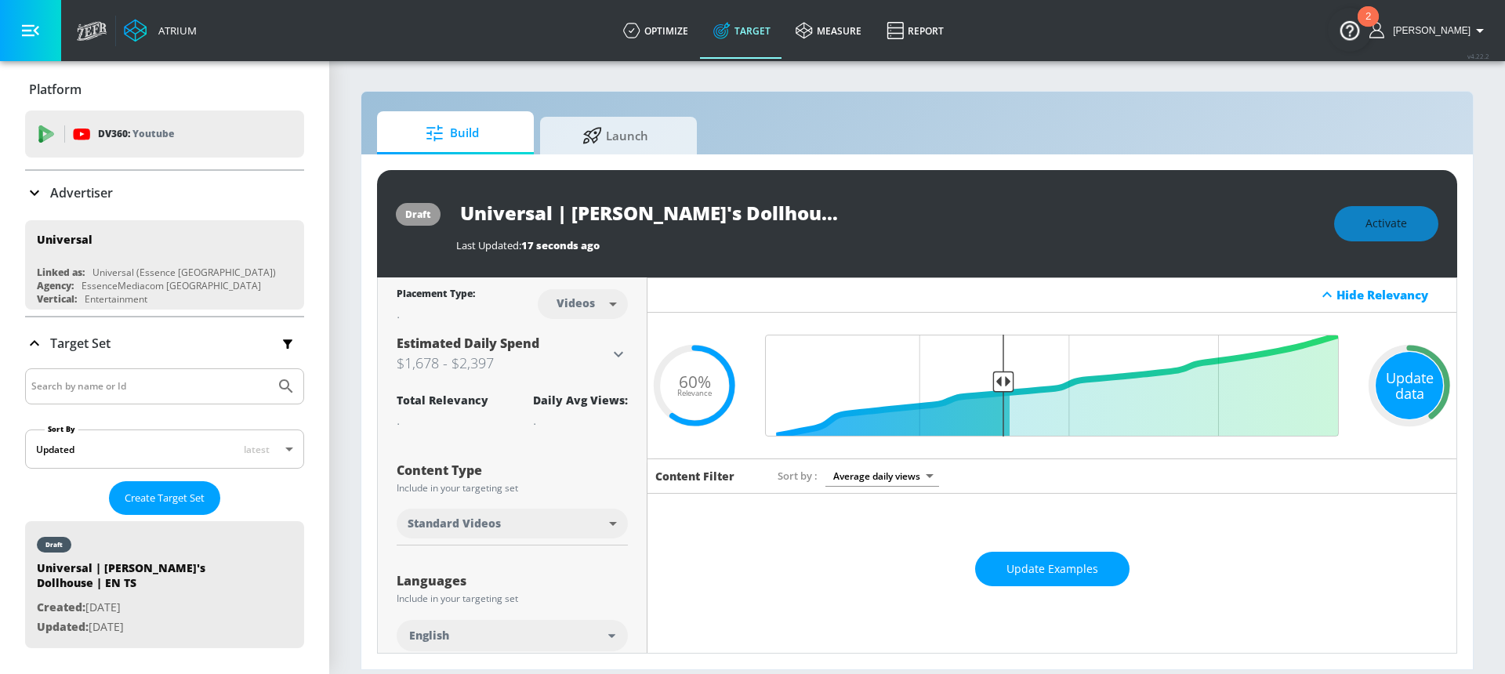
click at [1389, 401] on div "Update data" at bounding box center [1409, 385] width 67 height 67
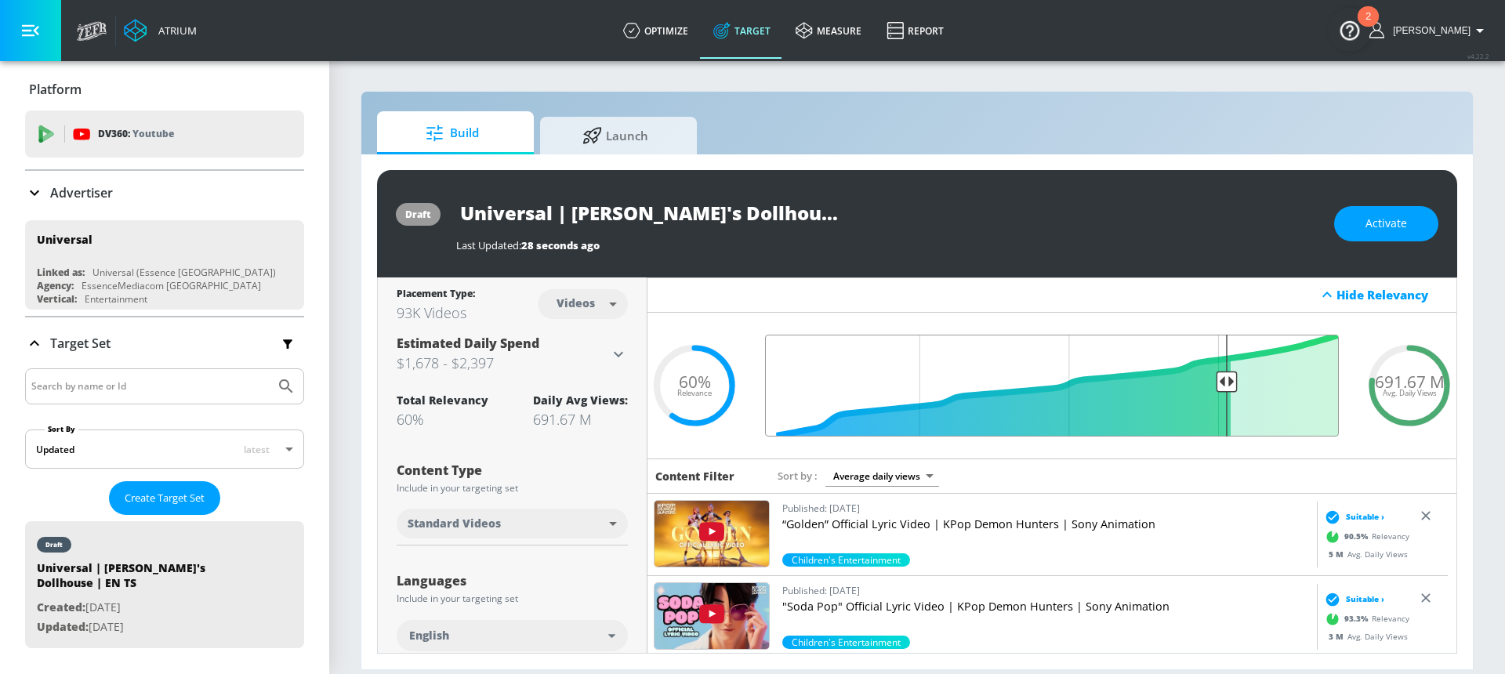
drag, startPoint x: 989, startPoint y: 379, endPoint x: 1216, endPoint y: 392, distance: 227.7
click at [1216, 392] on input "Final Threshold" at bounding box center [1052, 386] width 590 height 102
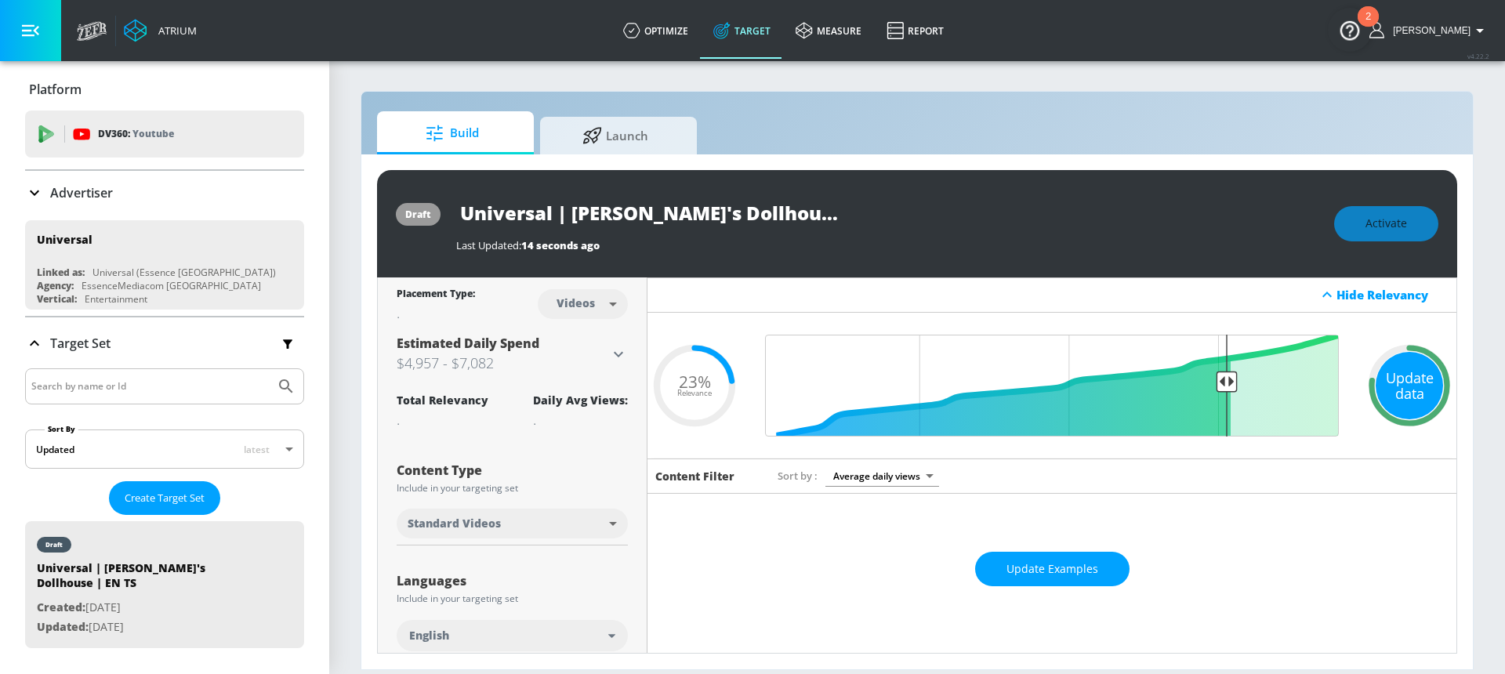
click at [1402, 386] on div "Update data" at bounding box center [1409, 385] width 67 height 67
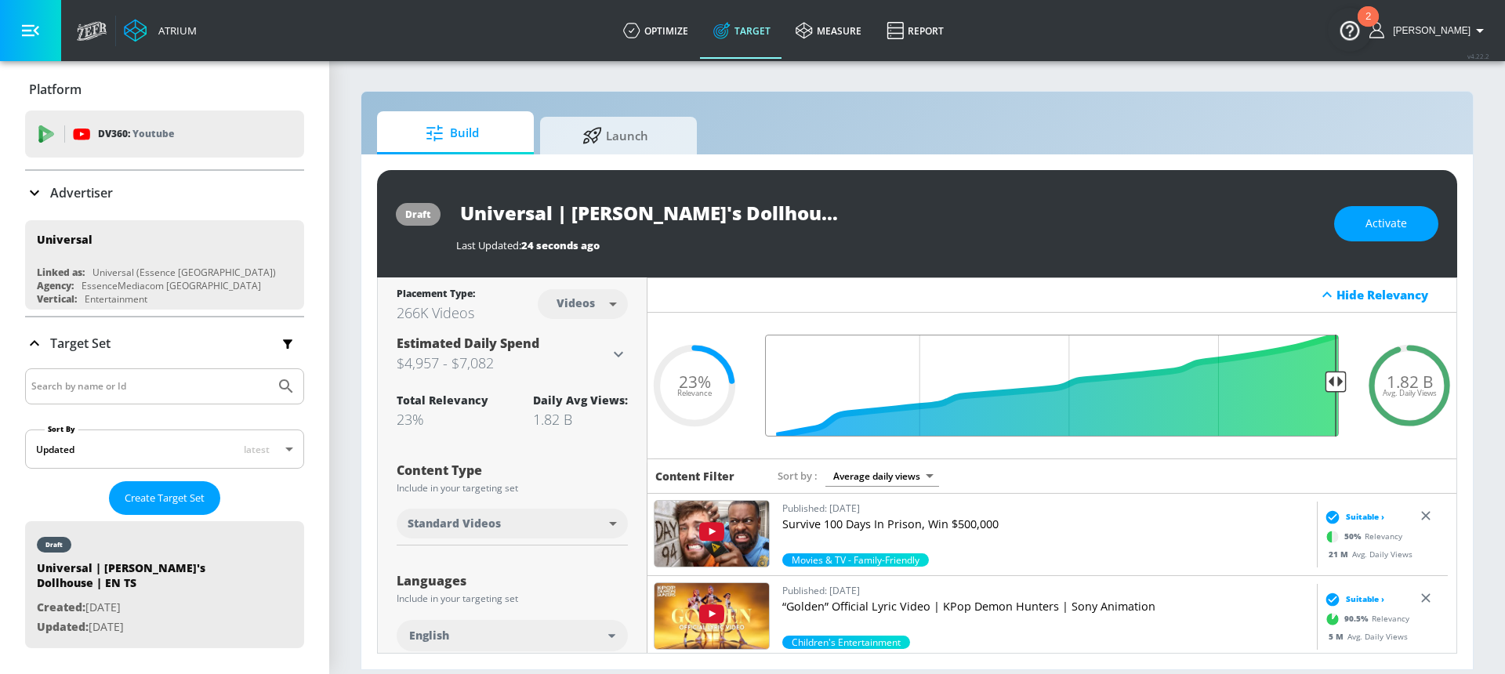
drag, startPoint x: 1215, startPoint y: 386, endPoint x: 1330, endPoint y: 385, distance: 115.3
click at [1330, 385] on input "Final Threshold" at bounding box center [1052, 386] width 590 height 102
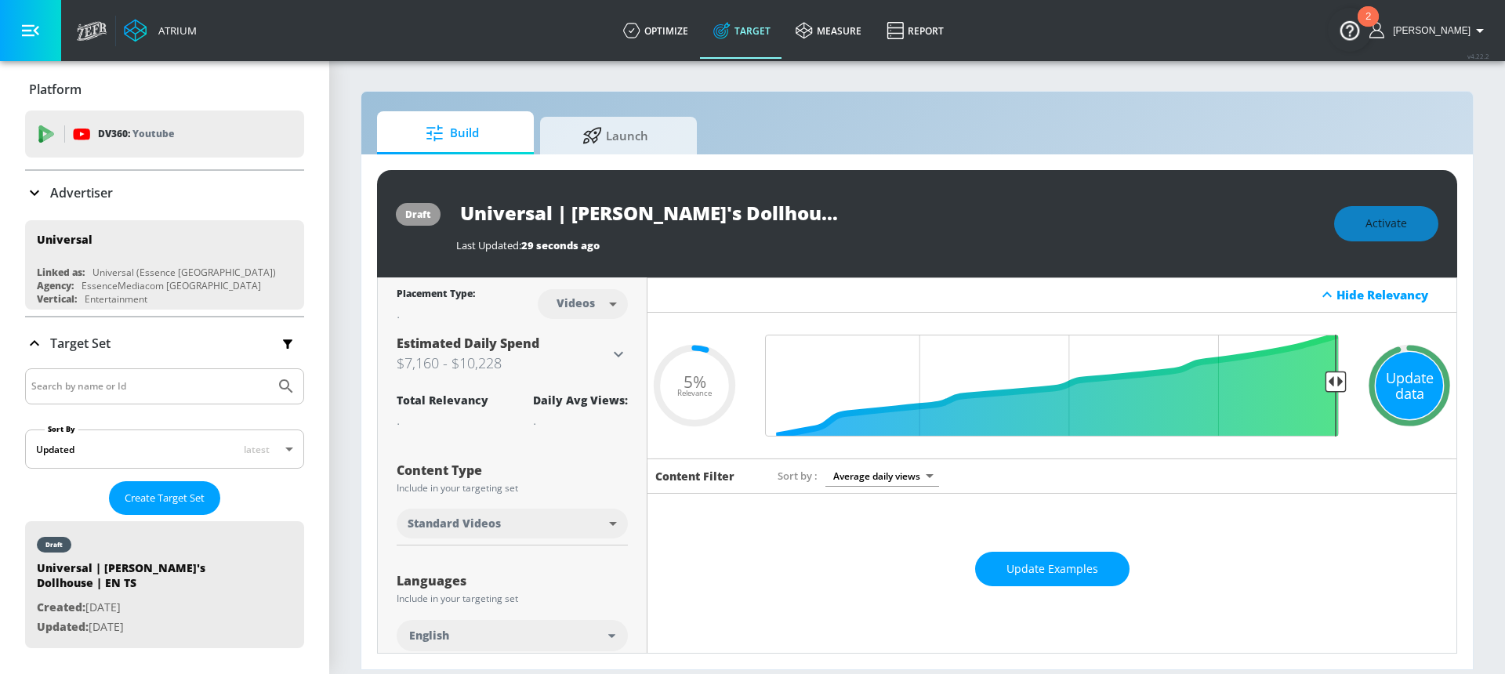
click at [1383, 383] on div "Update data" at bounding box center [1409, 385] width 67 height 67
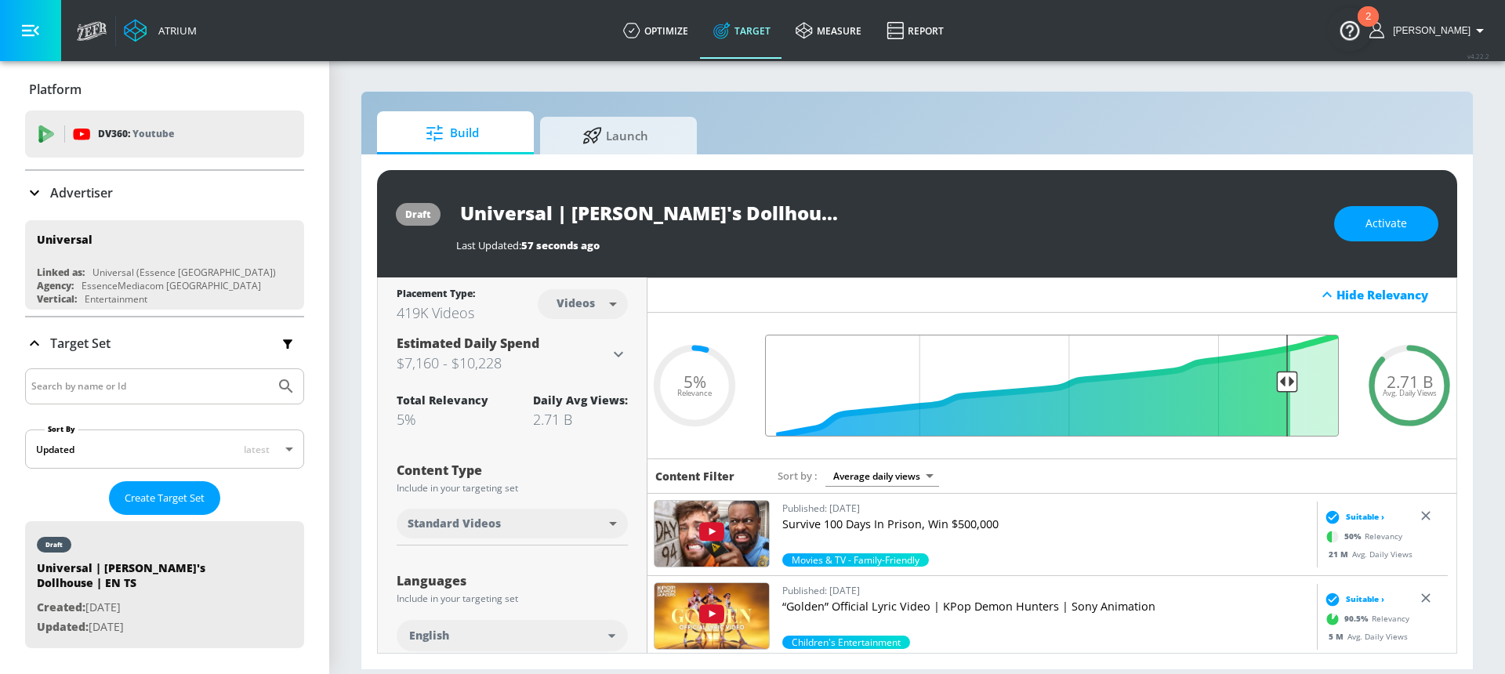
drag, startPoint x: 1322, startPoint y: 389, endPoint x: 1277, endPoint y: 384, distance: 44.9
type input "0.13"
click at [1277, 384] on input "Final Threshold" at bounding box center [1052, 386] width 590 height 102
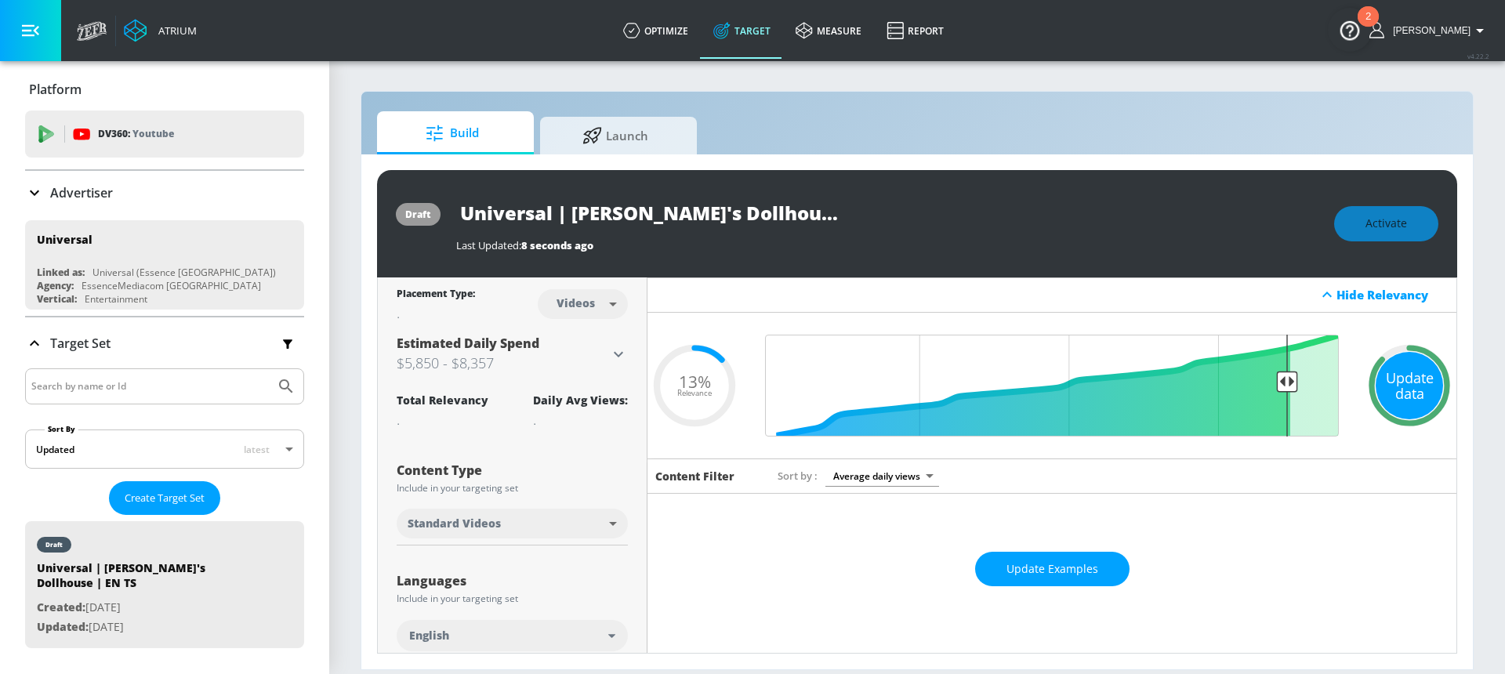
click at [1401, 398] on div "Update data" at bounding box center [1409, 385] width 67 height 67
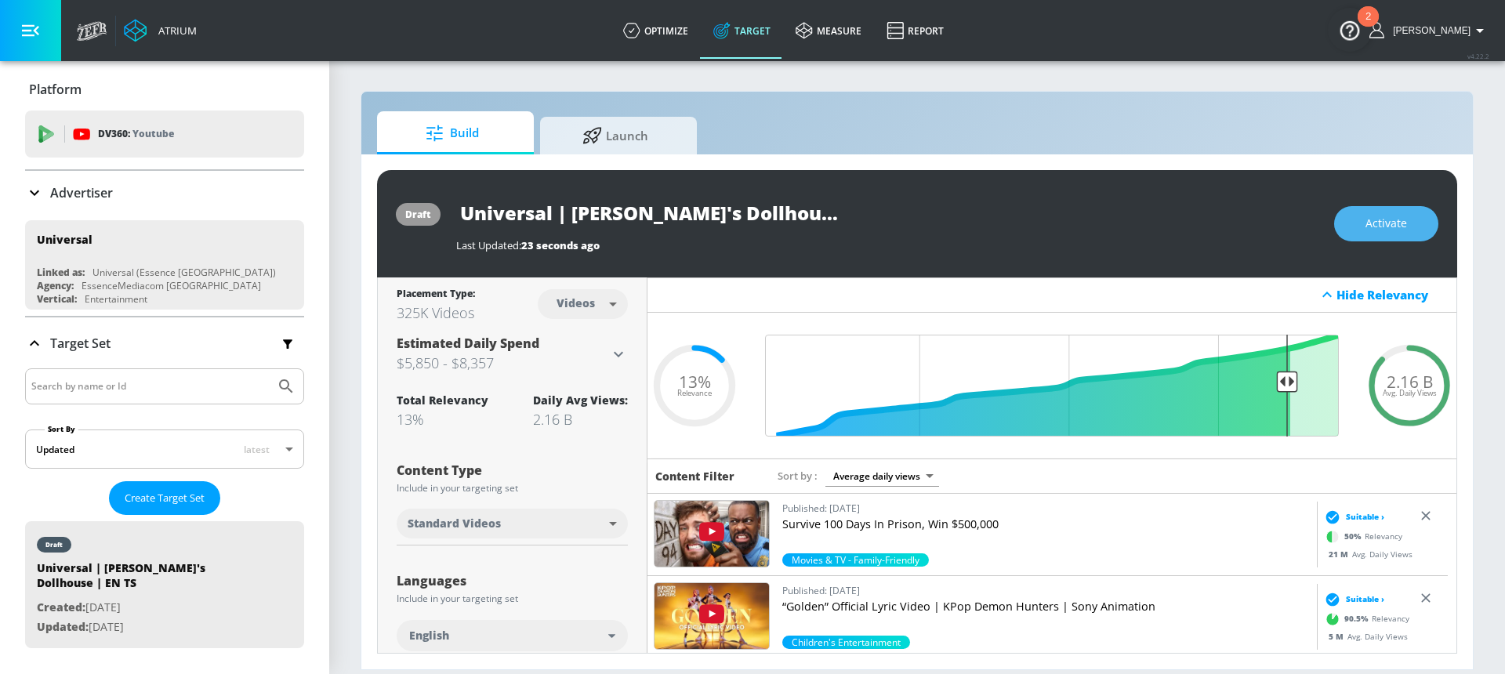
click at [1386, 235] on button "Activate" at bounding box center [1386, 223] width 104 height 35
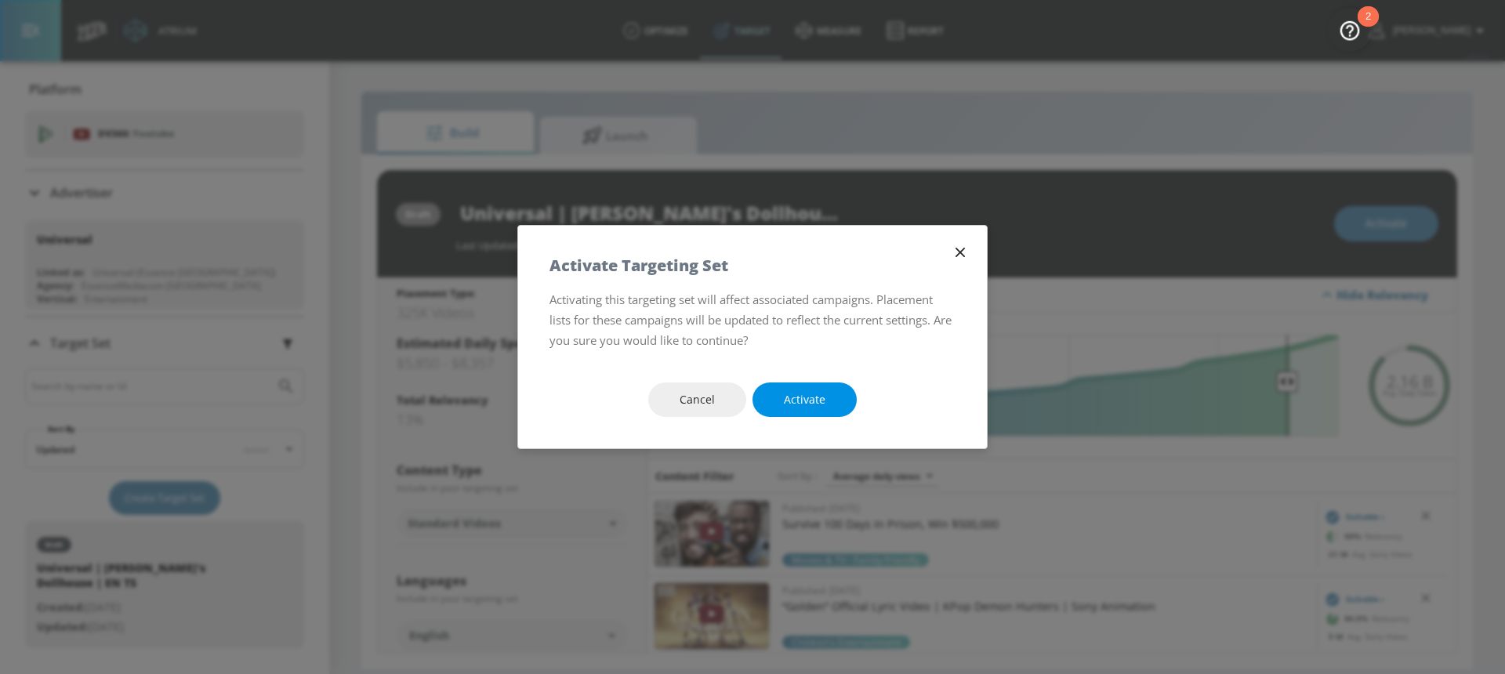
click at [811, 396] on span "Activate" at bounding box center [805, 400] width 42 height 20
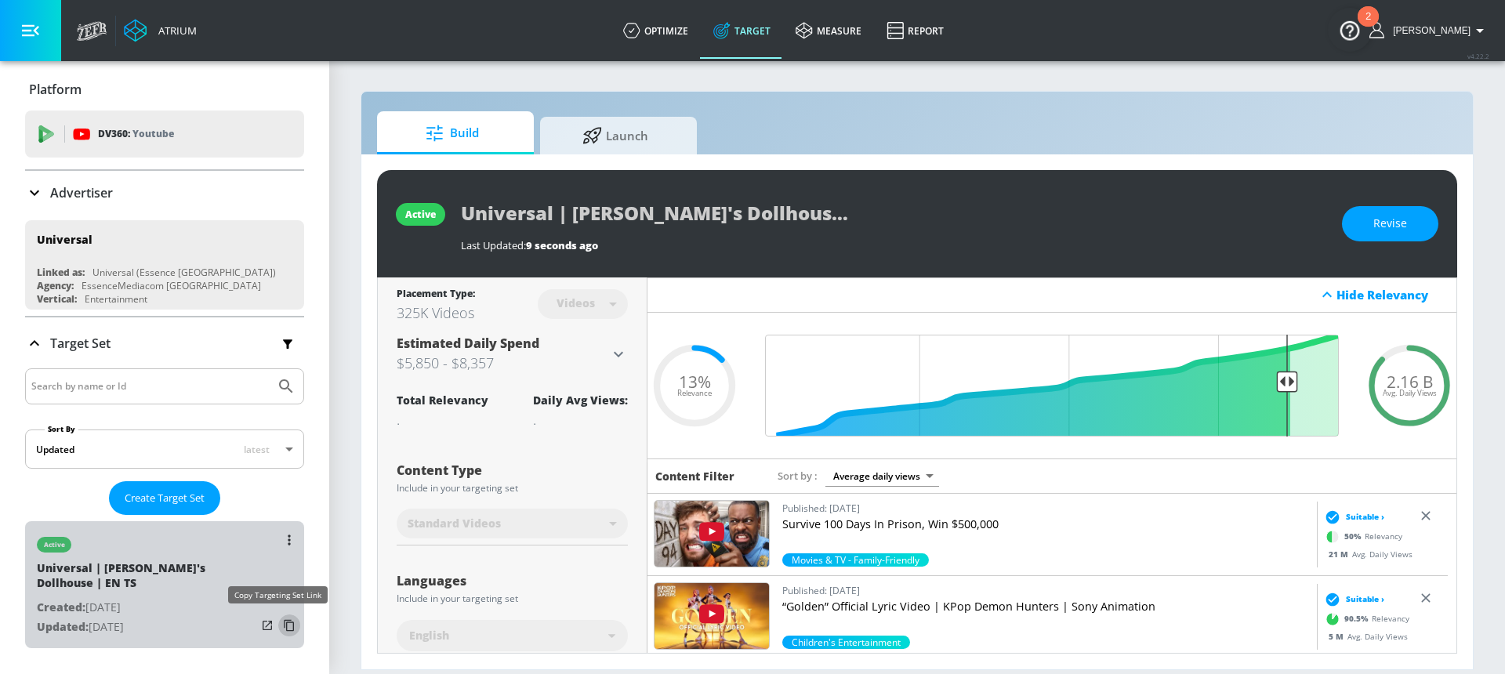
click at [277, 626] on icon "list of Target Set" at bounding box center [289, 625] width 25 height 25
